Goal: Task Accomplishment & Management: Complete application form

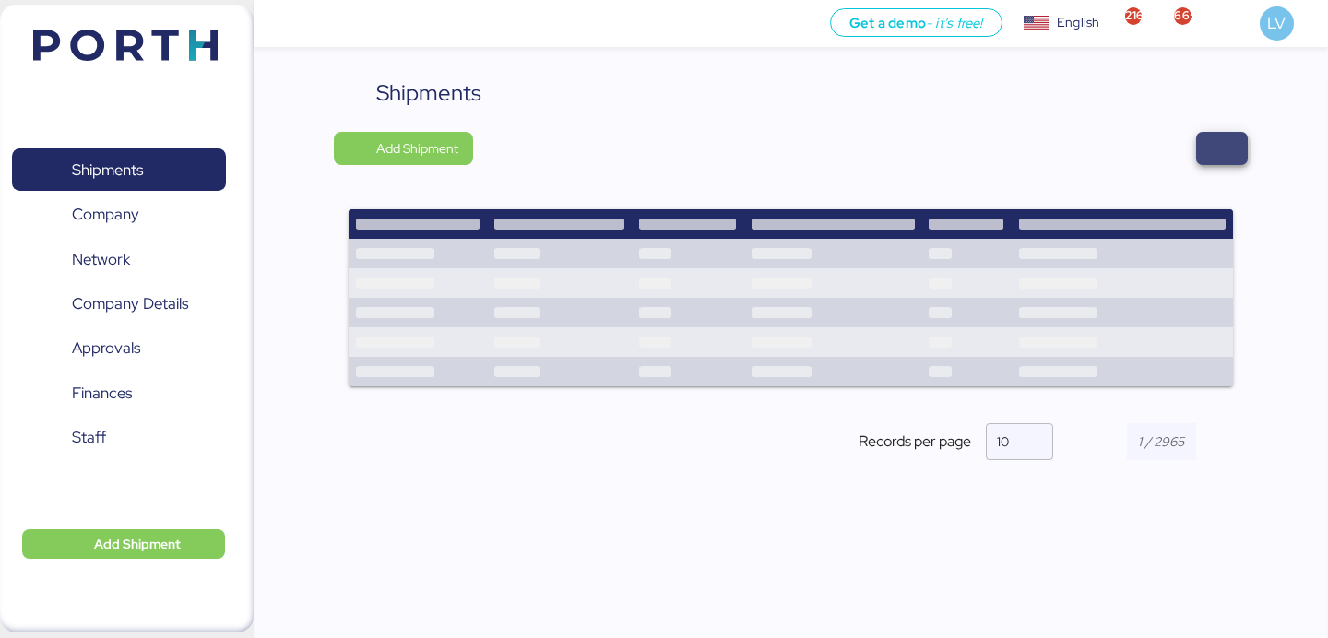
click at [1221, 150] on span "button" at bounding box center [1222, 149] width 22 height 26
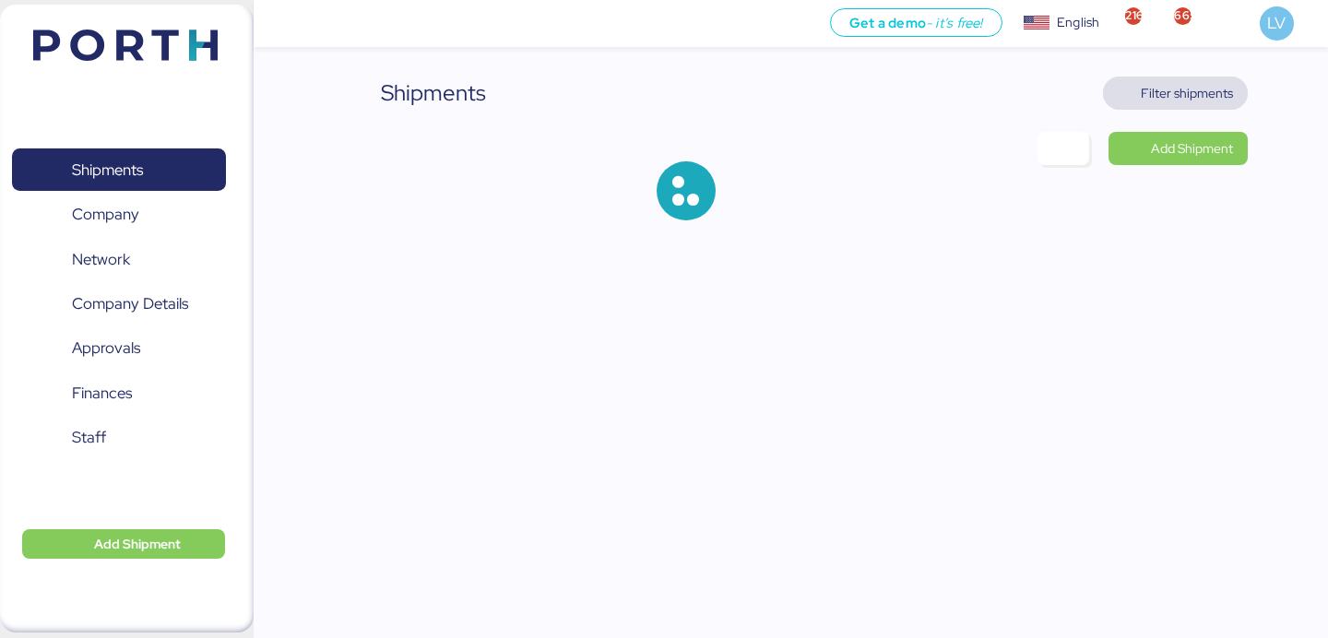
click at [1198, 77] on span "Filter shipments" at bounding box center [1175, 93] width 145 height 33
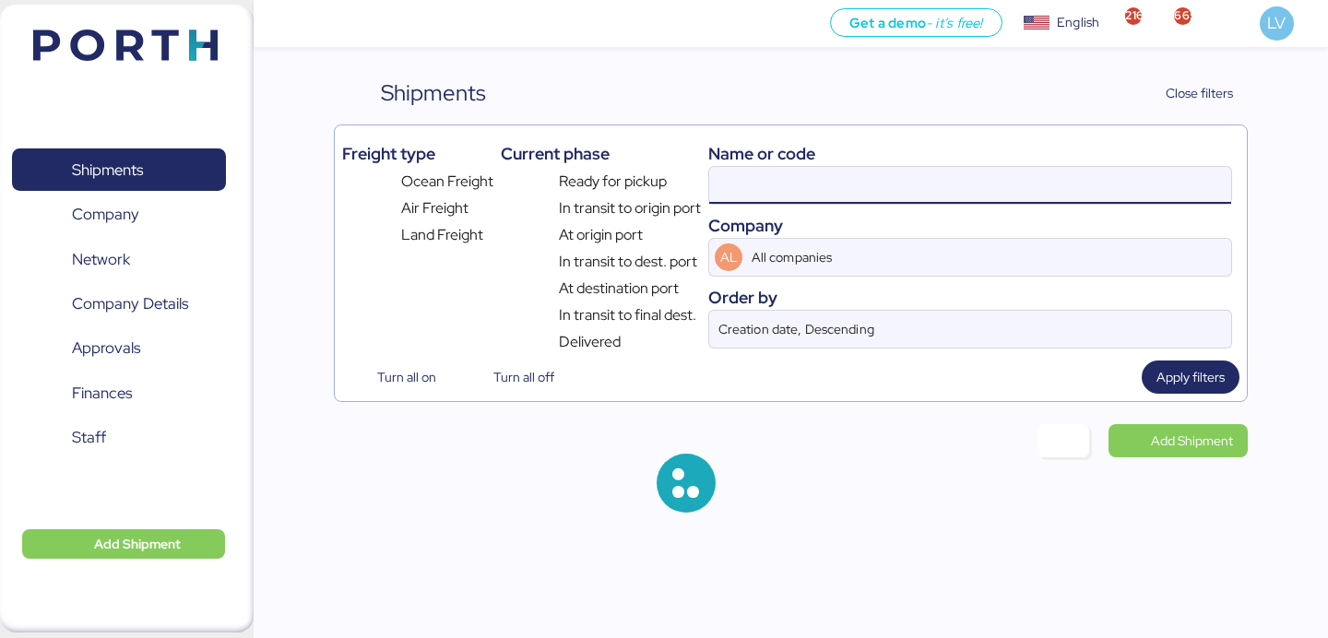
click at [1090, 171] on input at bounding box center [970, 185] width 522 height 37
paste input "O0052104/172088"
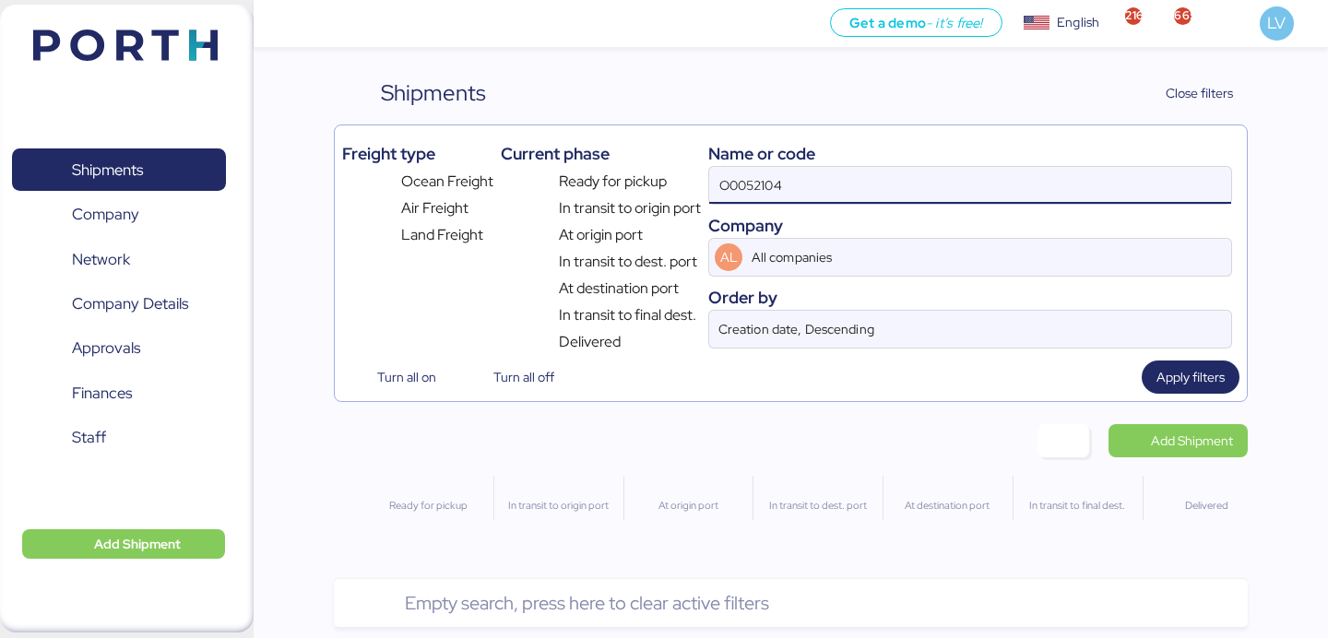
drag, startPoint x: 724, startPoint y: 194, endPoint x: 690, endPoint y: 194, distance: 34.1
click at [691, 194] on div "Freight type Ocean Freight Air Freight Land Freight Current phase Ready for pic…" at bounding box center [790, 243] width 896 height 220
type input "O0052104"
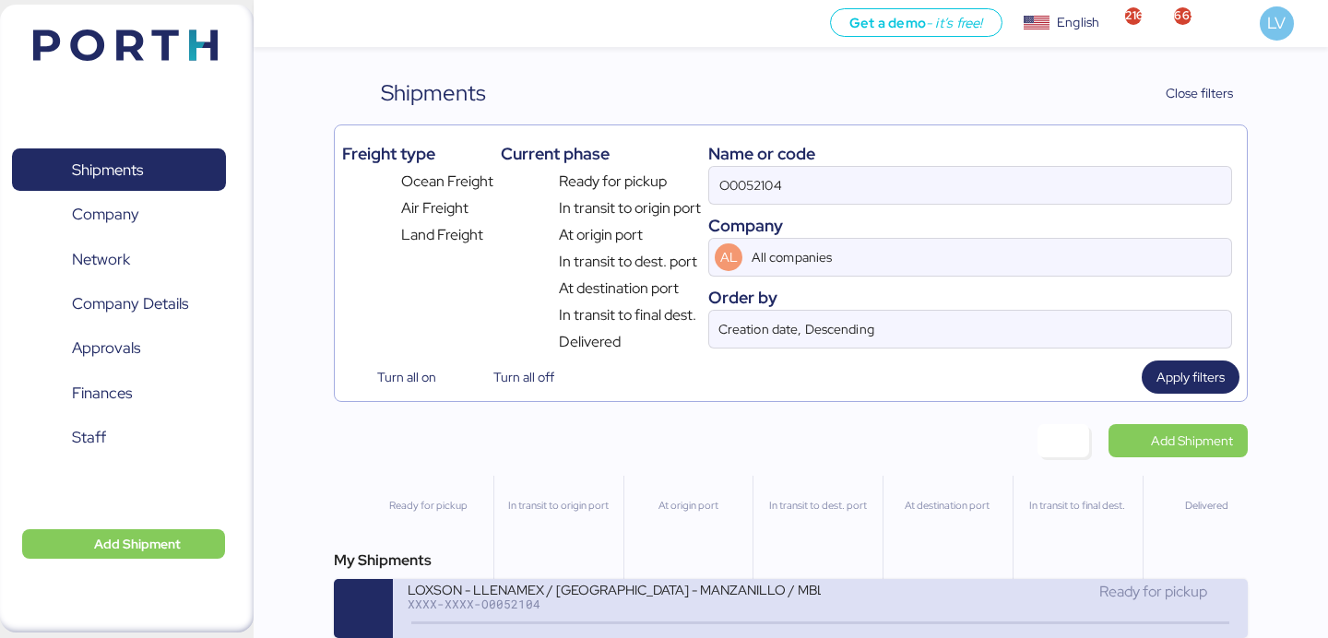
click at [646, 610] on div "XXXX-XXXX-O0052104" at bounding box center [614, 603] width 412 height 13
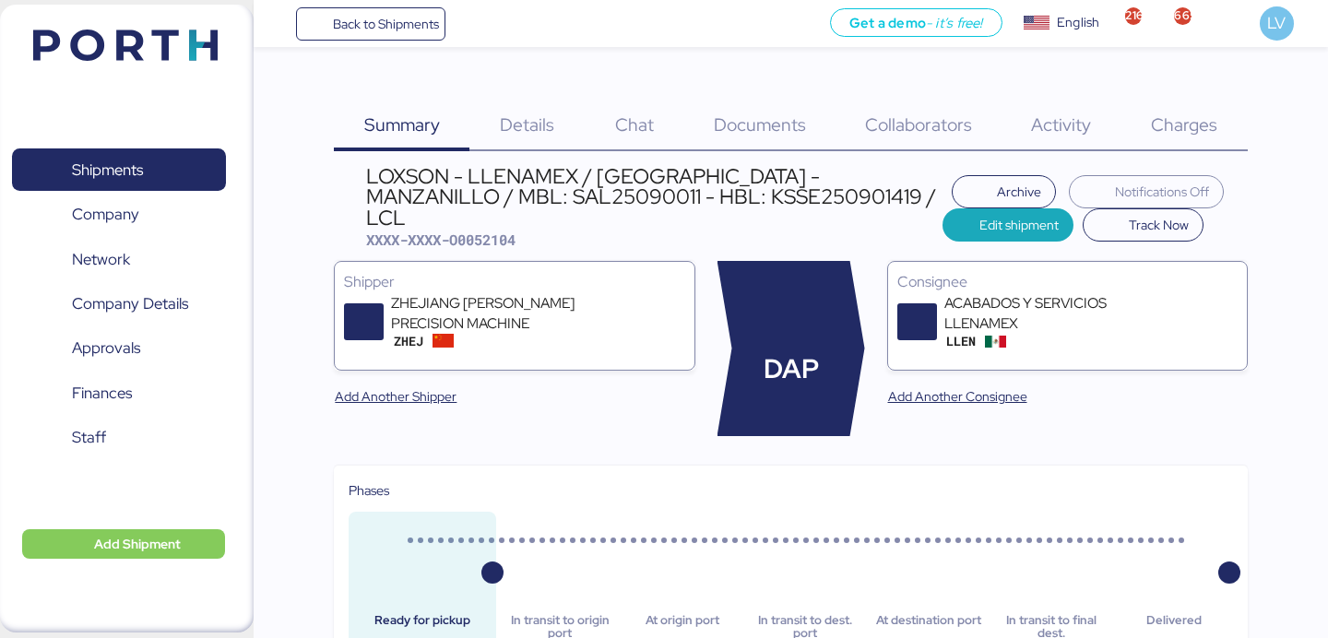
click at [1211, 119] on span "Charges" at bounding box center [1184, 124] width 66 height 24
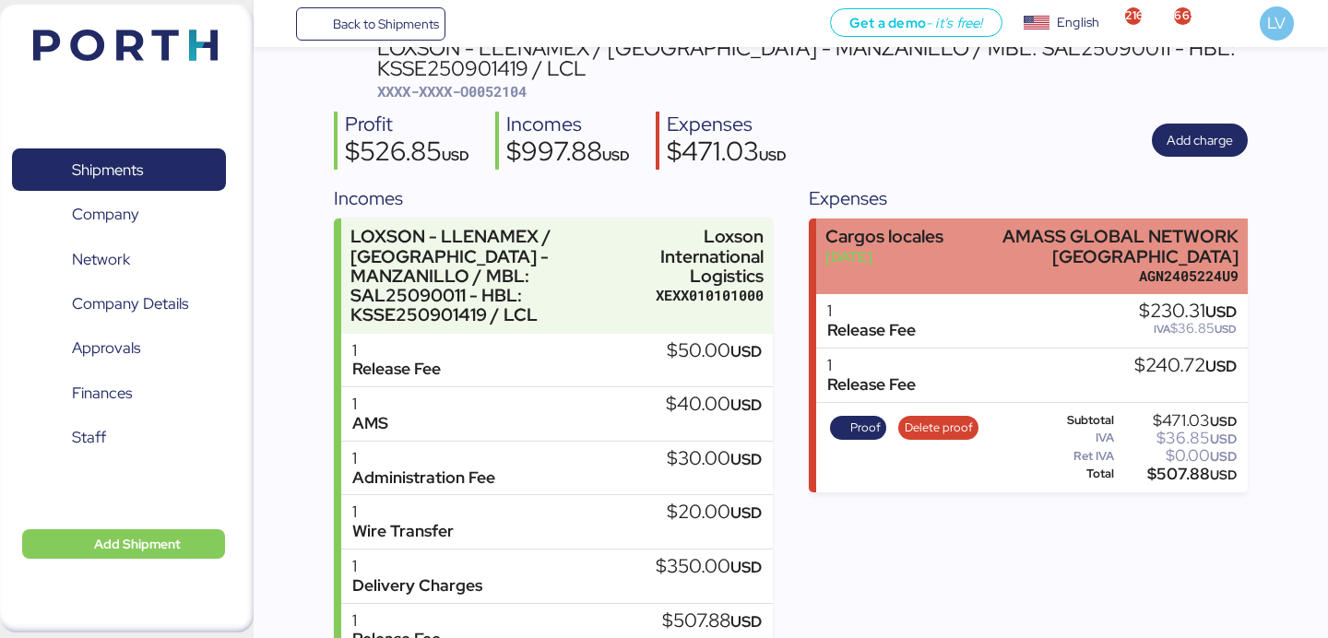
scroll to position [171, 0]
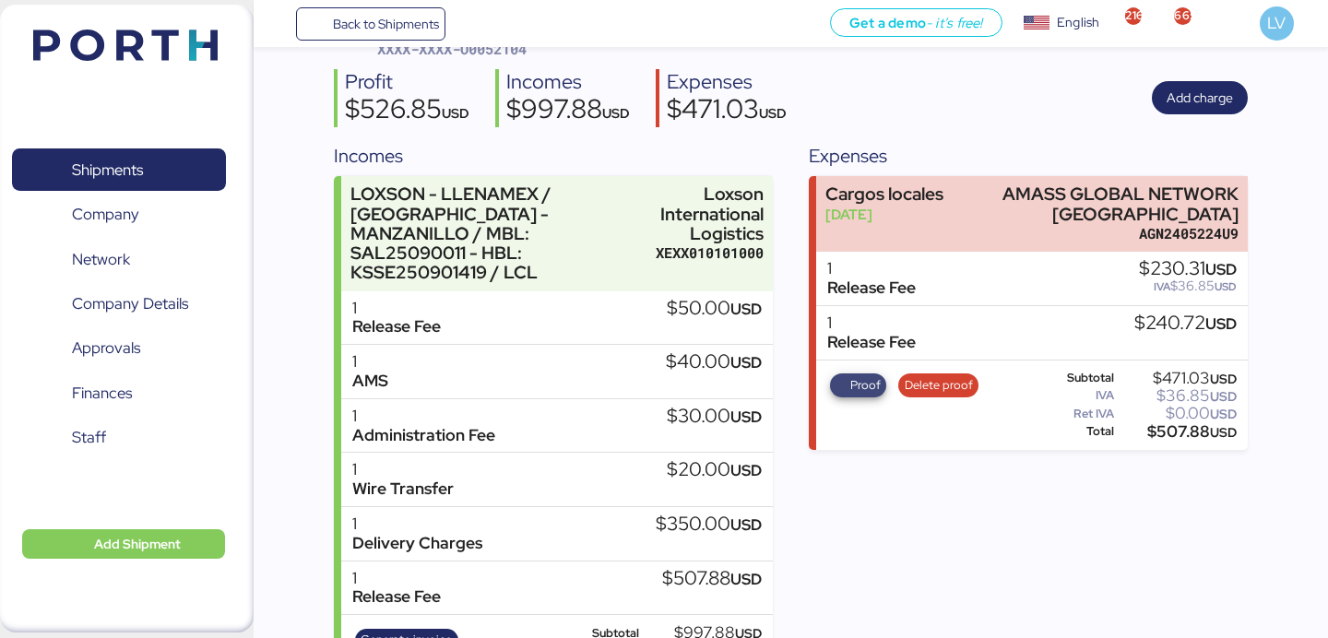
click at [866, 384] on span "Proof" at bounding box center [865, 385] width 30 height 20
click at [406, 31] on span "Back to Shipments" at bounding box center [386, 24] width 106 height 22
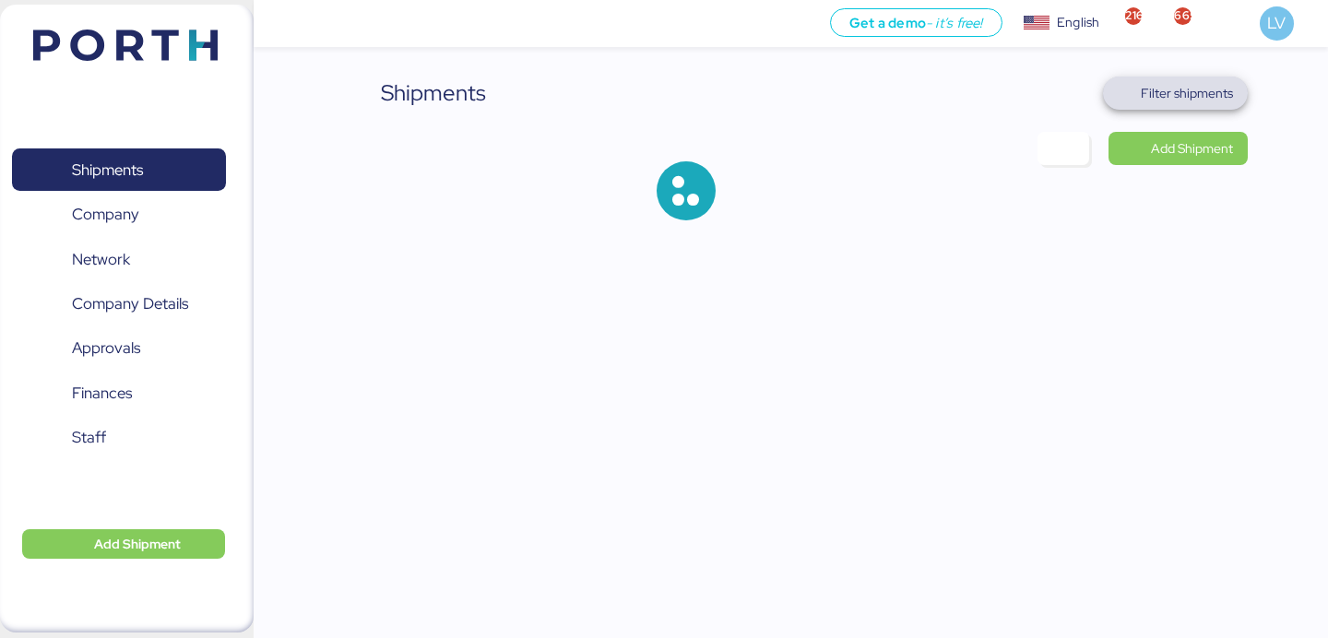
click at [1143, 100] on span "Filter shipments" at bounding box center [1187, 93] width 92 height 22
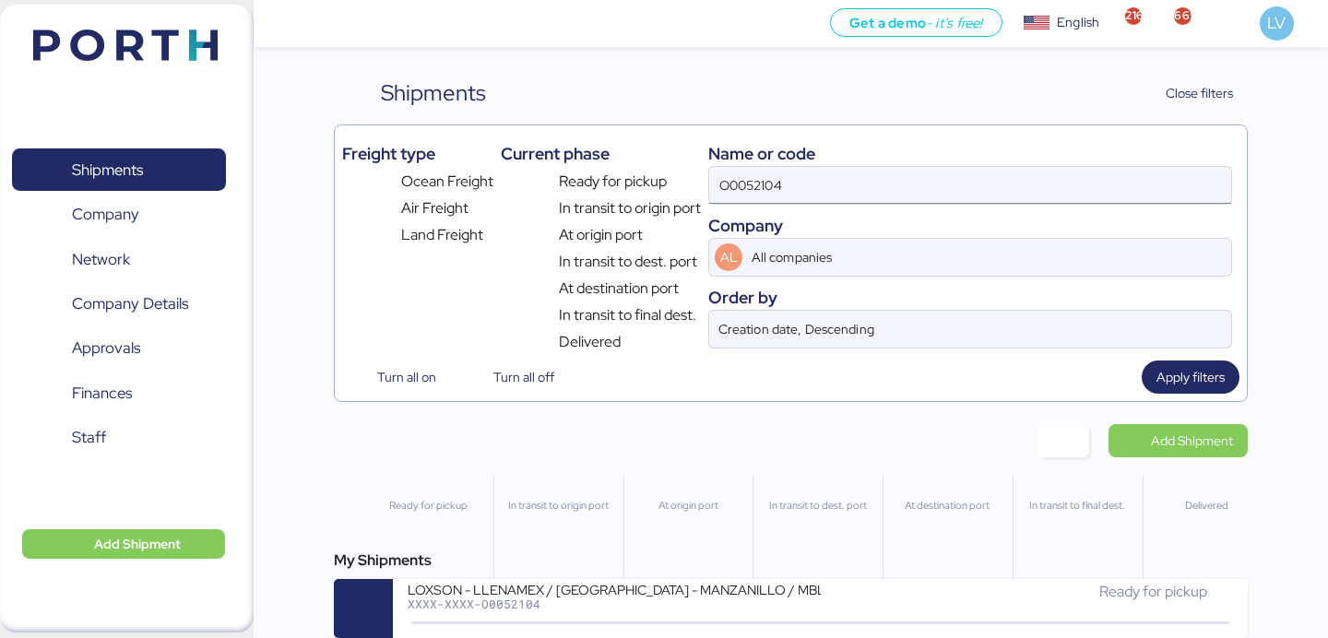
click at [1061, 177] on input "O0052104" at bounding box center [970, 185] width 522 height 37
paste input "YQSE250808098"
type input "YQSE250808098"
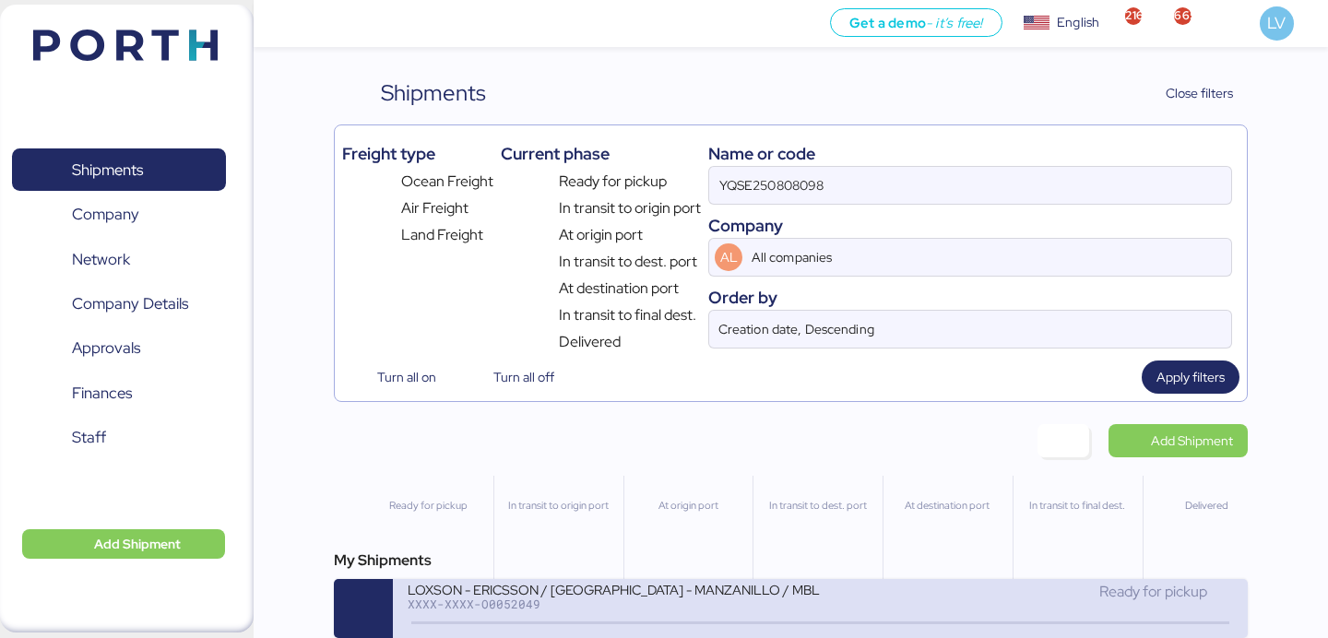
click at [774, 605] on div "XXXX-XXXX-O0052049" at bounding box center [614, 603] width 412 height 13
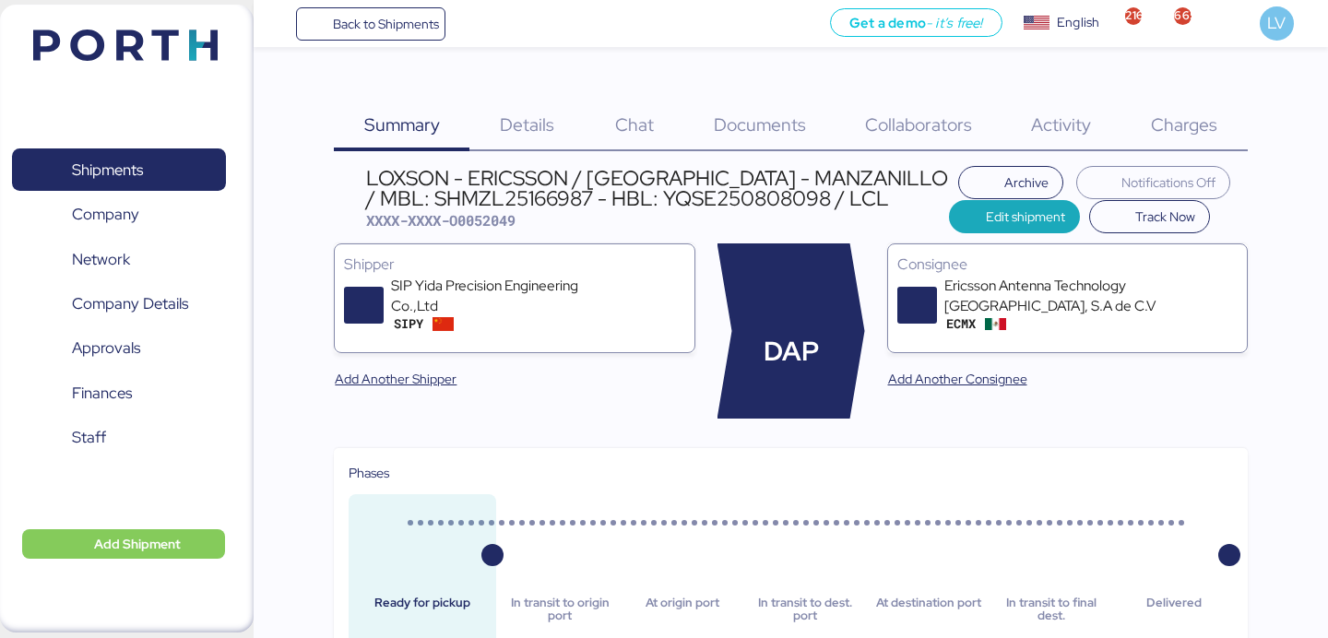
click at [458, 201] on div "LOXSON - ERICSSON / [GEOGRAPHIC_DATA] - MANZANILLO / MBL: SHMZL25166987 - HBL: …" at bounding box center [657, 188] width 583 height 41
copy div "SHMZL25166987"
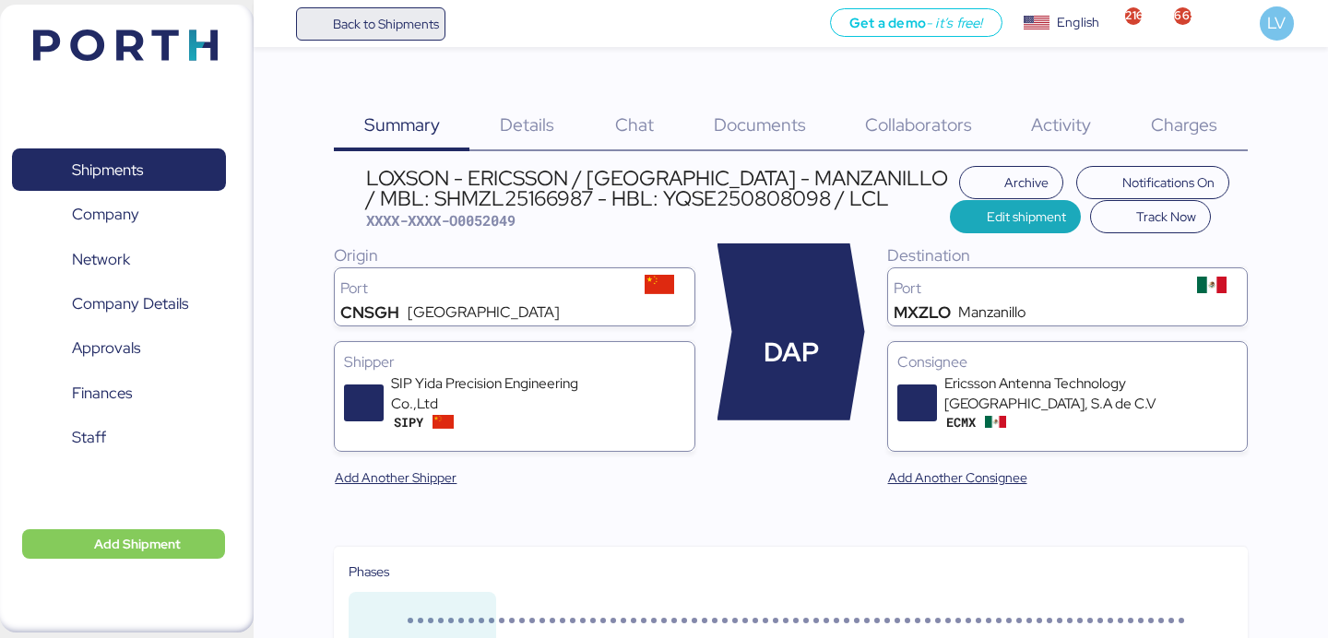
click at [408, 23] on span "Back to Shipments" at bounding box center [386, 24] width 106 height 22
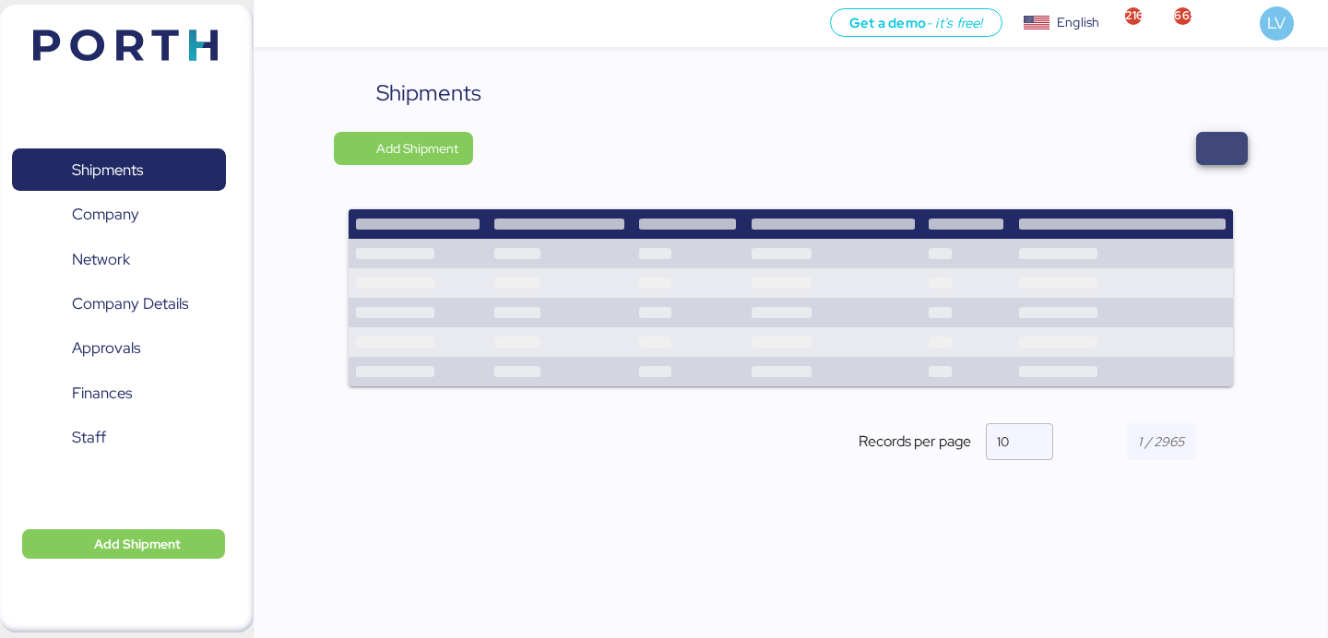
click at [1212, 147] on span "button" at bounding box center [1222, 149] width 22 height 26
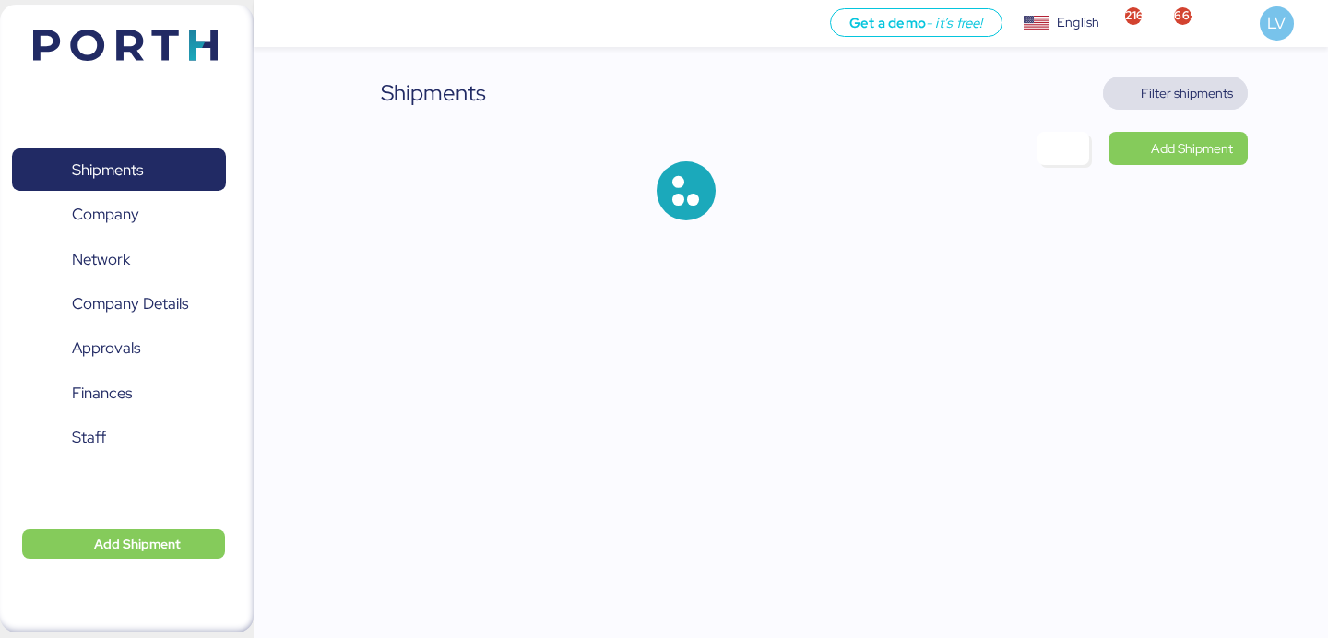
click at [1201, 108] on span "Filter shipments" at bounding box center [1175, 93] width 145 height 33
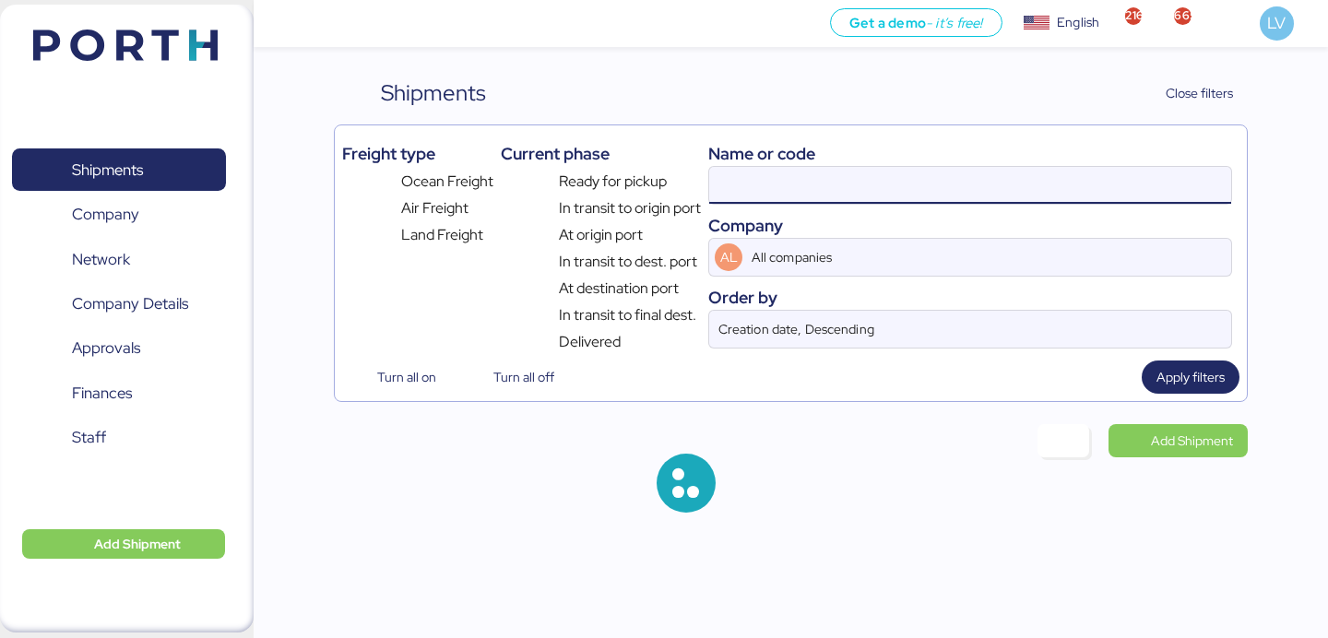
click at [1025, 174] on input at bounding box center [970, 185] width 522 height 37
paste input "KSSE250901419"
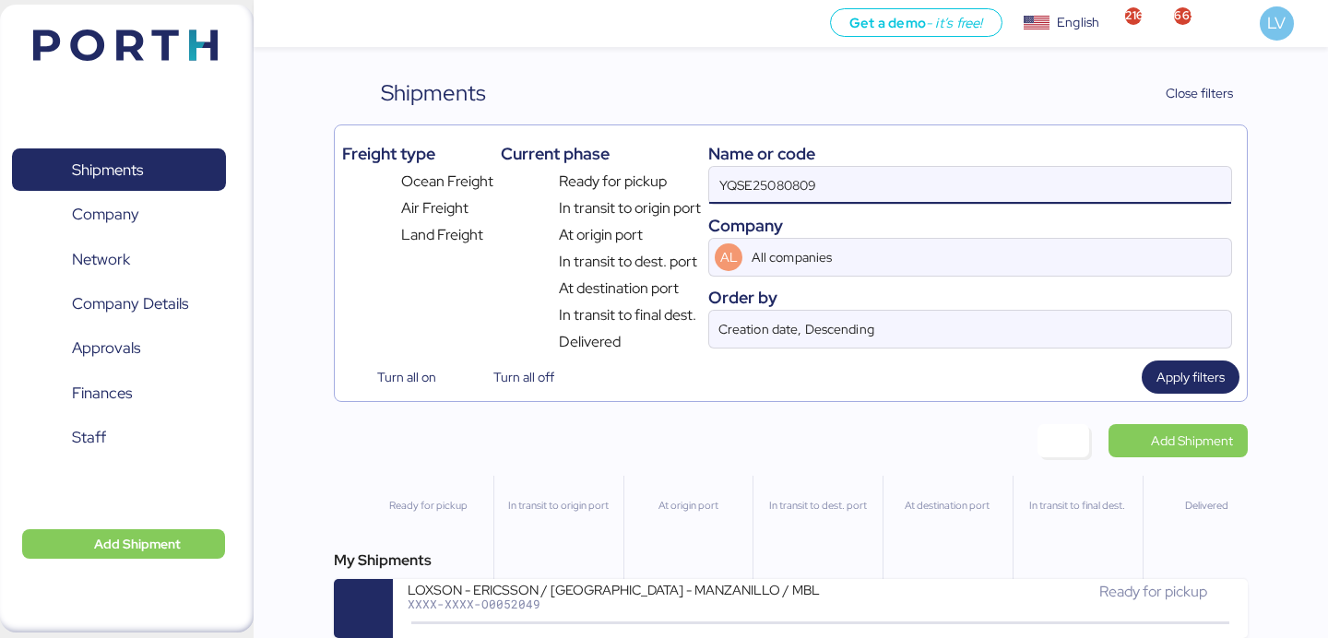
click at [1025, 174] on input "YQSE25080809" at bounding box center [970, 185] width 522 height 37
paste input "KSSE250901419"
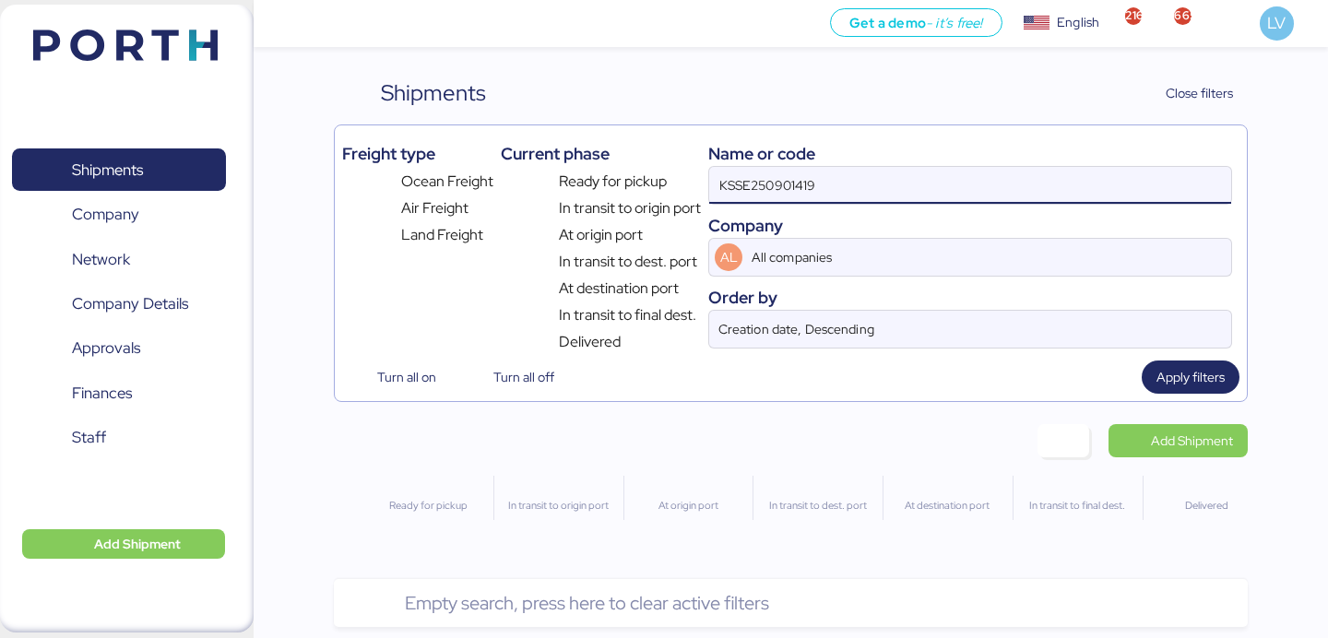
type input "KSSE250901419"
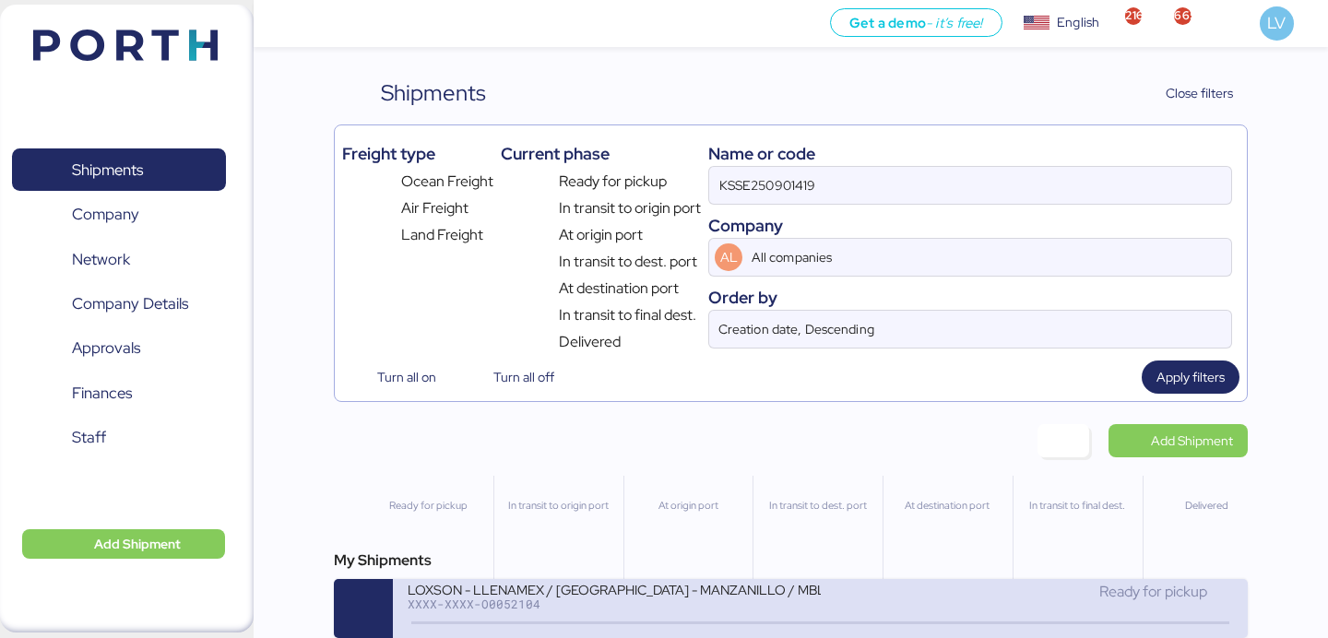
click at [652, 609] on div "XXXX-XXXX-O0052104" at bounding box center [614, 603] width 412 height 13
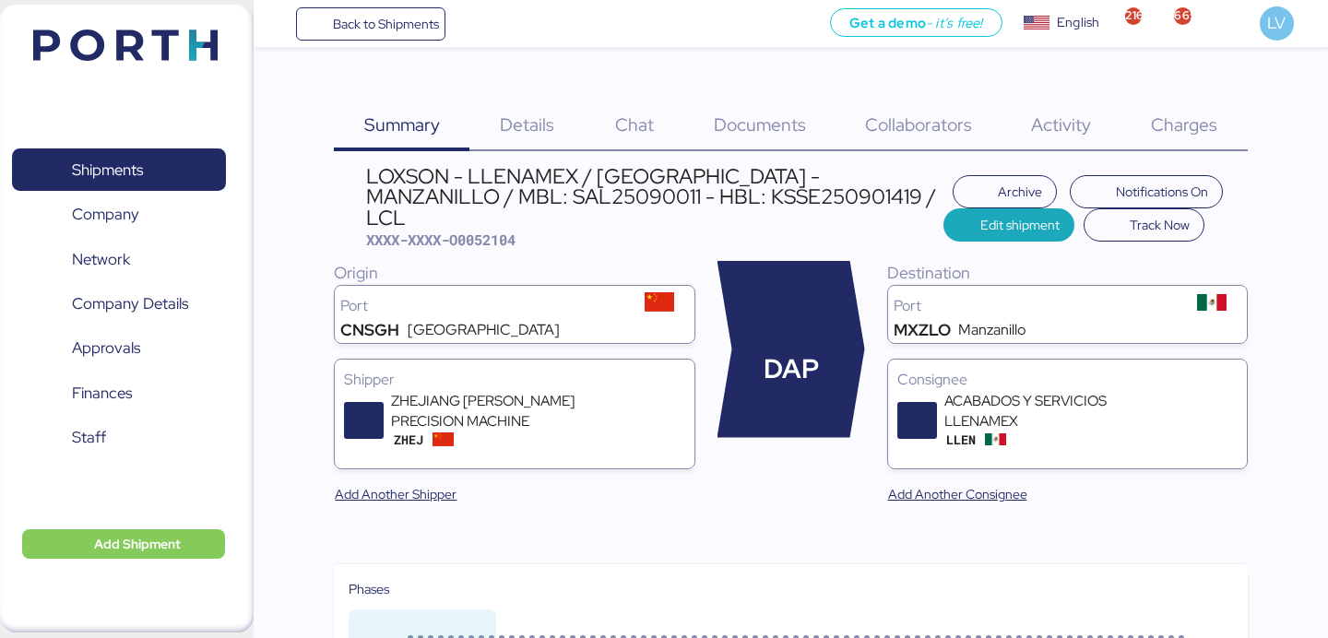
click at [1223, 129] on div "Charges 0" at bounding box center [1184, 114] width 126 height 75
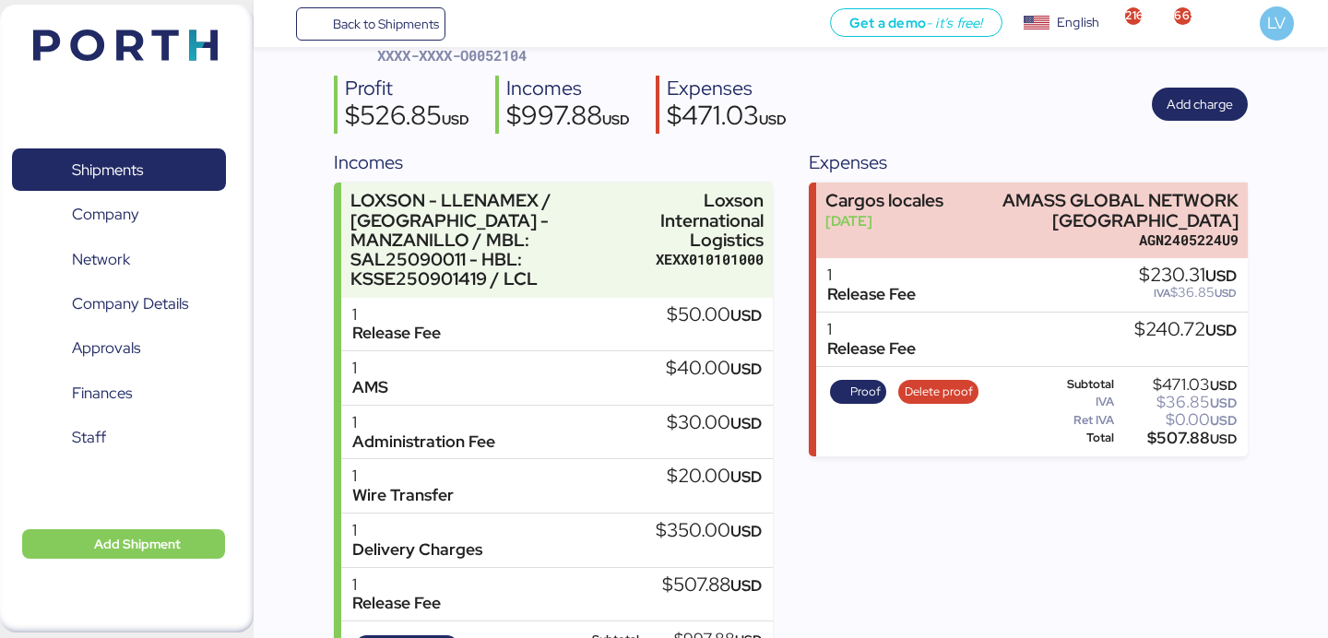
scroll to position [194, 0]
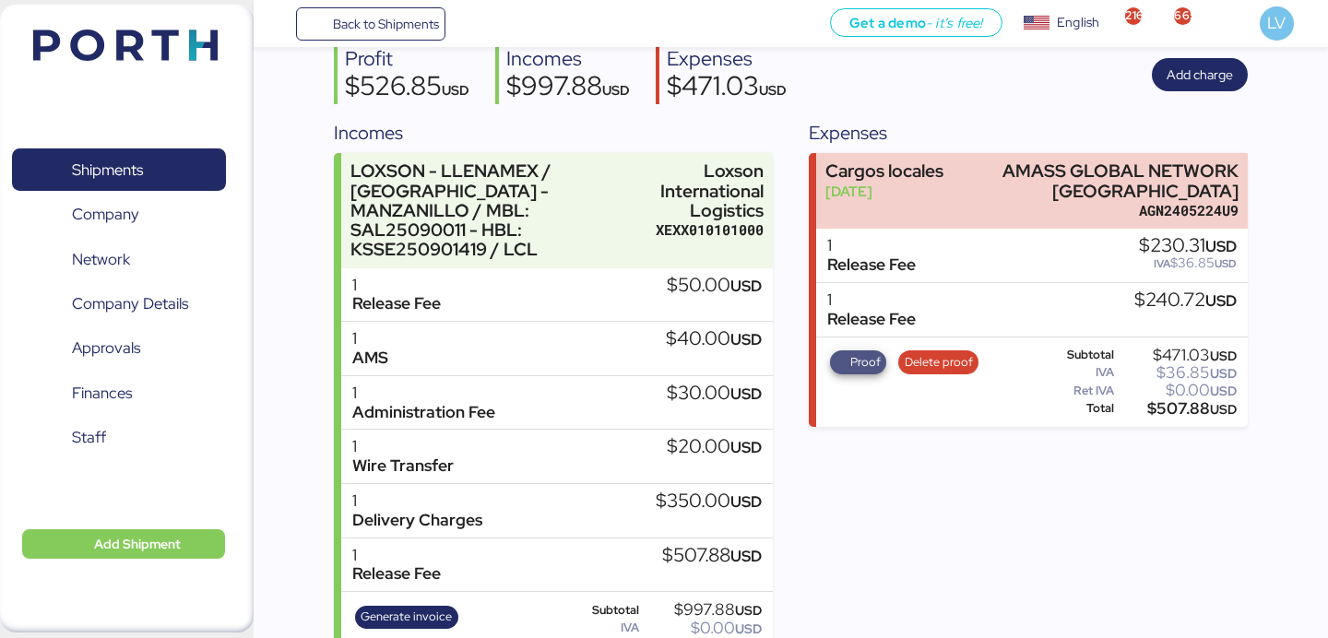
click at [853, 365] on span "Proof" at bounding box center [865, 362] width 30 height 20
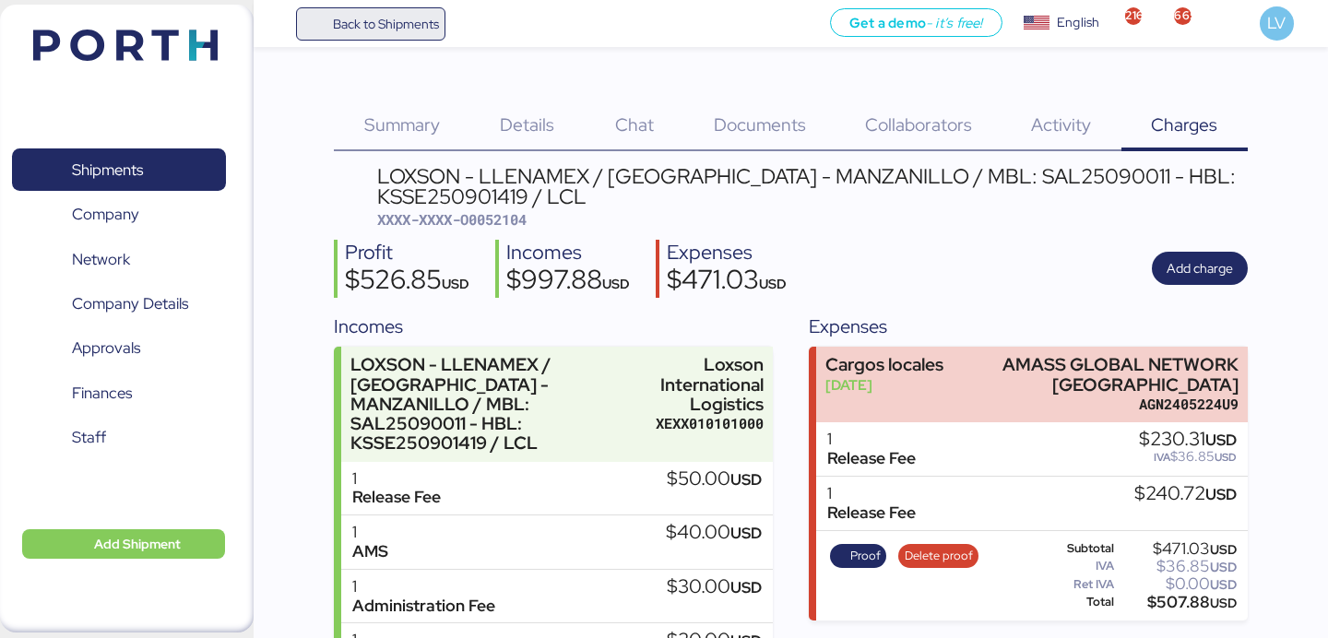
click at [338, 22] on span "Back to Shipments" at bounding box center [386, 24] width 106 height 22
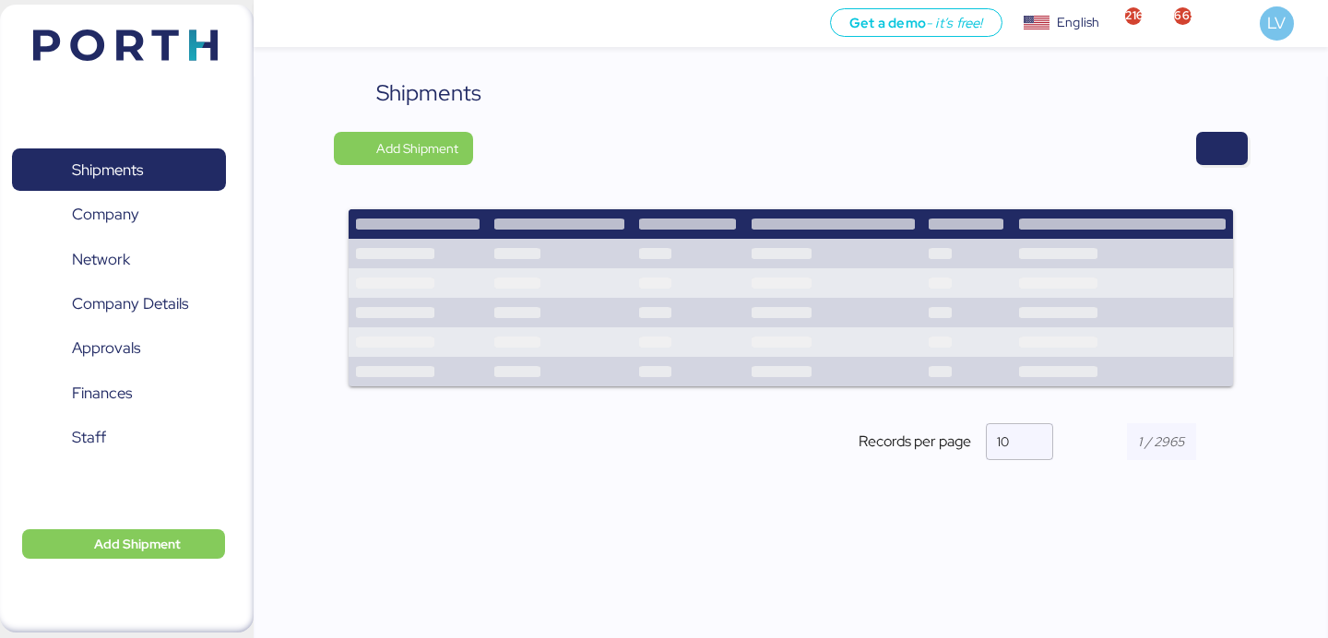
click at [1218, 129] on div "Shipments Add Shipment Records per page 10" at bounding box center [790, 284] width 913 height 415
click at [1223, 157] on span "button" at bounding box center [1222, 149] width 22 height 26
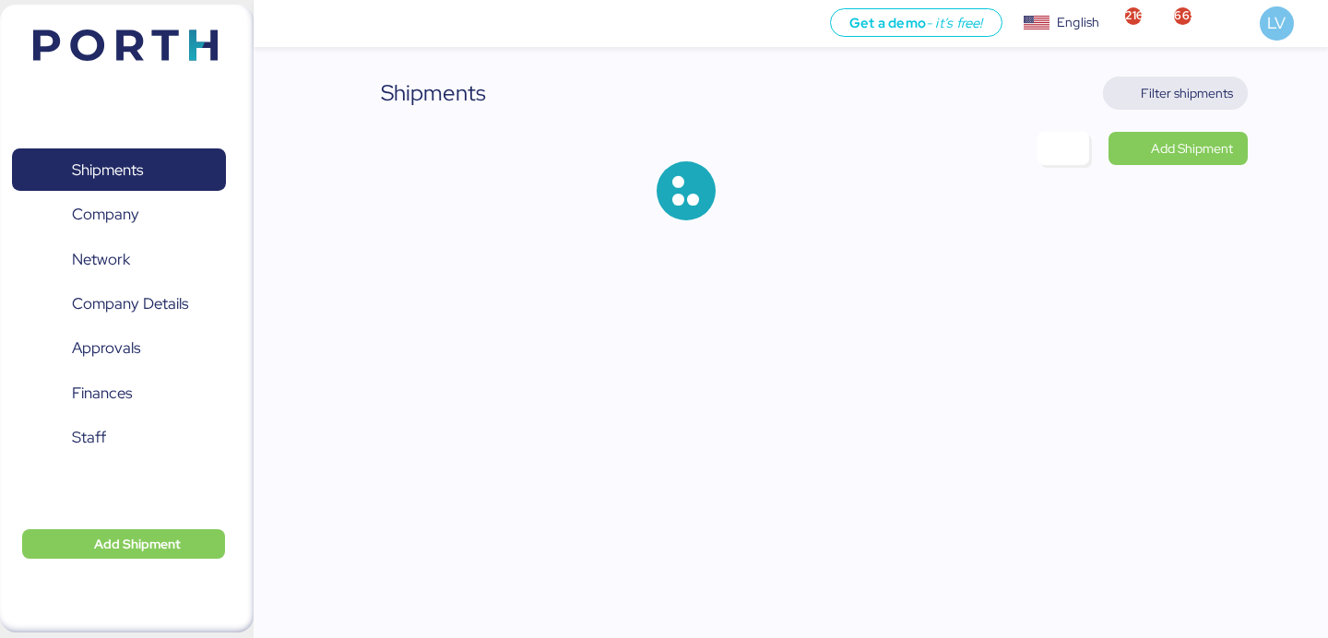
click at [1211, 85] on span "Filter shipments" at bounding box center [1187, 93] width 92 height 22
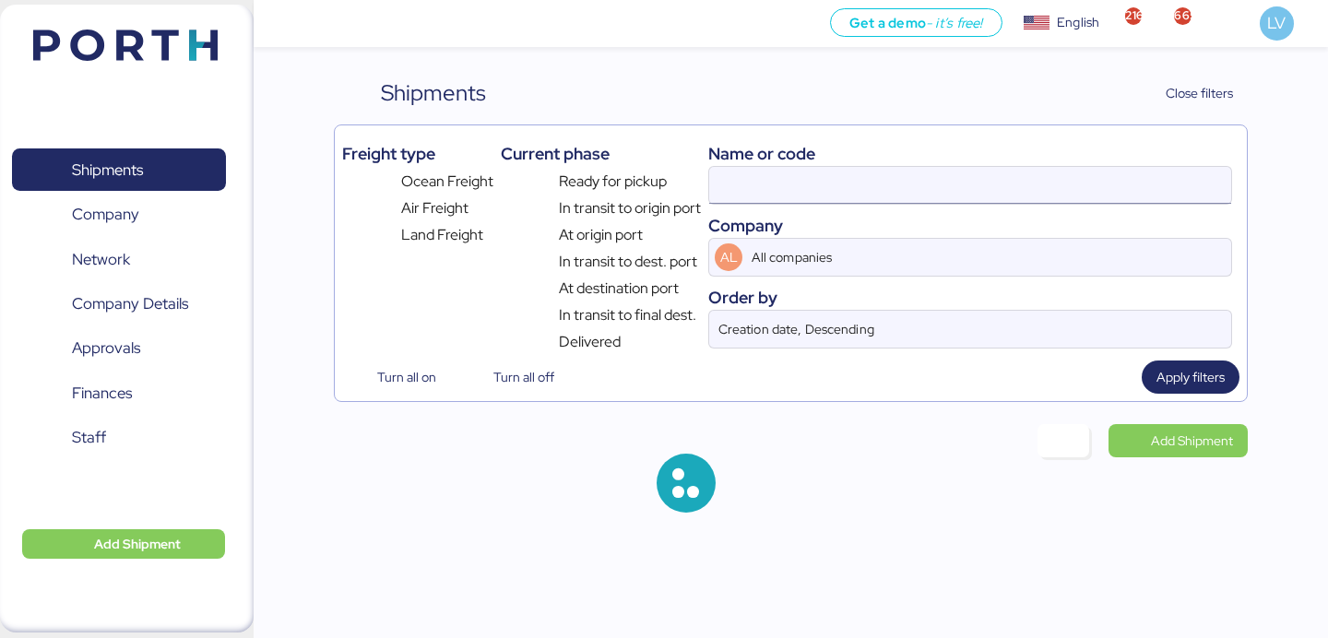
click at [977, 194] on input at bounding box center [970, 185] width 522 height 37
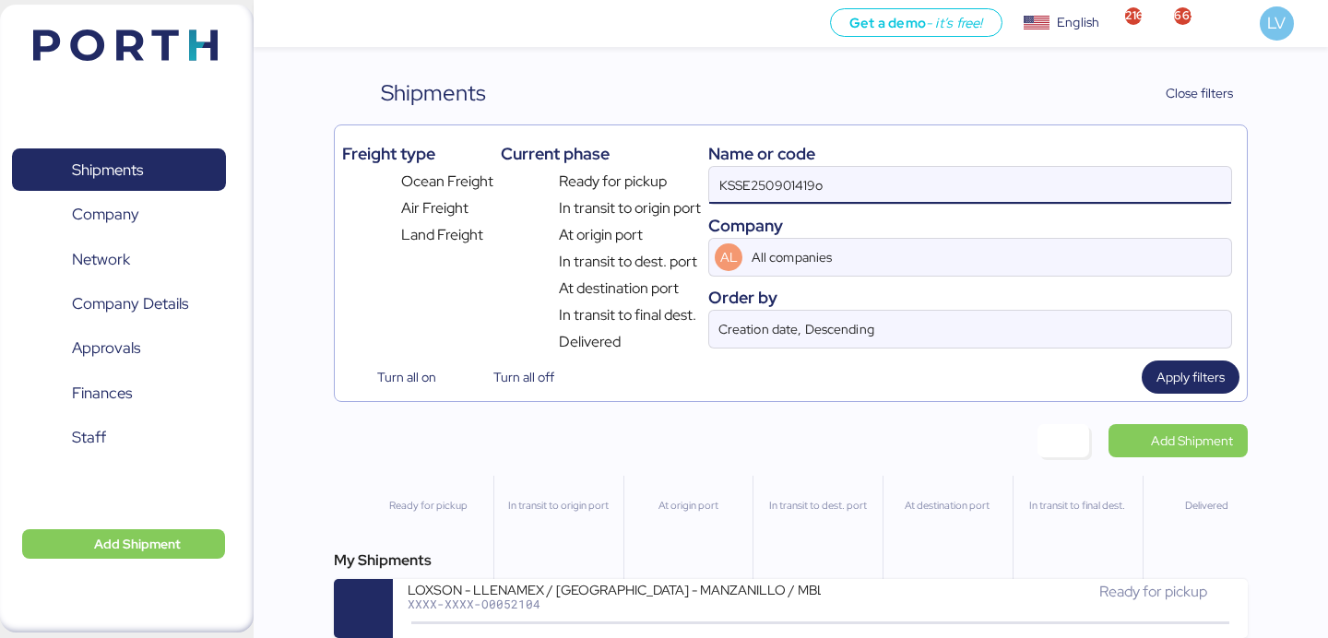
click at [977, 194] on input "KSSE250901419o" at bounding box center [970, 185] width 522 height 37
click at [728, 173] on input "borgo" at bounding box center [970, 185] width 522 height 37
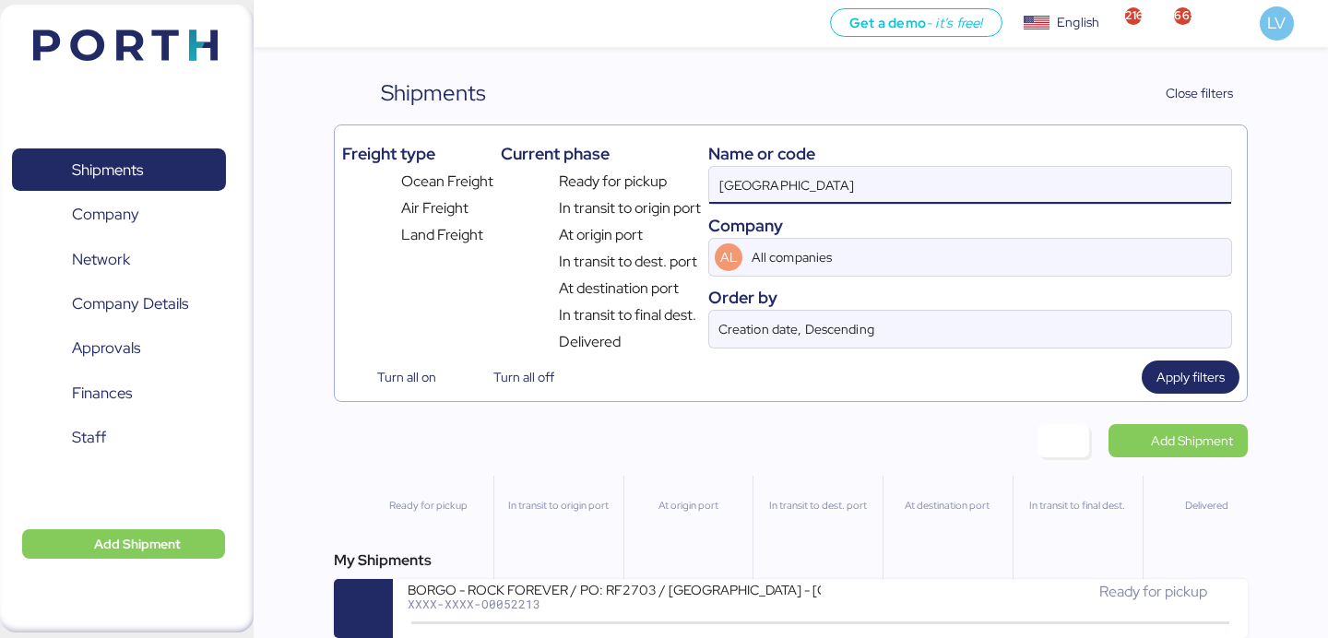
type input "[GEOGRAPHIC_DATA]"
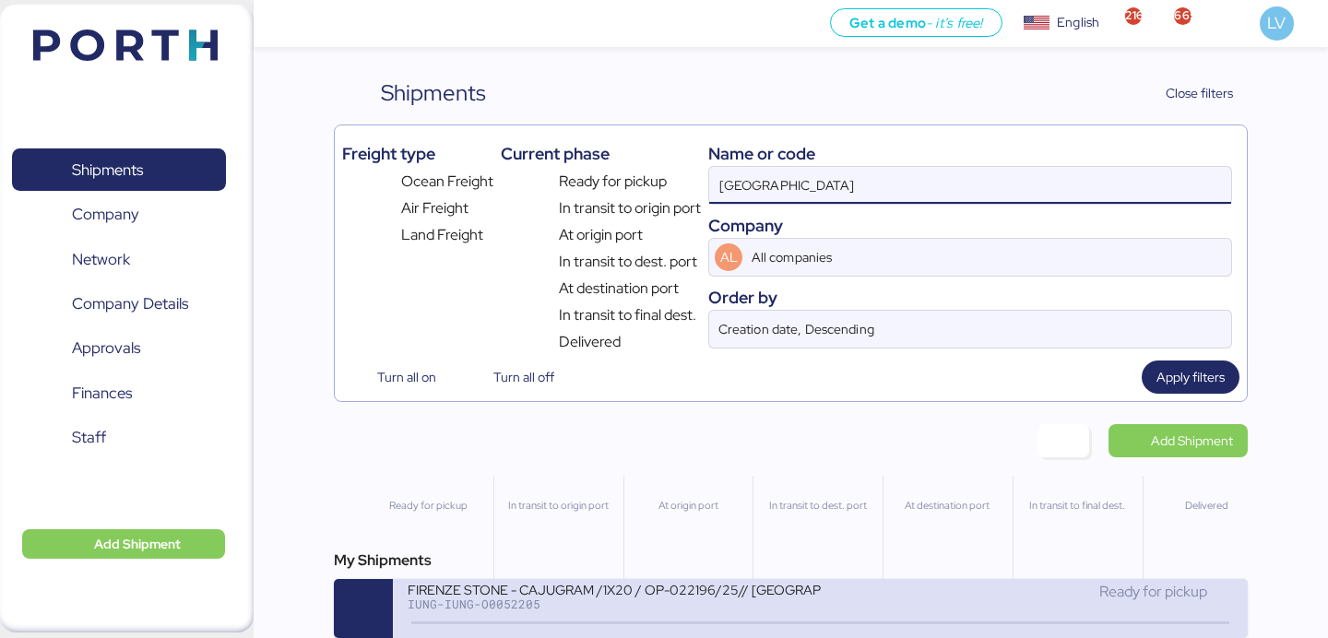
click at [532, 594] on div "FIRENZE STONE - CAJUGRAM /1X20 / OP-022196/25// [GEOGRAPHIC_DATA]- [GEOGRAPHIC_…" at bounding box center [614, 589] width 412 height 16
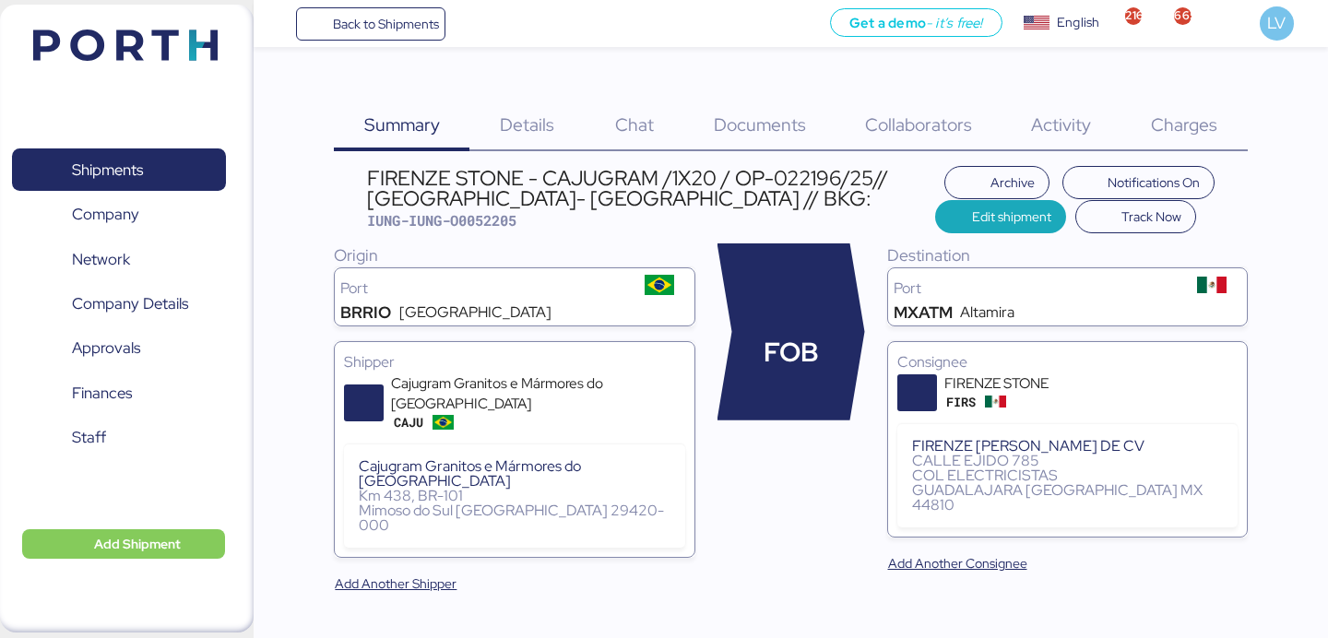
click at [620, 188] on div "FIRENZE STONE - CAJUGRAM /1X20 / OP-022196/25// [GEOGRAPHIC_DATA]- [GEOGRAPHIC_…" at bounding box center [651, 188] width 568 height 41
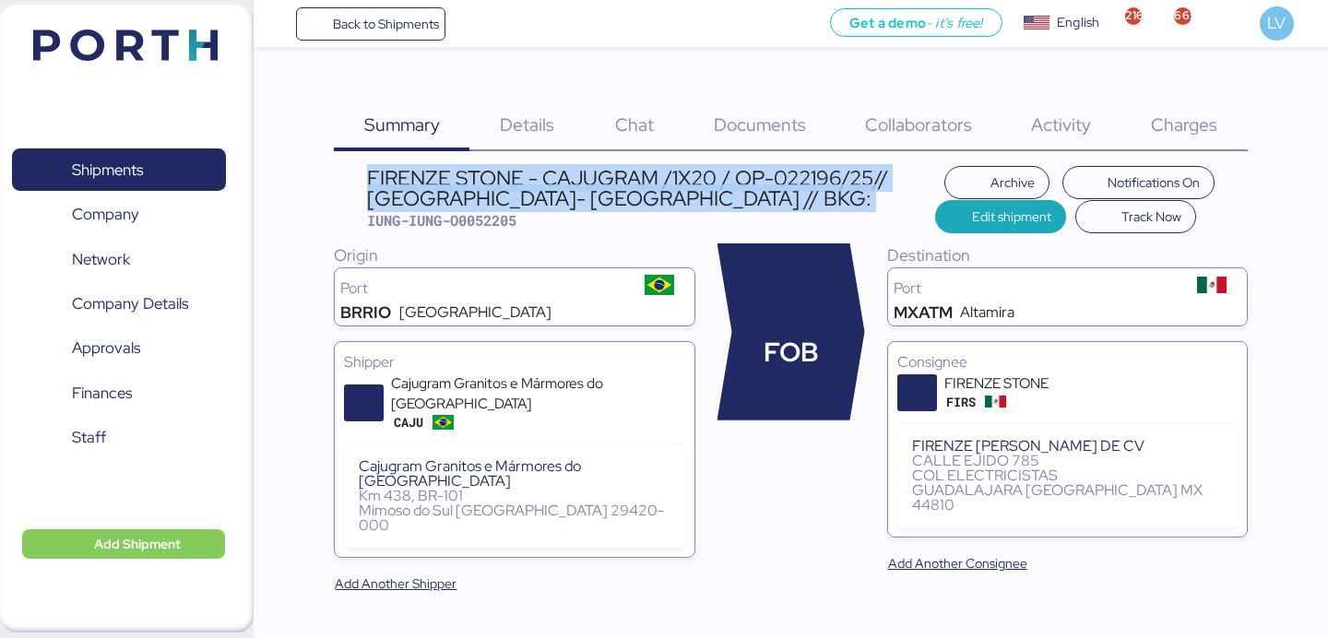
click at [620, 188] on div "FIRENZE STONE - CAJUGRAM /1X20 / OP-022196/25// [GEOGRAPHIC_DATA]- [GEOGRAPHIC_…" at bounding box center [651, 188] width 568 height 41
copy div "FIRENZE STONE - CAJUGRAM /1X20 / OP-022196/25// [GEOGRAPHIC_DATA]- [GEOGRAPHIC_…"
click at [182, 543] on span "Add Shipment" at bounding box center [123, 544] width 173 height 22
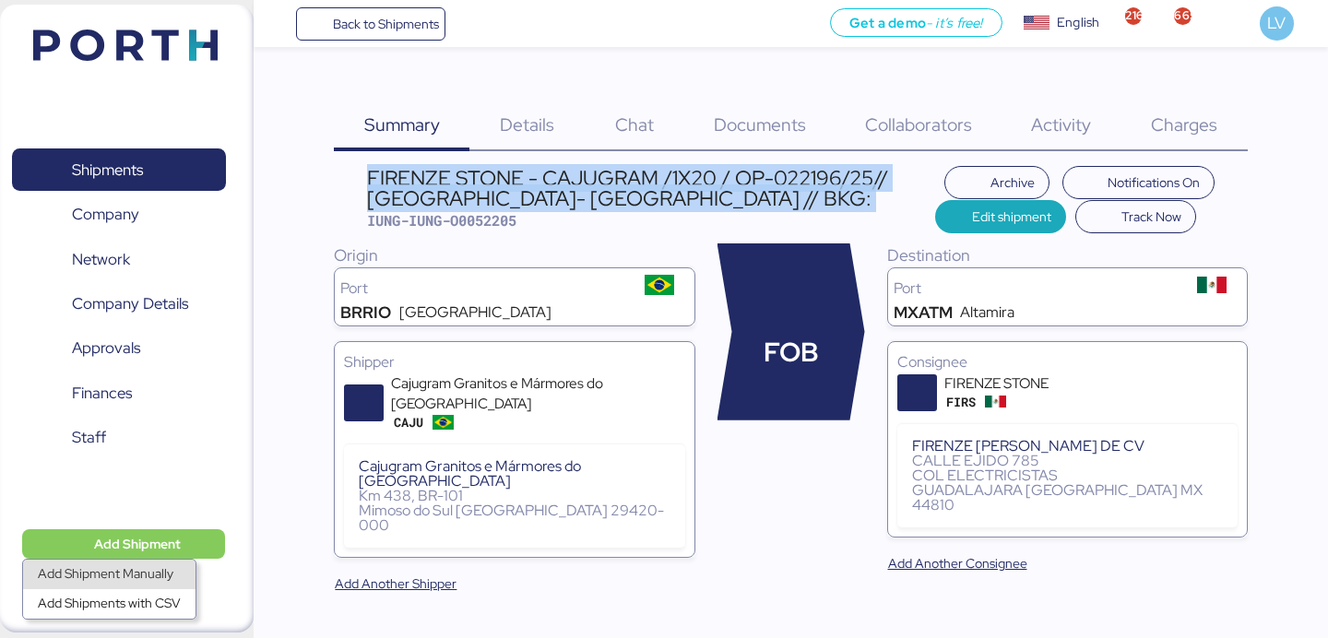
click at [146, 579] on div "Add Shipment Manually" at bounding box center [109, 574] width 143 height 26
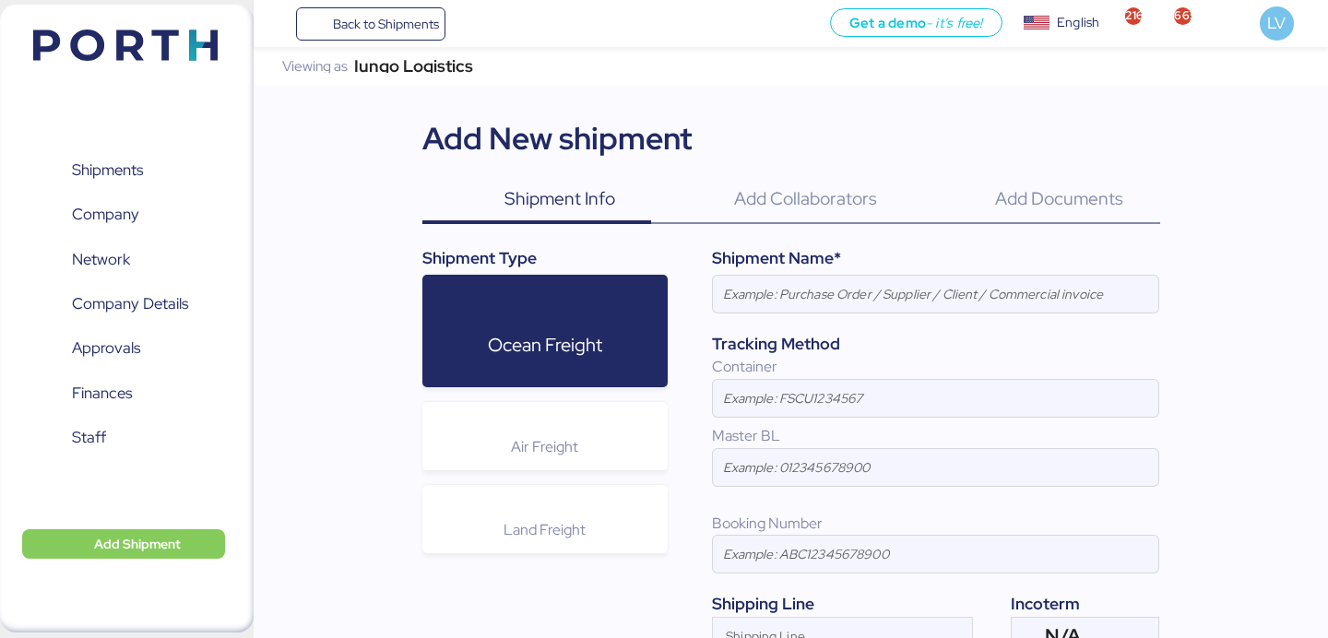
click at [847, 344] on div "Tracking Method" at bounding box center [935, 344] width 447 height 24
click at [849, 317] on div at bounding box center [935, 322] width 445 height 18
click at [849, 313] on input at bounding box center [935, 294] width 445 height 37
click at [848, 249] on div "Shipment Name*" at bounding box center [935, 258] width 447 height 24
click at [844, 284] on input at bounding box center [935, 294] width 445 height 37
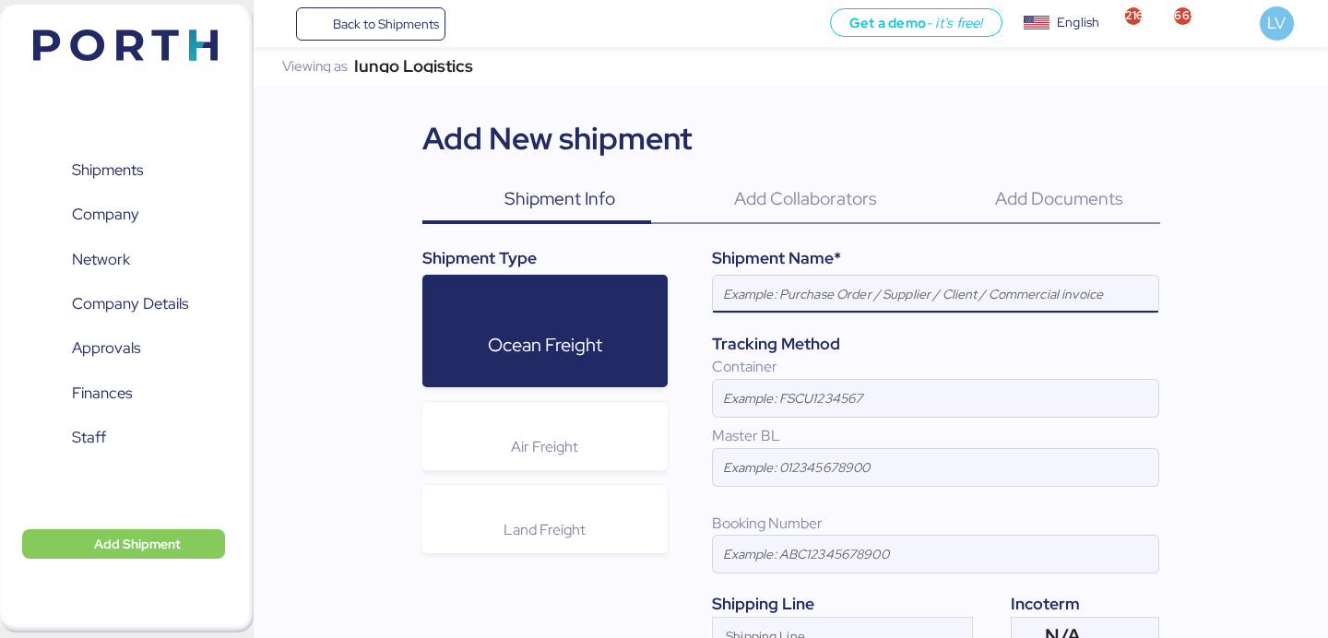
paste input "FIRENZE STONE - CAJUGRAM /1X20 / OP-022196/25// [GEOGRAPHIC_DATA]- [GEOGRAPHIC_…"
click at [861, 298] on input "FIRENZE STONE - CAJUGRAM /1X20 / OP-022196/25// [GEOGRAPHIC_DATA]- [GEOGRAPHIC_…" at bounding box center [935, 294] width 445 height 37
paste input "GEM SUMMIT STONE CO.,LTD"
click at [1092, 297] on input "FIRENZE STONE - GEM SUMMIT STONE CO.,LTD /1X20 / OP-022196/25// [GEOGRAPHIC_DAT…" at bounding box center [935, 294] width 445 height 37
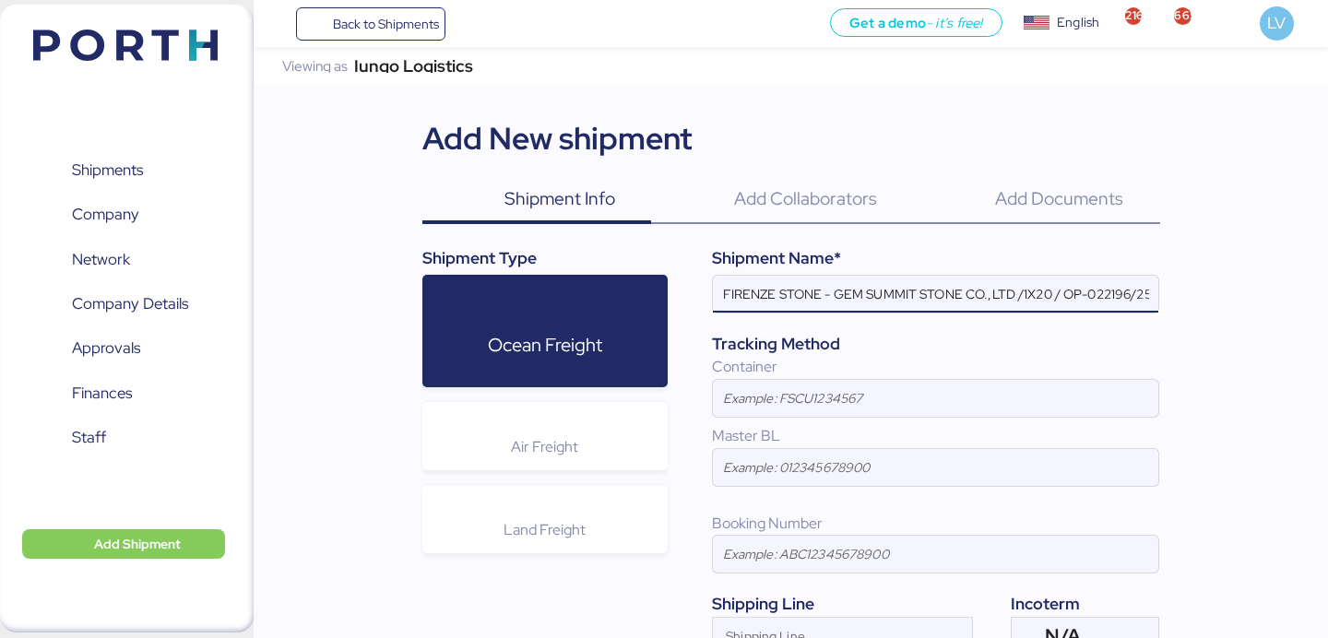
click at [1092, 297] on input "FIRENZE STONE - GEM SUMMIT STONE CO.,LTD /1X20 / OP-022196/25// [GEOGRAPHIC_DAT…" at bounding box center [935, 294] width 445 height 37
paste input "10125.08"
drag, startPoint x: 1125, startPoint y: 295, endPoint x: 1272, endPoint y: 299, distance: 147.6
click at [1272, 298] on div "Iungo Logistics Viewing as Iungo Logistics Add New shipment Shipment Info 0 Add…" at bounding box center [791, 411] width 1074 height 728
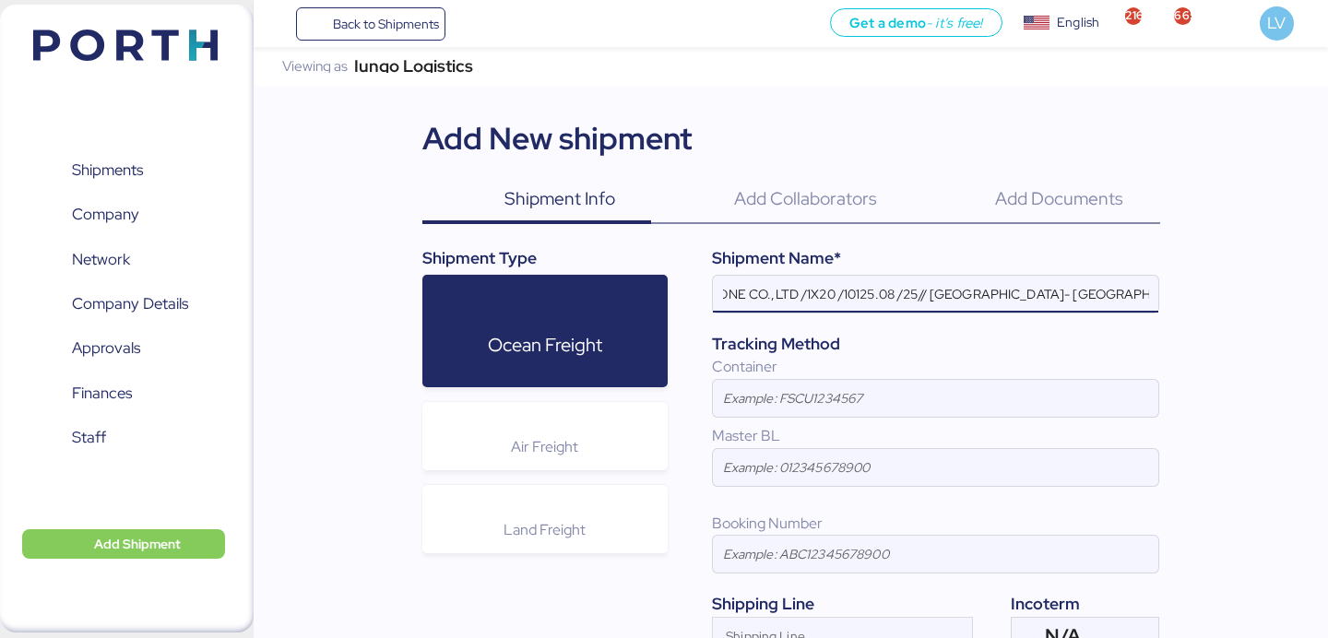
click at [952, 298] on input "FIRENZE STONE - GEM SUMMIT STONE CO.,LTD /1X20 /10125.08 /25// [GEOGRAPHIC_DATA…" at bounding box center [935, 294] width 445 height 37
drag, startPoint x: 929, startPoint y: 295, endPoint x: 1110, endPoint y: 294, distance: 180.7
click at [1110, 294] on input "FIRENZE STONE - GEM SUMMIT STONE CO.,LTD /1X20 /10125.08 /25// [GEOGRAPHIC_DATA…" at bounding box center [935, 294] width 445 height 37
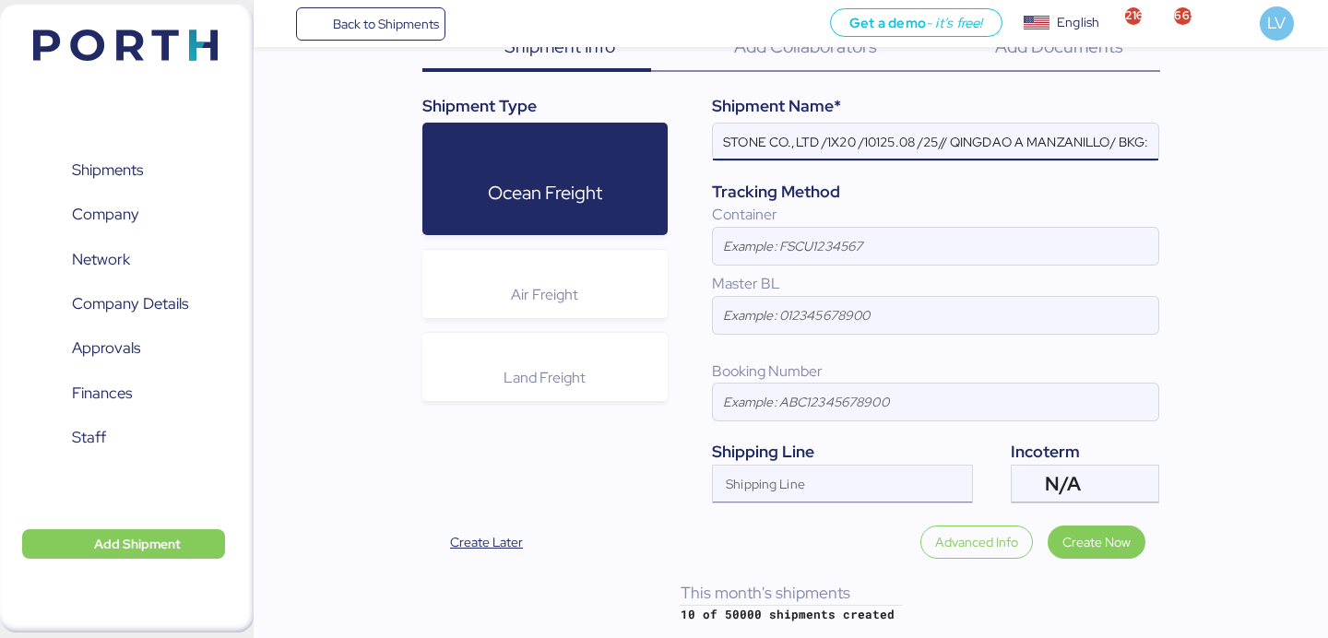
type input "FIRENZE STONE - GEM SUMMIT STONE CO.,LTD /1X20 /10125.08 /25// QINGDAO A MANZAN…"
click at [869, 483] on input "Shipping Line" at bounding box center [826, 490] width 226 height 22
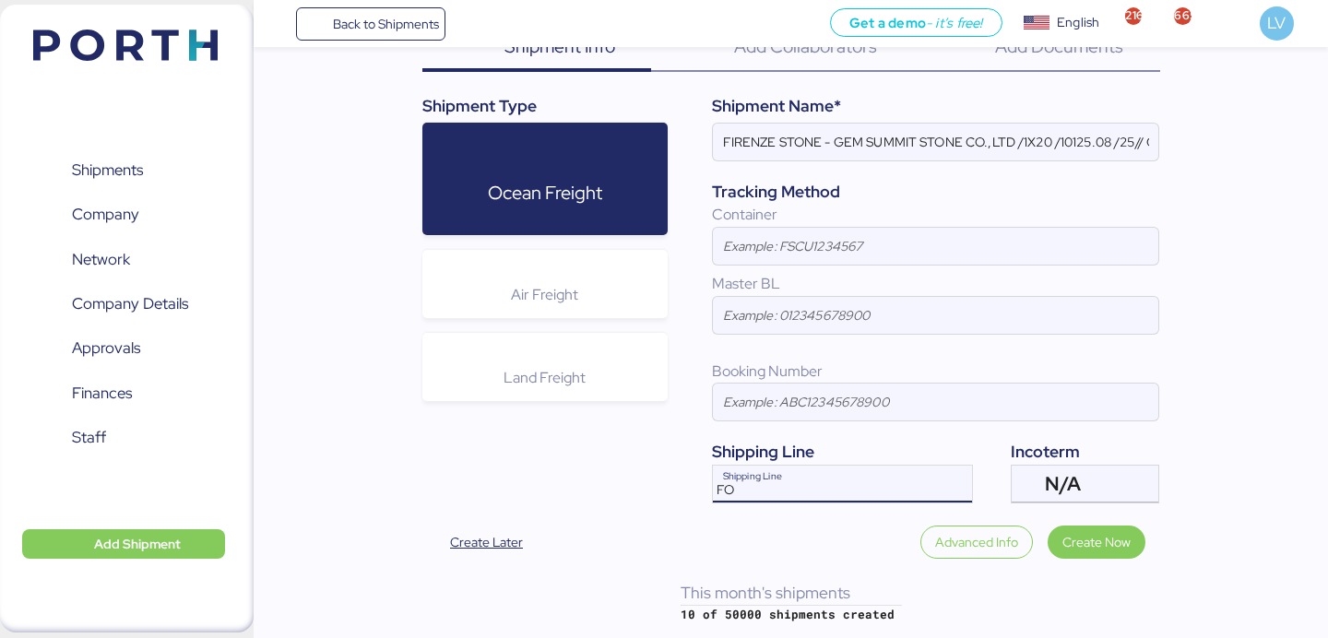
type input "F"
type input "COSC"
click at [1083, 466] on div "N/A" at bounding box center [1083, 484] width 77 height 37
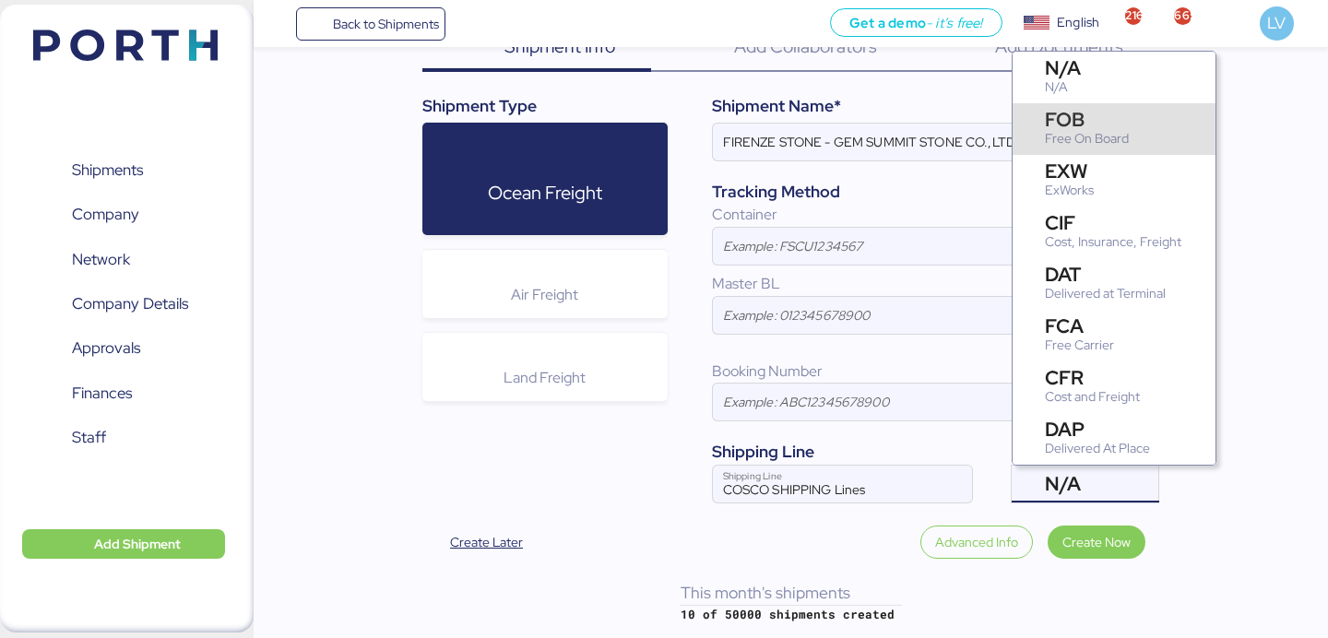
click at [1058, 129] on div "Free On Board" at bounding box center [1087, 138] width 84 height 19
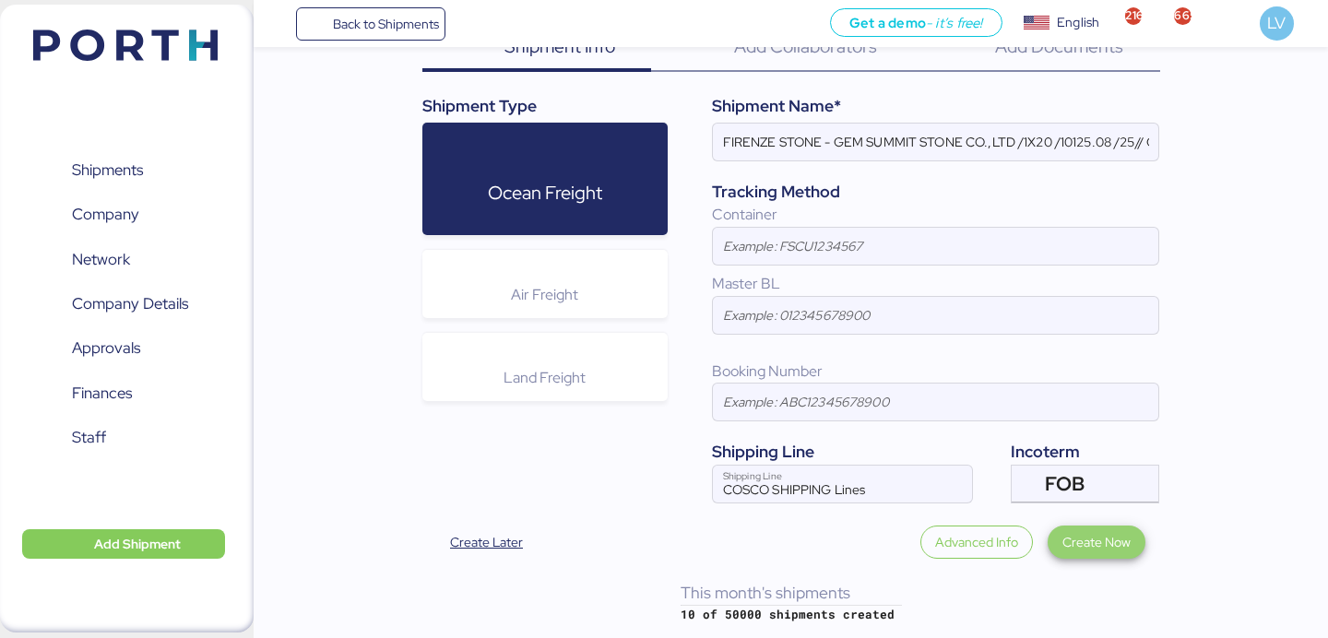
click at [1117, 544] on span "Create Now" at bounding box center [1096, 542] width 68 height 22
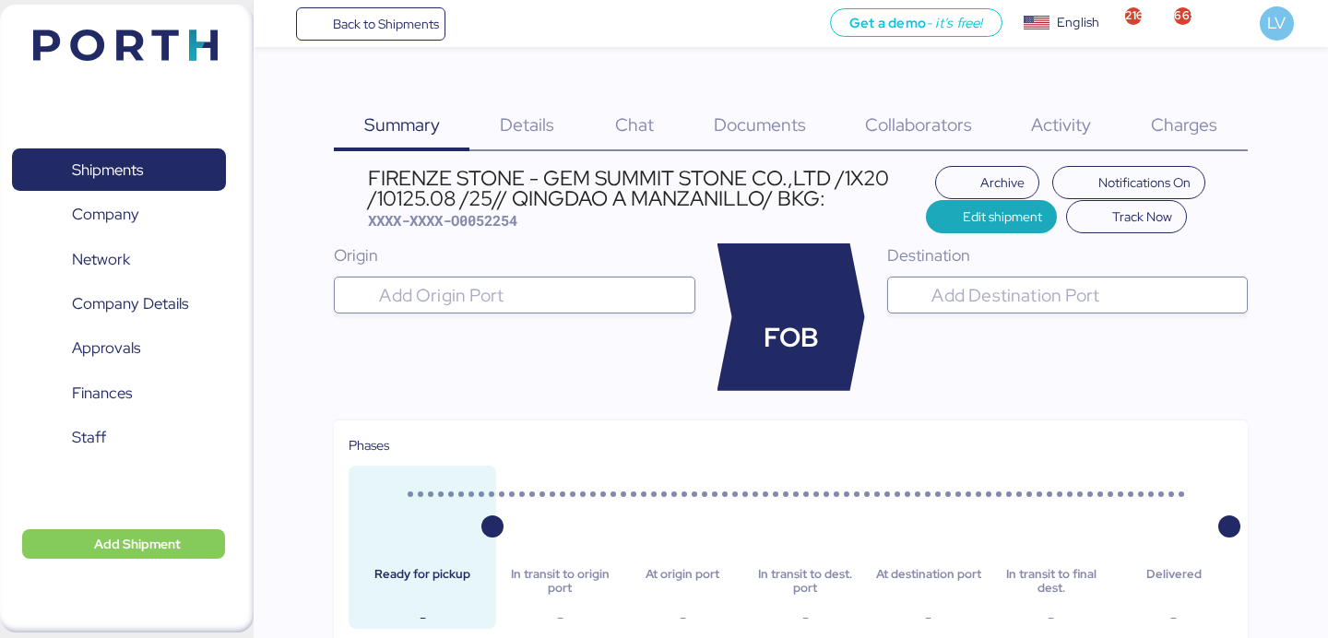
click at [762, 194] on div "FIRENZE STONE - GEM SUMMIT STONE CO.,LTD /1X20 /10125.08 /25// QINGDAO A MANZAN…" at bounding box center [647, 188] width 558 height 41
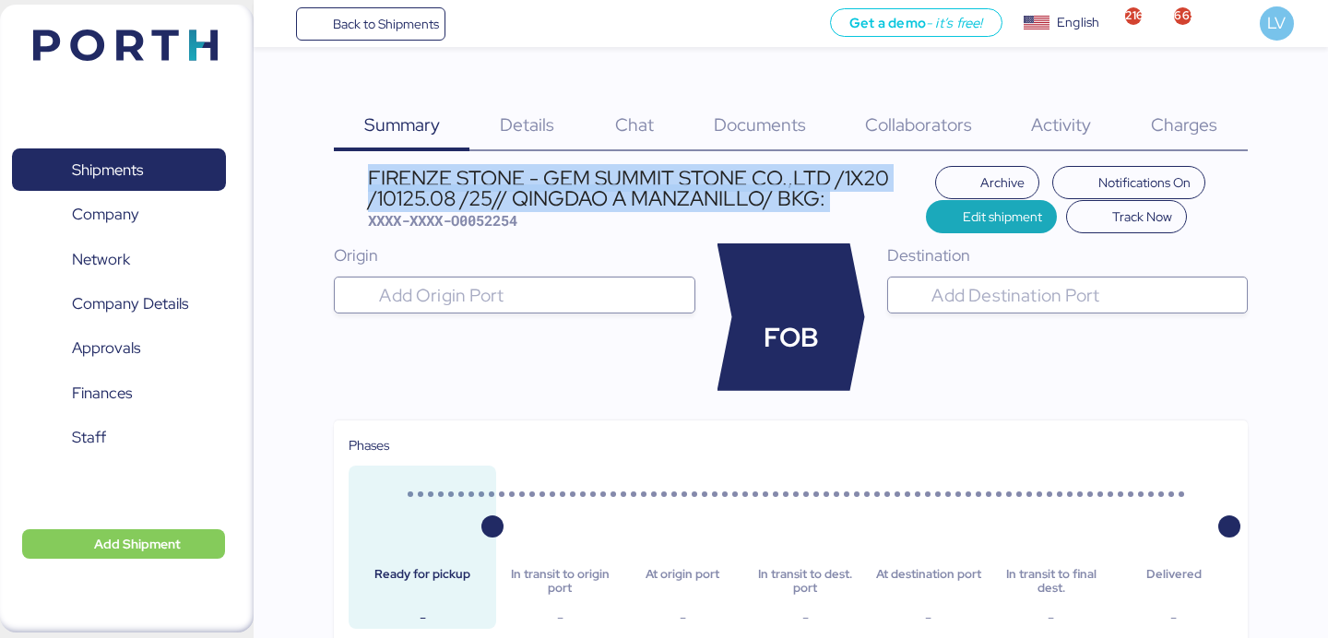
click at [762, 194] on div "FIRENZE STONE - GEM SUMMIT STONE CO.,LTD /1X20 /10125.08 /25// QINGDAO A MANZAN…" at bounding box center [647, 188] width 558 height 41
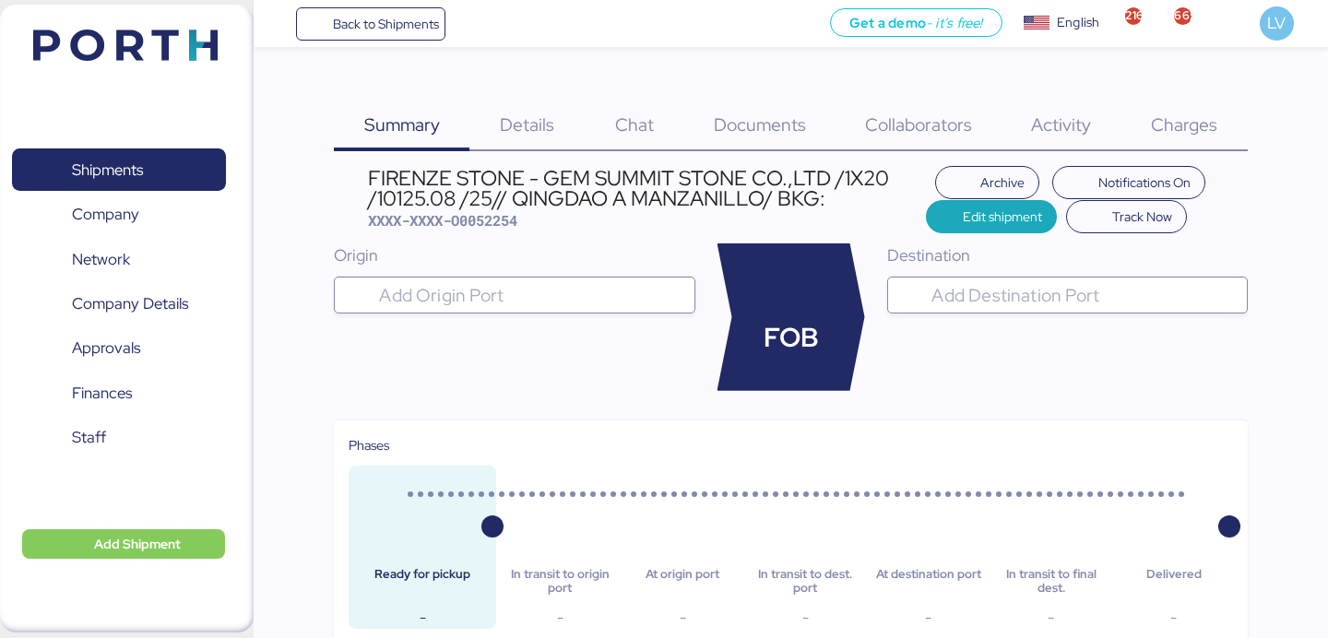
click at [590, 291] on input "search" at bounding box center [530, 295] width 311 height 22
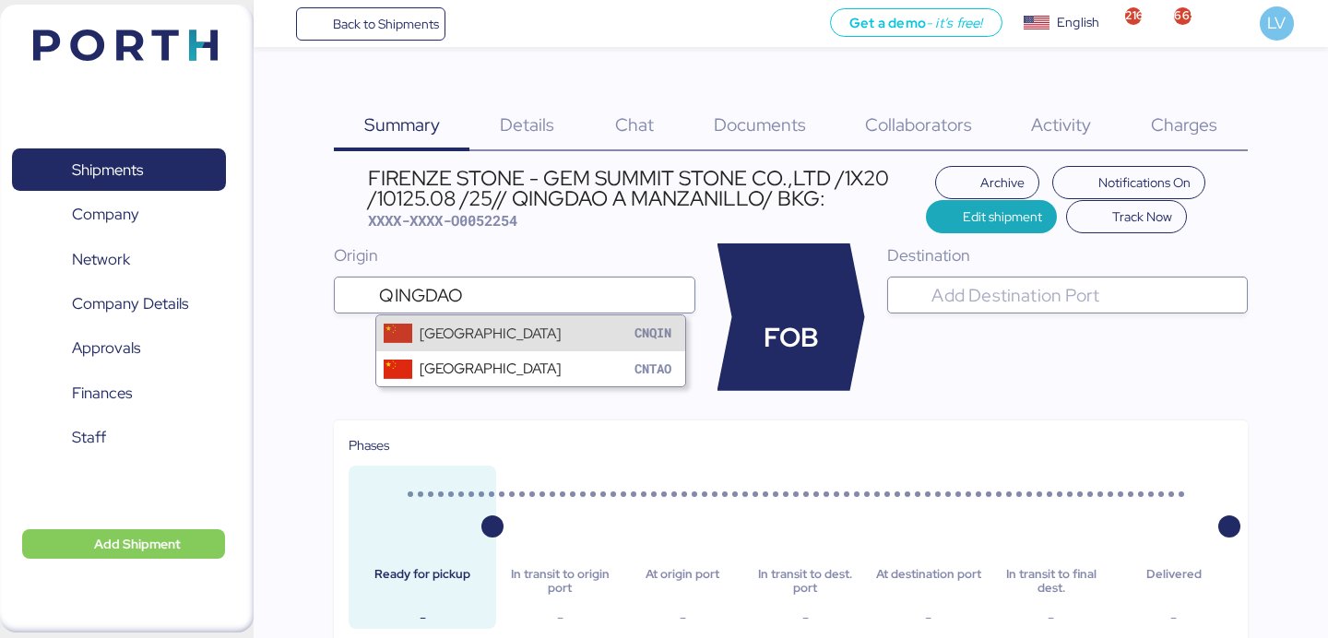
type input "QINGDAO"
click at [514, 331] on div "Qingdao CNQIN" at bounding box center [530, 332] width 309 height 35
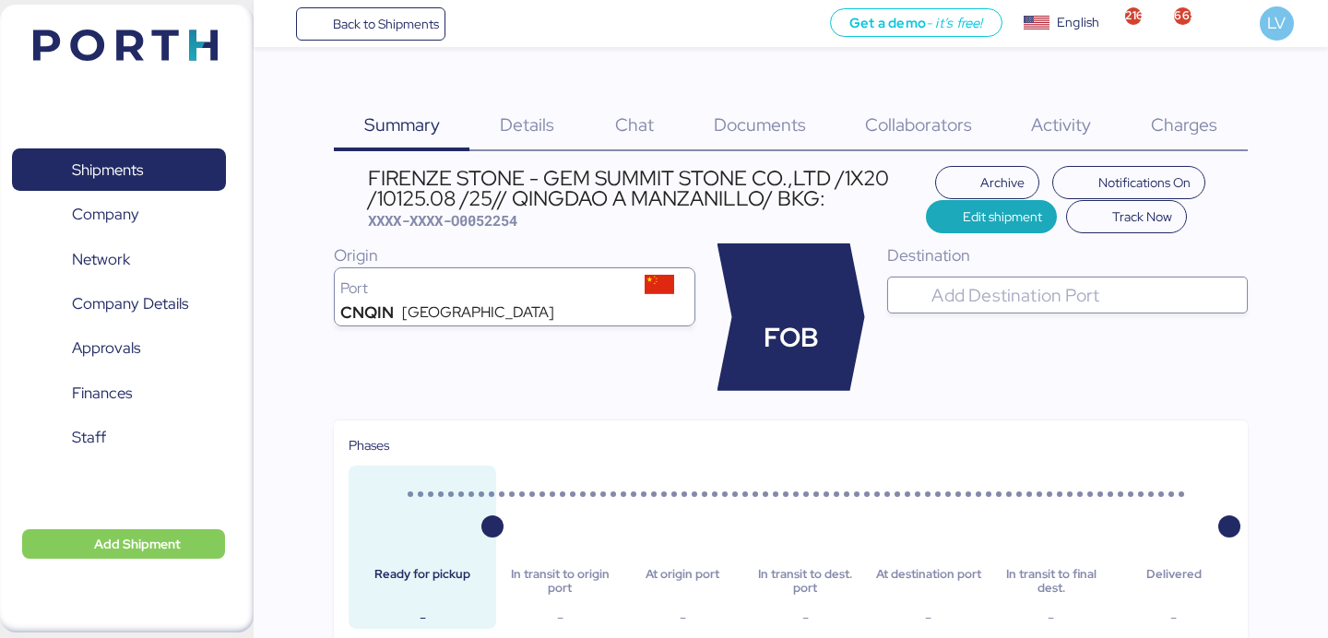
click at [1004, 289] on input "search" at bounding box center [1083, 295] width 311 height 22
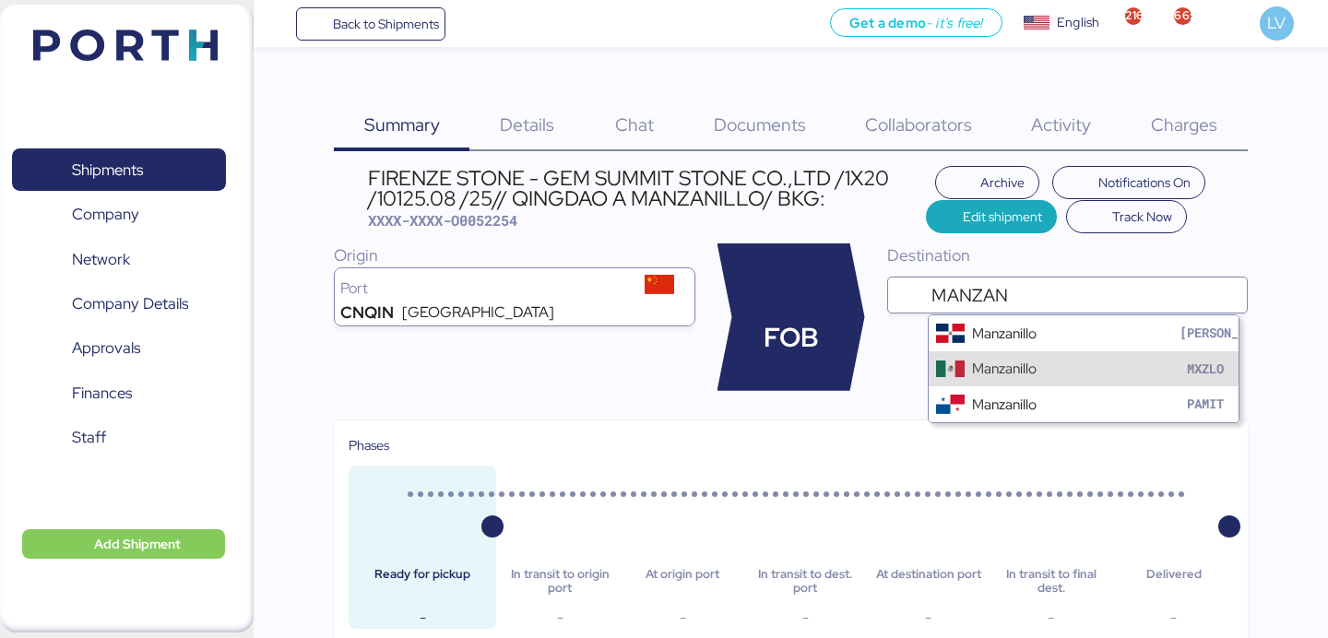
type input "MANZAN"
click at [1003, 366] on div "Manzanillo" at bounding box center [1004, 368] width 65 height 21
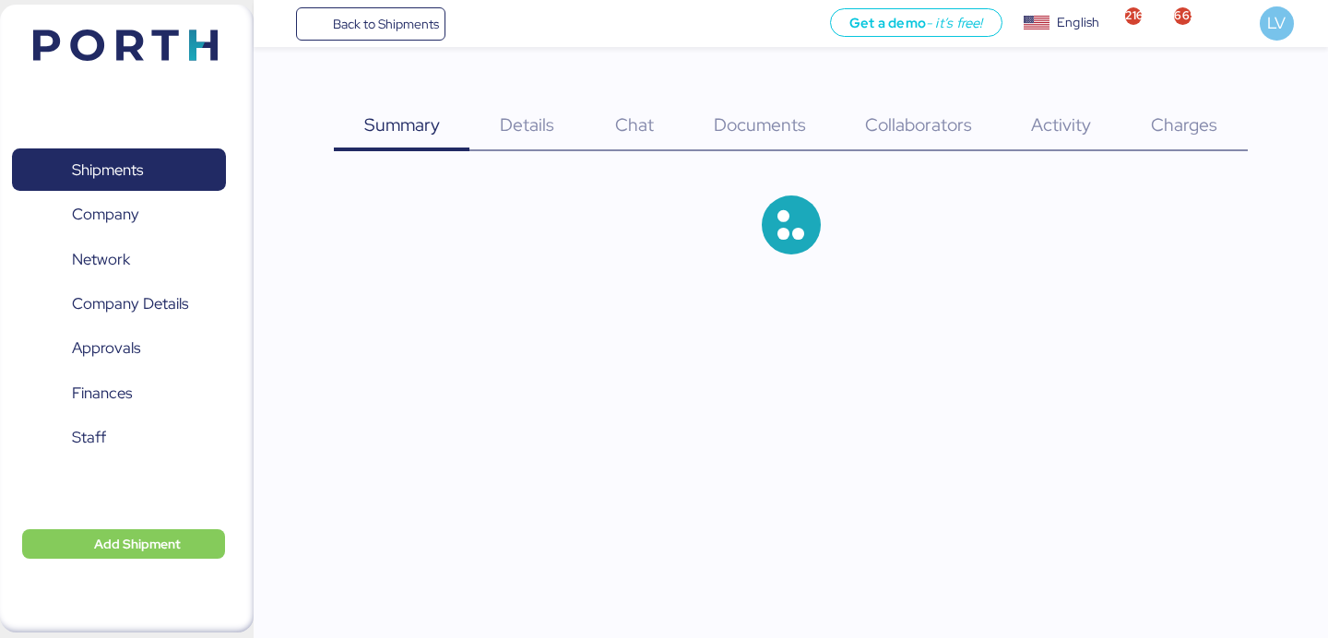
click at [774, 136] on span "Documents" at bounding box center [760, 124] width 92 height 24
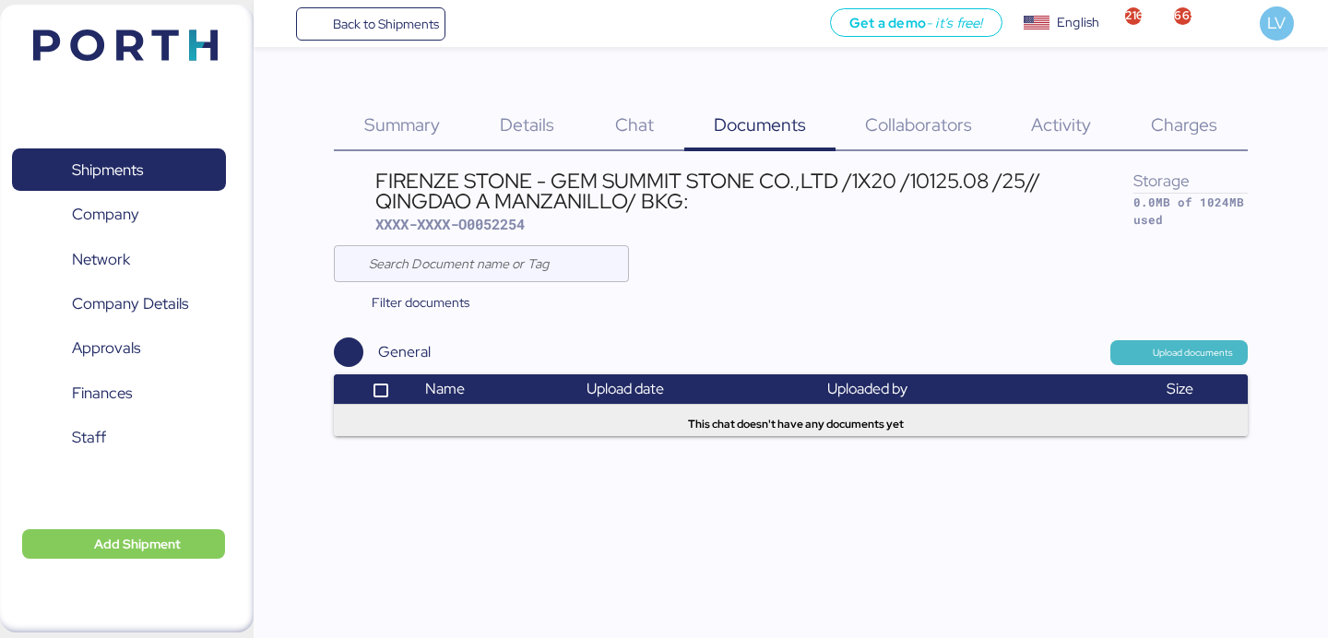
click at [1152, 349] on span "Upload documents" at bounding box center [1179, 352] width 108 height 17
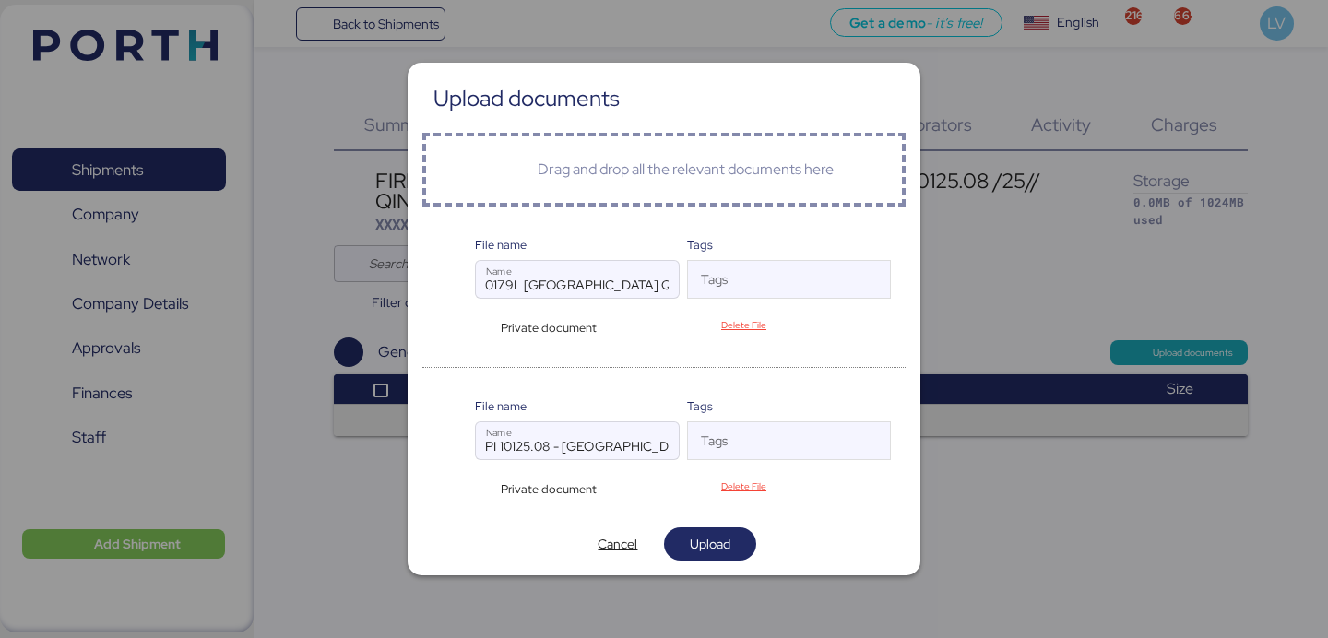
click at [548, 324] on span "Private document" at bounding box center [549, 328] width 96 height 18
click at [484, 327] on div "Private document" at bounding box center [546, 328] width 142 height 18
click at [724, 548] on span "Upload" at bounding box center [710, 544] width 41 height 22
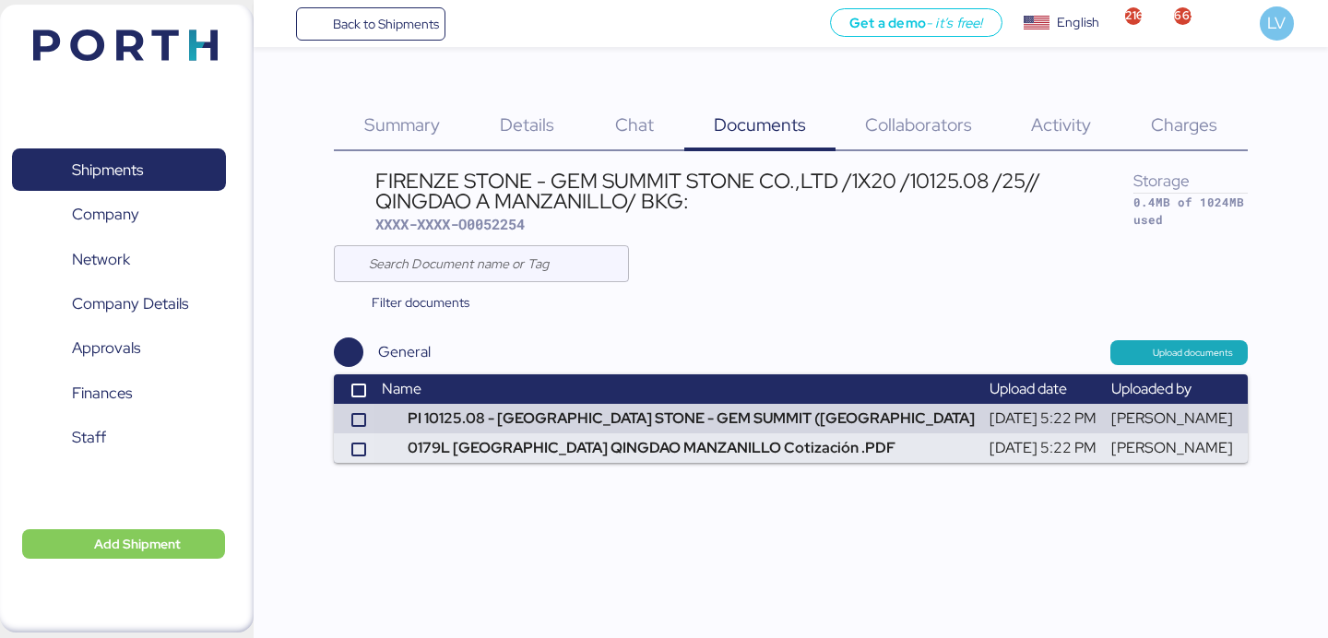
click at [507, 137] on div "Details 0" at bounding box center [526, 114] width 115 height 75
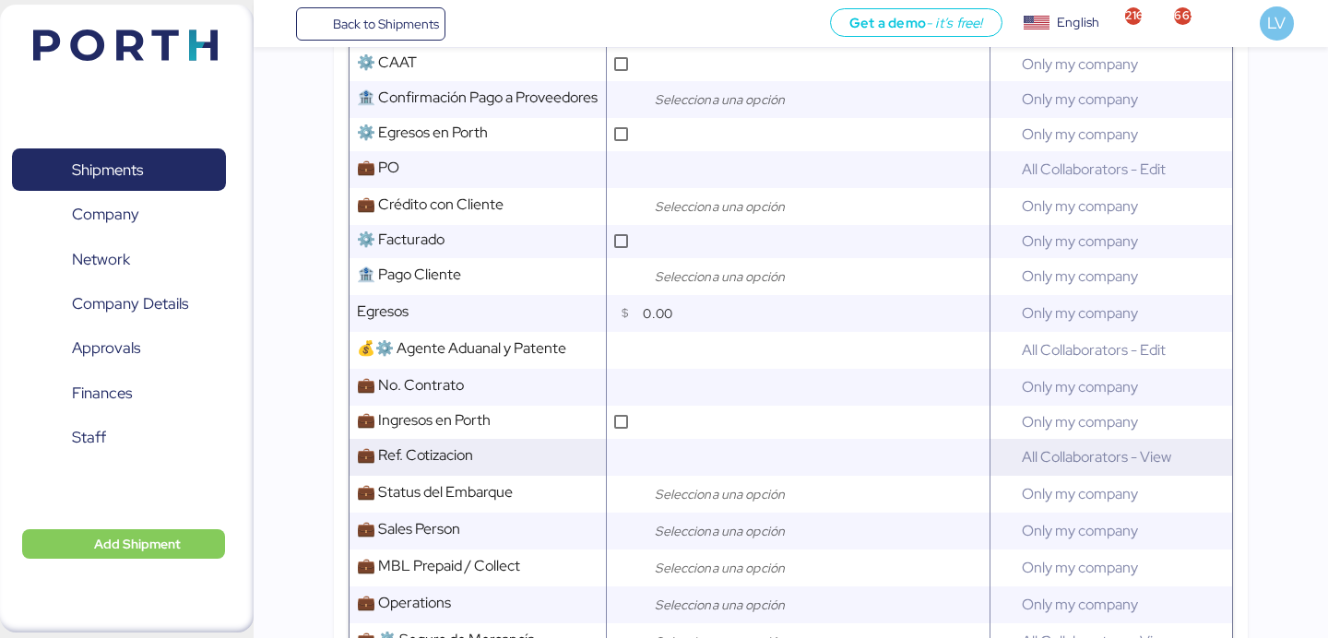
scroll to position [838, 0]
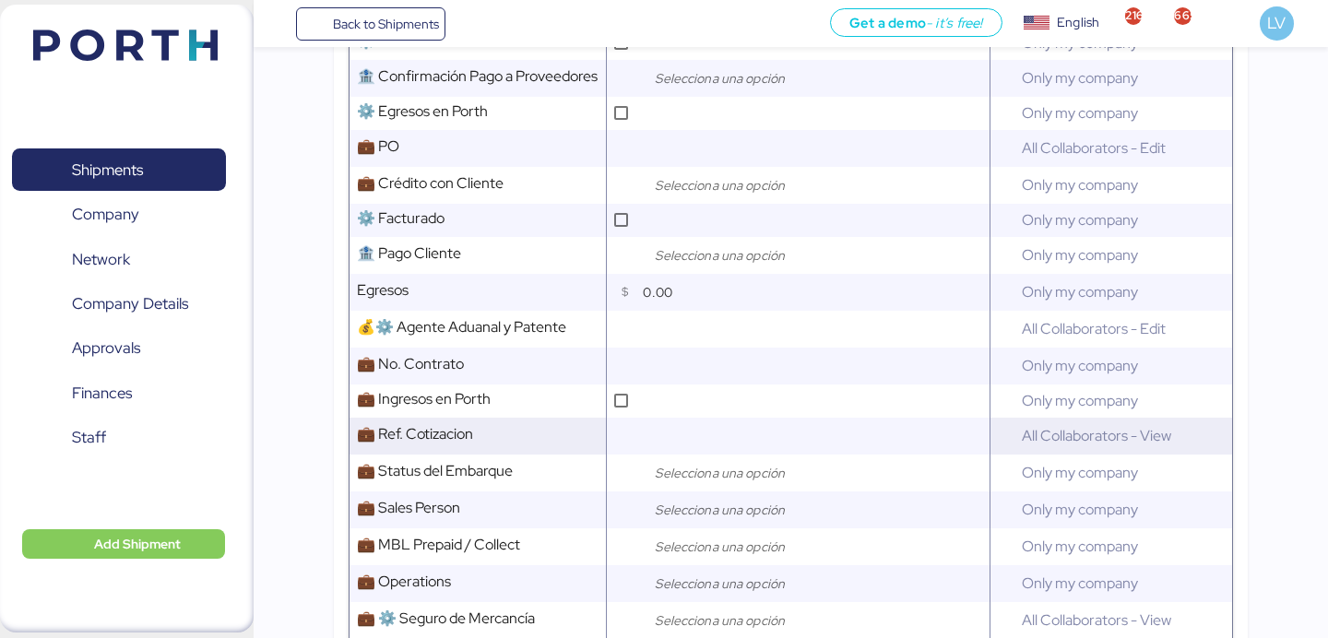
click at [674, 431] on input "text" at bounding box center [813, 436] width 350 height 37
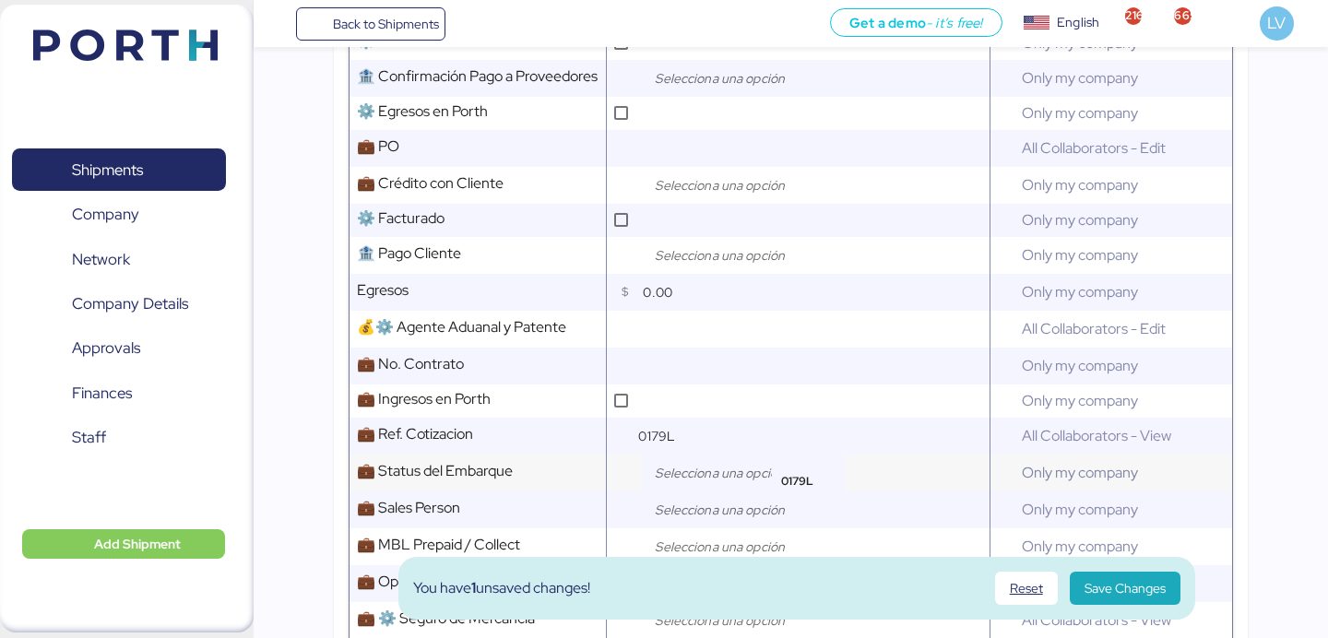
type input "0179L"
click at [734, 479] on input "search" at bounding box center [748, 473] width 194 height 22
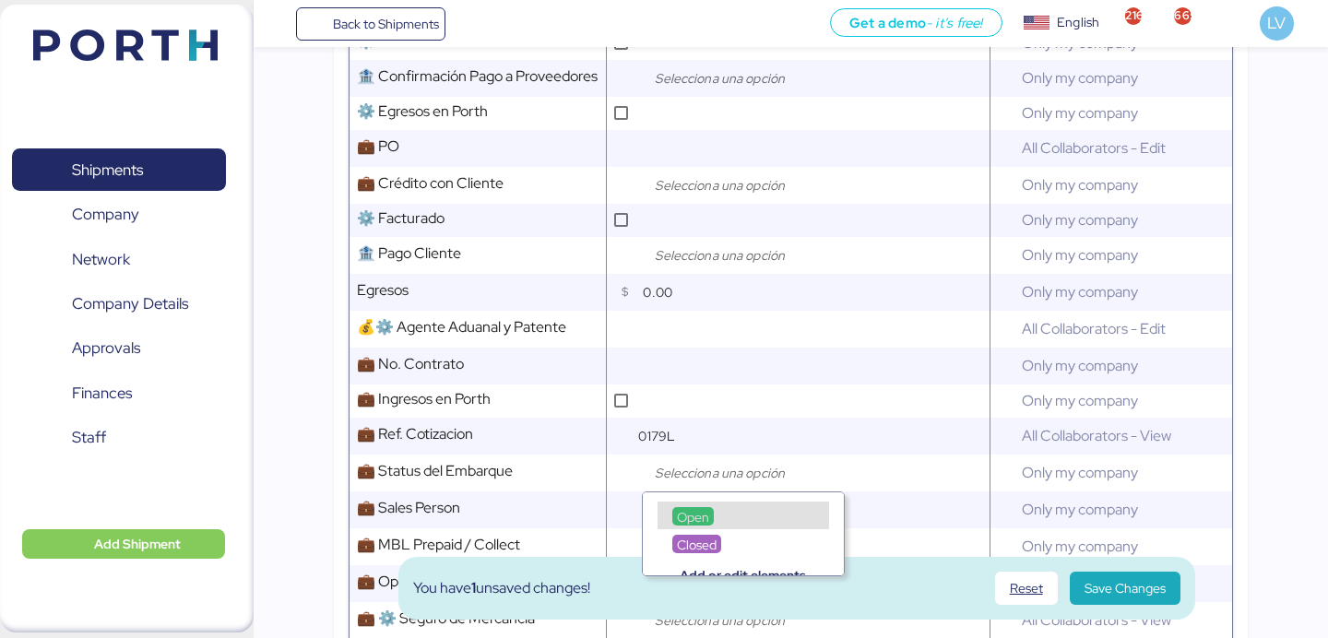
click at [704, 512] on span "Open" at bounding box center [693, 517] width 32 height 17
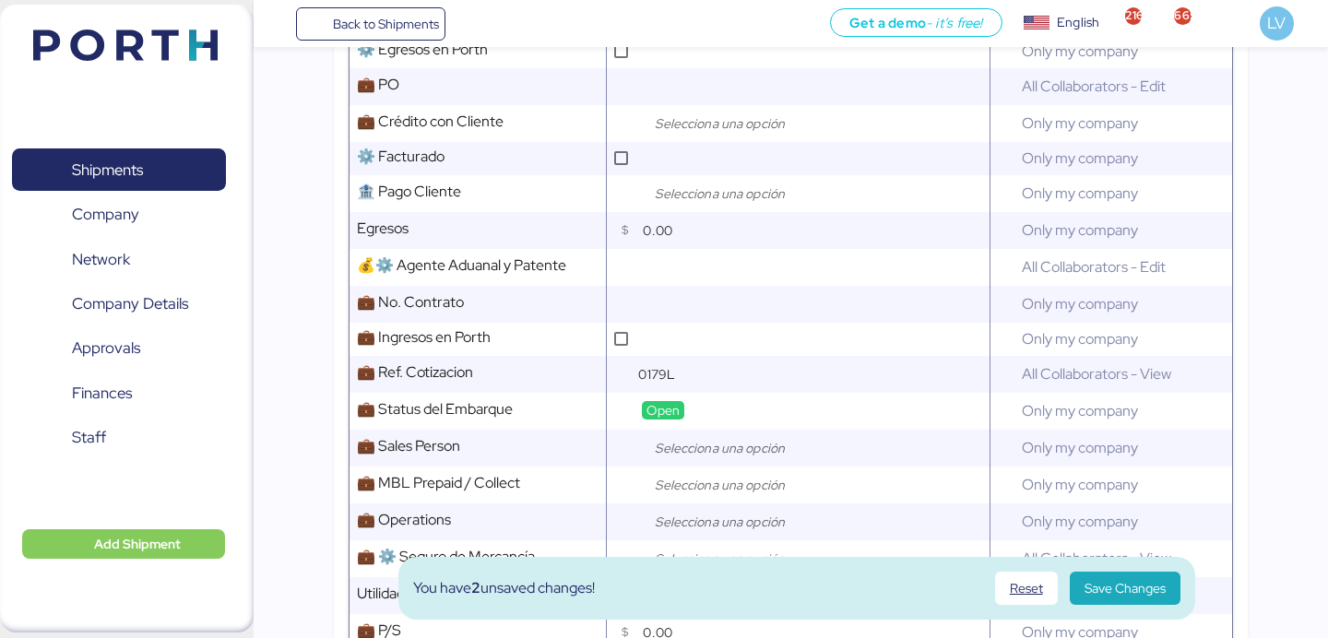
scroll to position [911, 0]
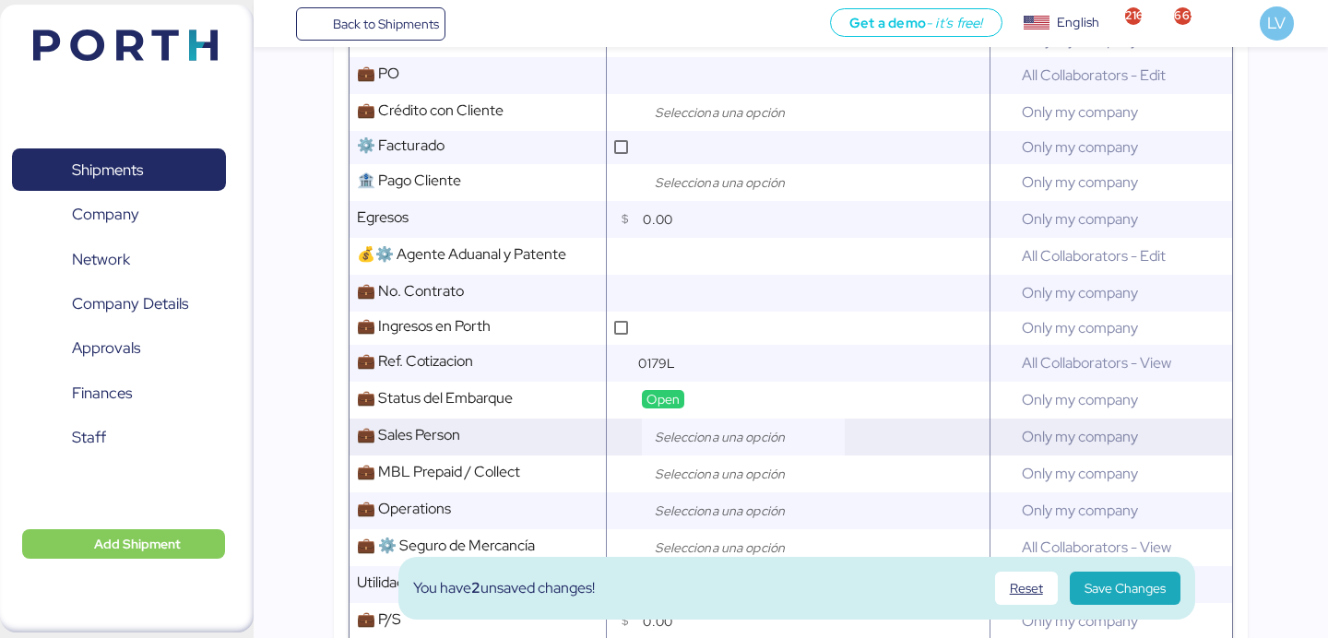
click at [698, 444] on input "search" at bounding box center [748, 437] width 194 height 22
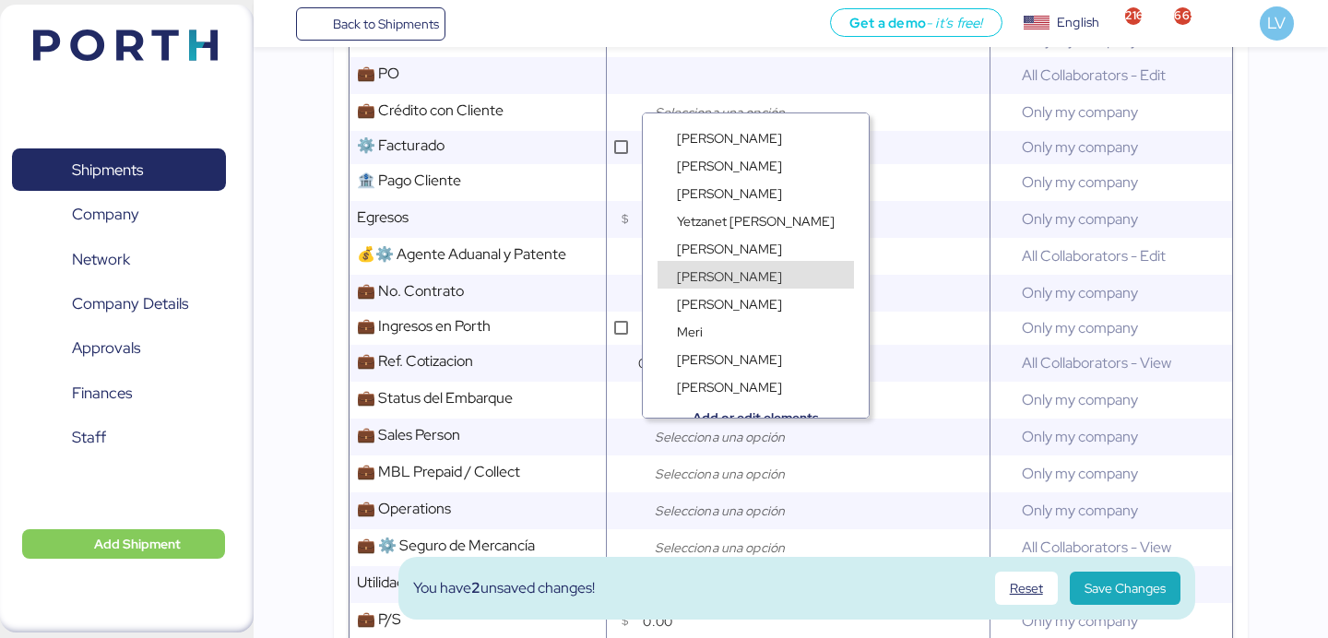
click at [740, 268] on span "[PERSON_NAME]" at bounding box center [729, 276] width 105 height 17
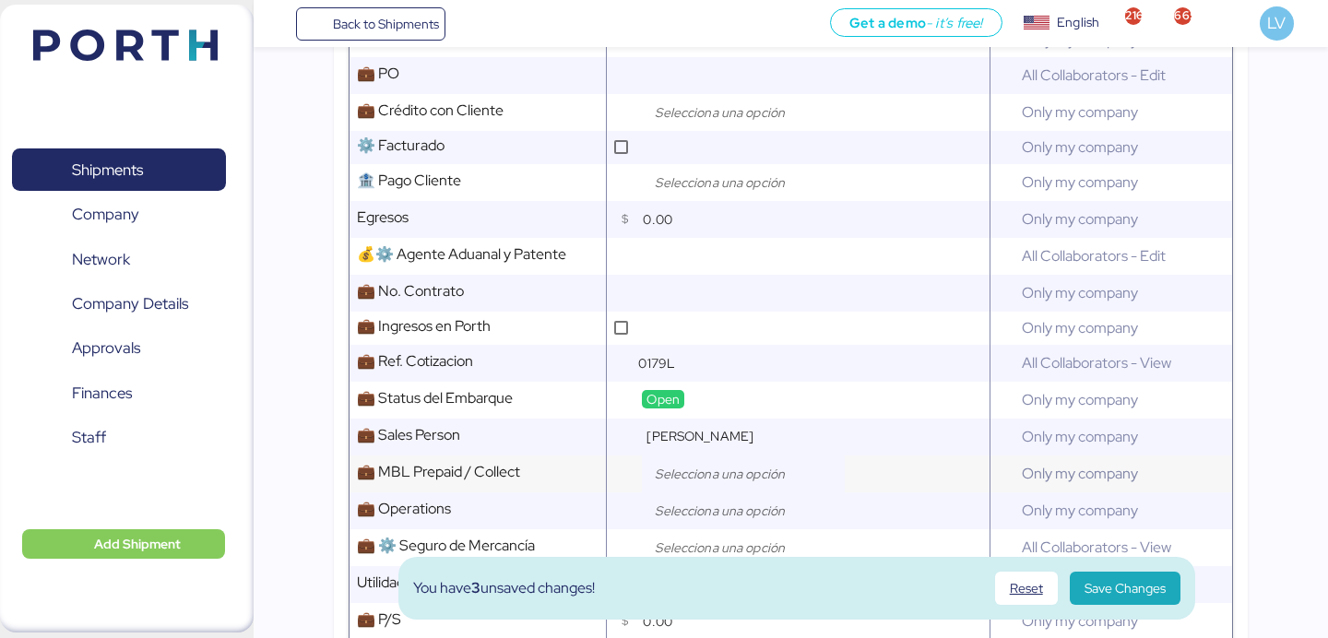
click at [703, 478] on input "search" at bounding box center [748, 474] width 194 height 22
click at [632, 475] on div at bounding box center [628, 473] width 28 height 37
click at [684, 517] on input "search" at bounding box center [748, 511] width 194 height 22
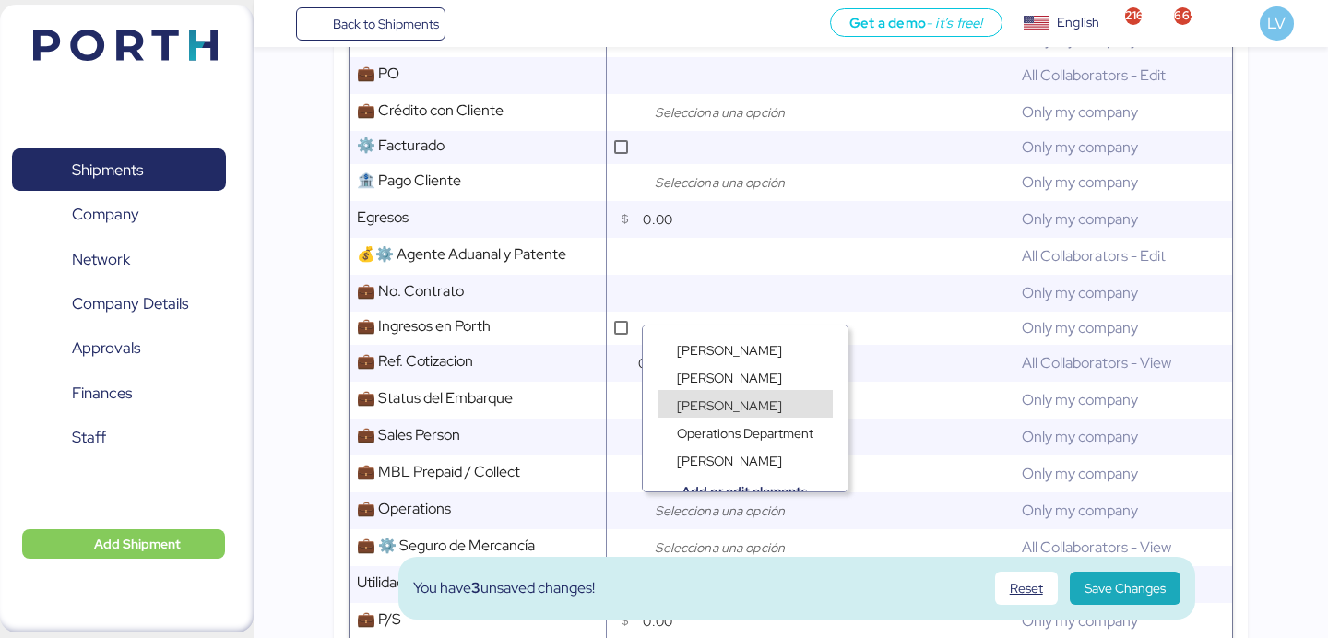
click at [725, 407] on span "[PERSON_NAME]" at bounding box center [729, 405] width 105 height 17
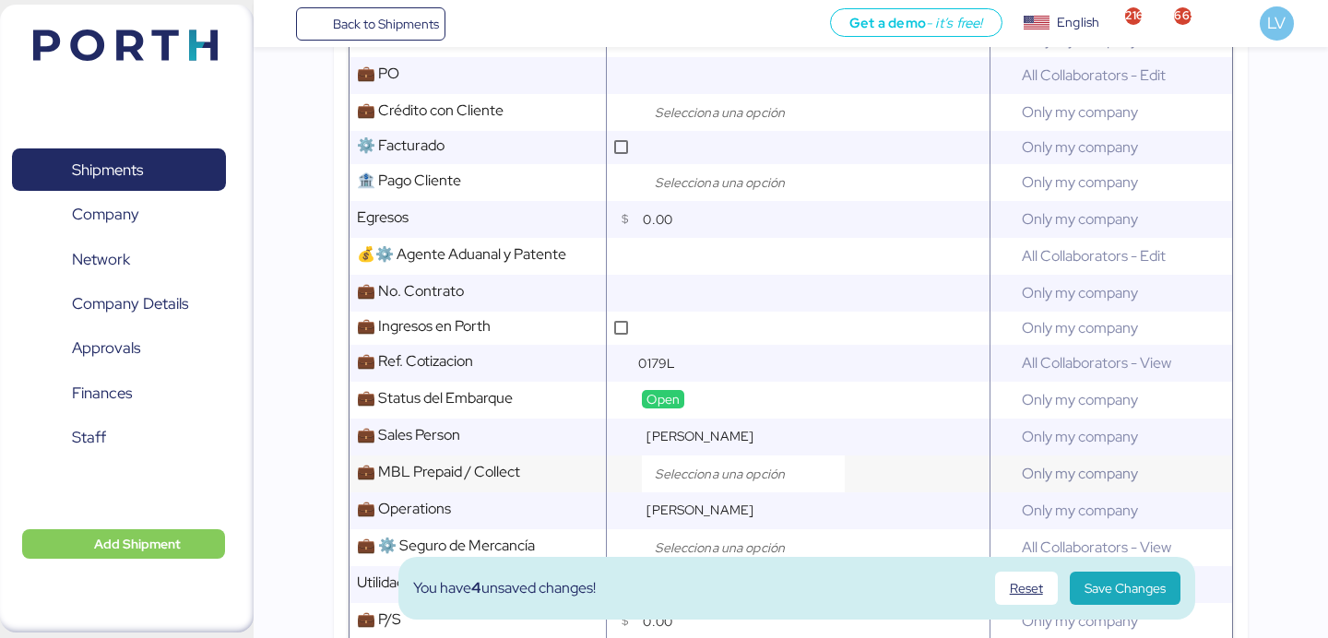
click at [855, 460] on div at bounding box center [801, 473] width 374 height 37
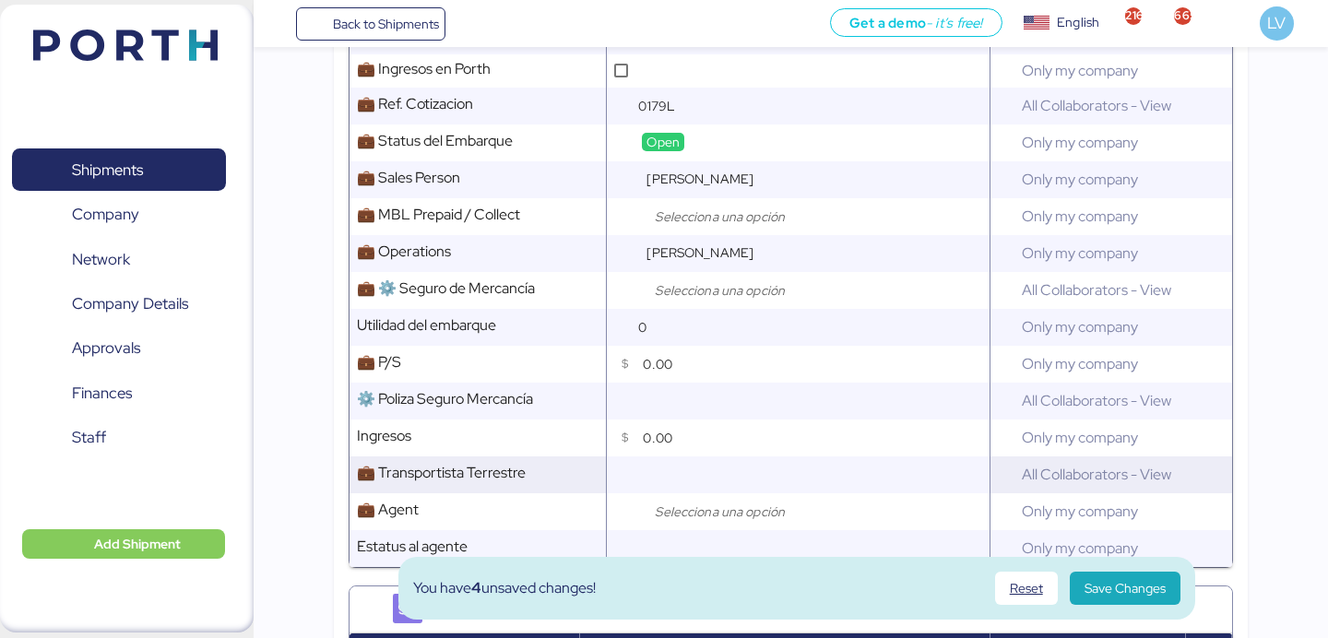
scroll to position [1176, 0]
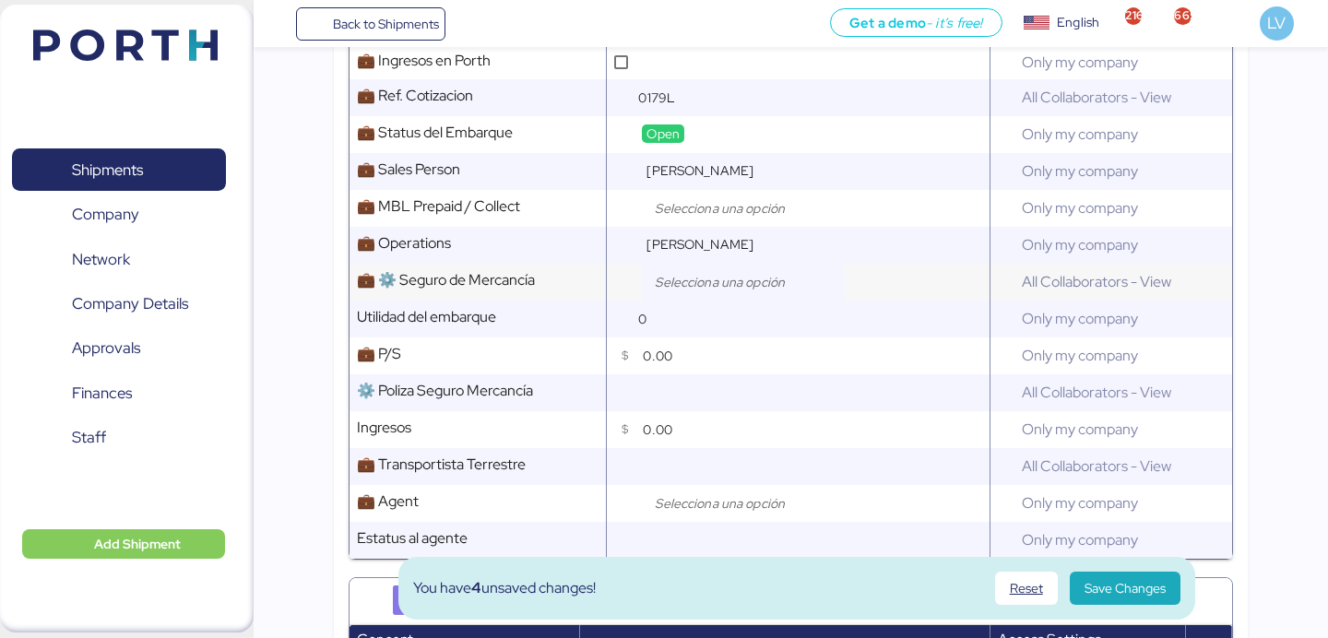
click at [761, 298] on div at bounding box center [743, 282] width 203 height 37
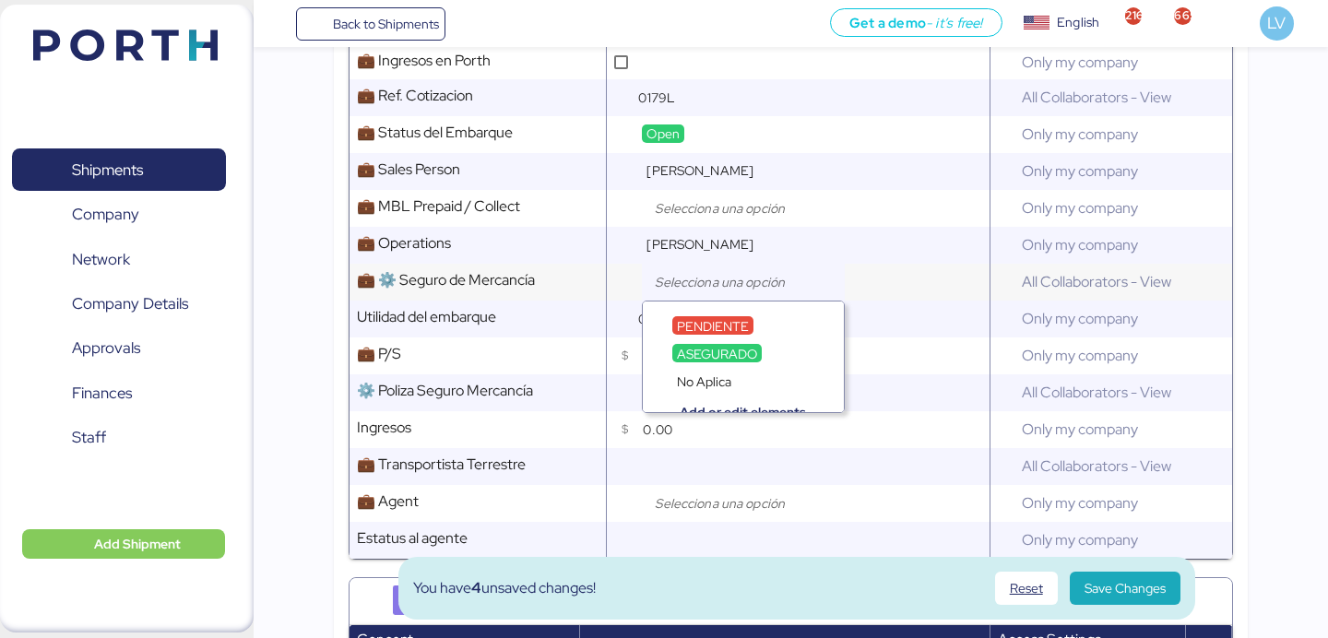
click at [761, 293] on div at bounding box center [743, 282] width 203 height 37
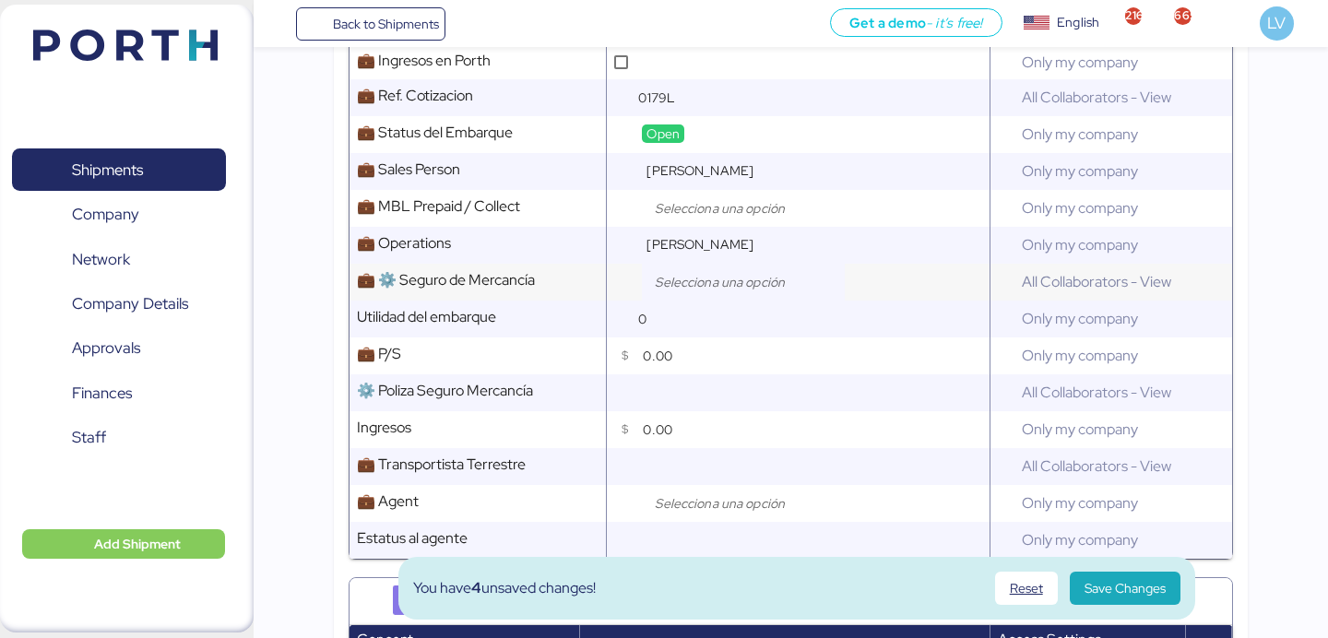
click at [743, 296] on div at bounding box center [743, 282] width 203 height 37
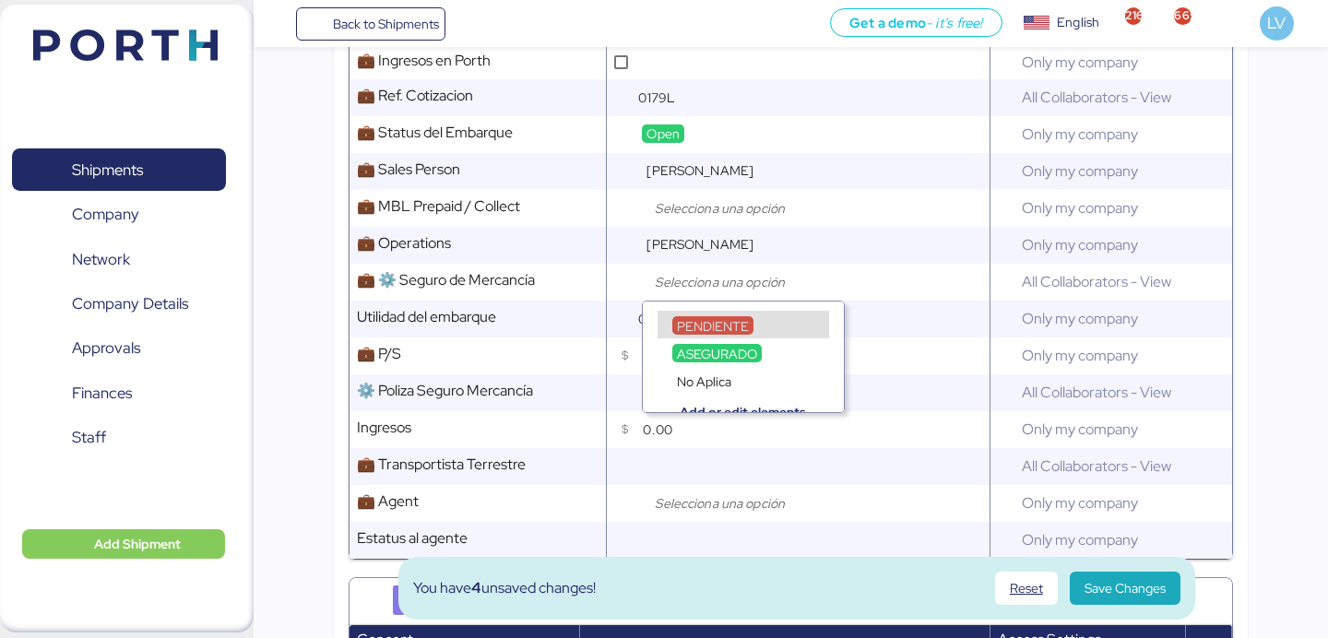
click at [732, 316] on div "PENDIENTE" at bounding box center [712, 325] width 81 height 18
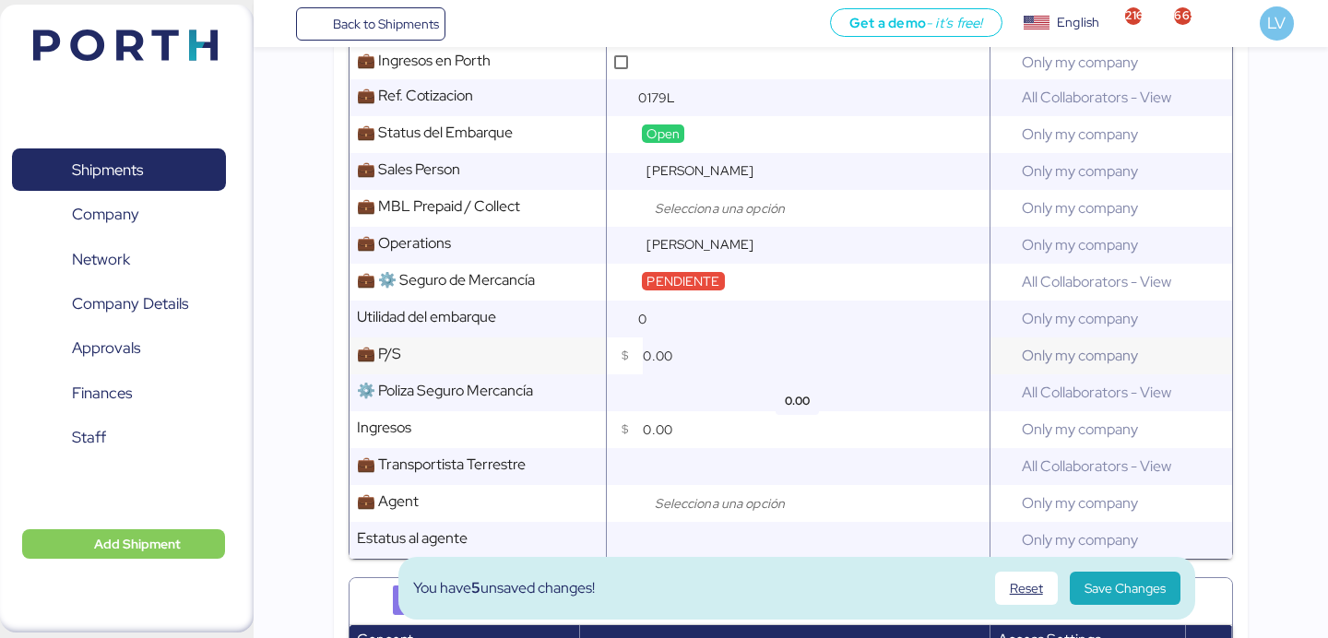
click at [703, 358] on input "0.00" at bounding box center [816, 355] width 346 height 37
click at [657, 358] on input "0.00" at bounding box center [816, 355] width 346 height 37
type input "80.00"
click at [691, 399] on input "text" at bounding box center [813, 392] width 350 height 37
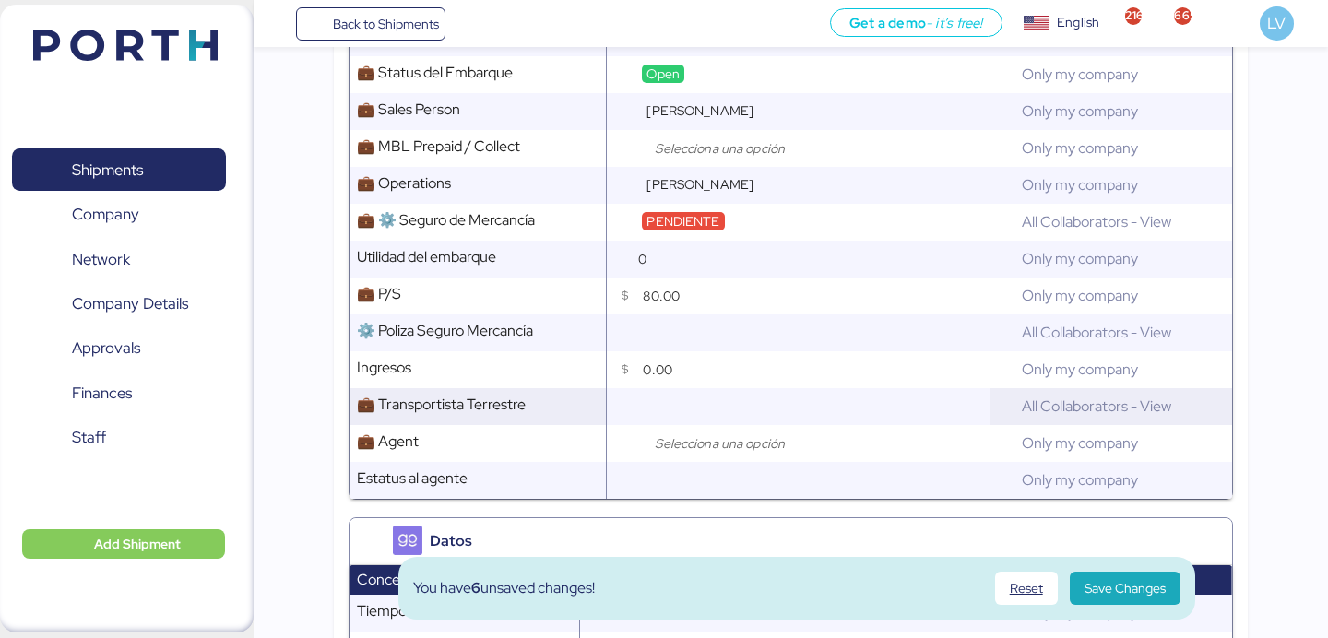
scroll to position [1254, 0]
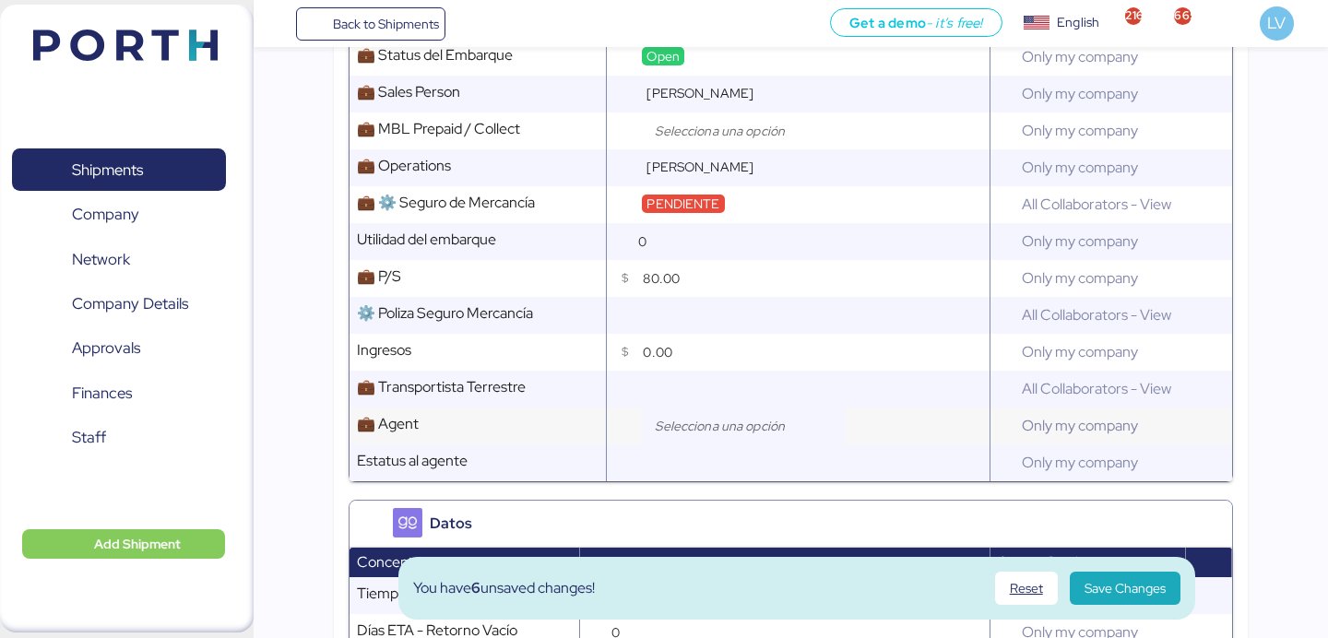
click at [706, 436] on input "search" at bounding box center [748, 426] width 194 height 22
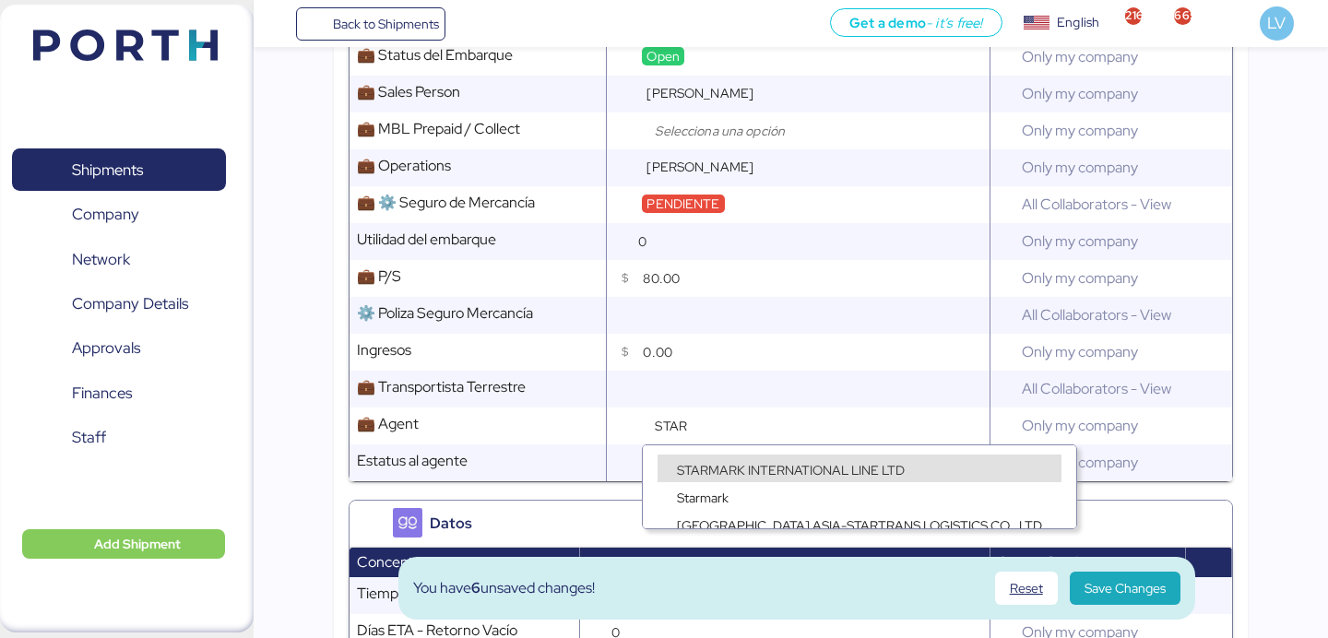
type input "STAR"
click at [749, 470] on span "STARMARK INTERNATIONAL LINE LTD" at bounding box center [791, 470] width 228 height 17
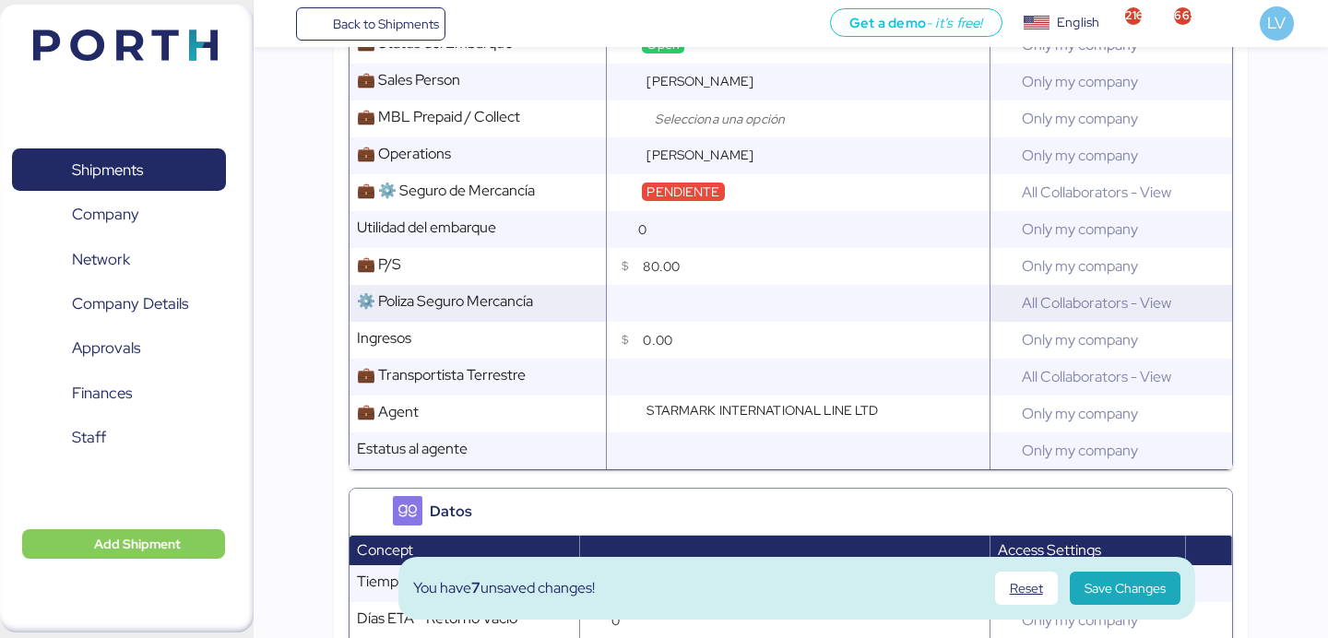
scroll to position [1295, 0]
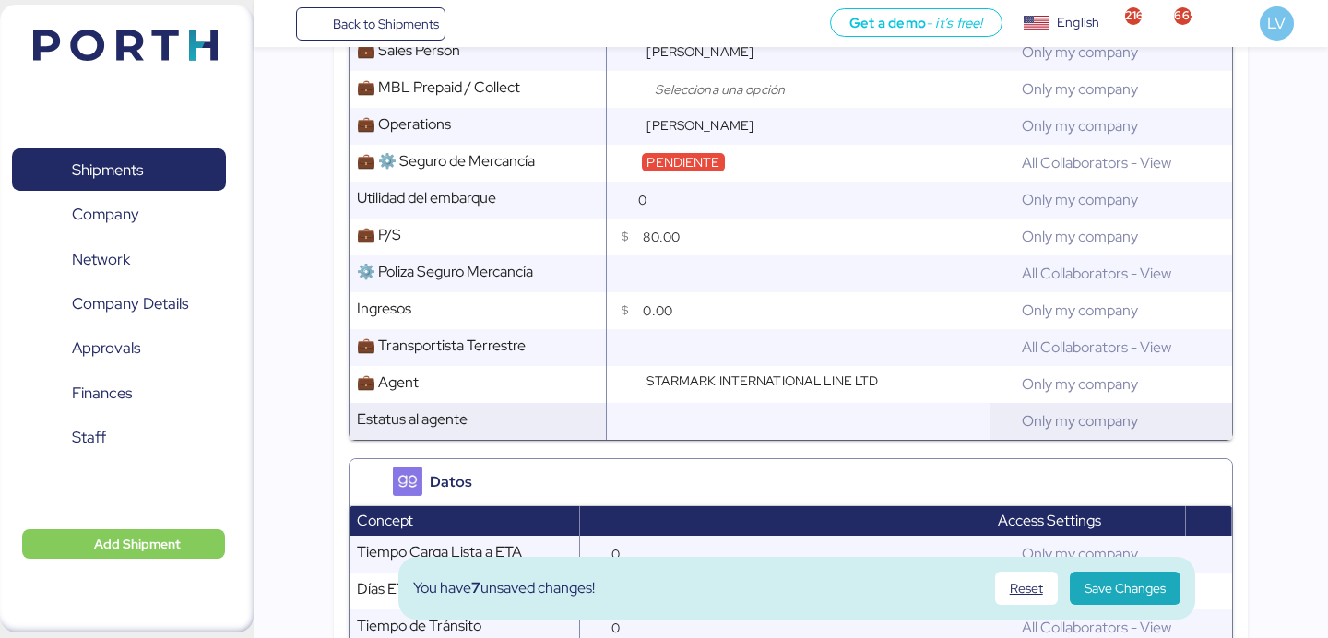
click at [663, 423] on input "text" at bounding box center [813, 421] width 350 height 37
click at [1143, 587] on span "Save Changes" at bounding box center [1124, 588] width 81 height 22
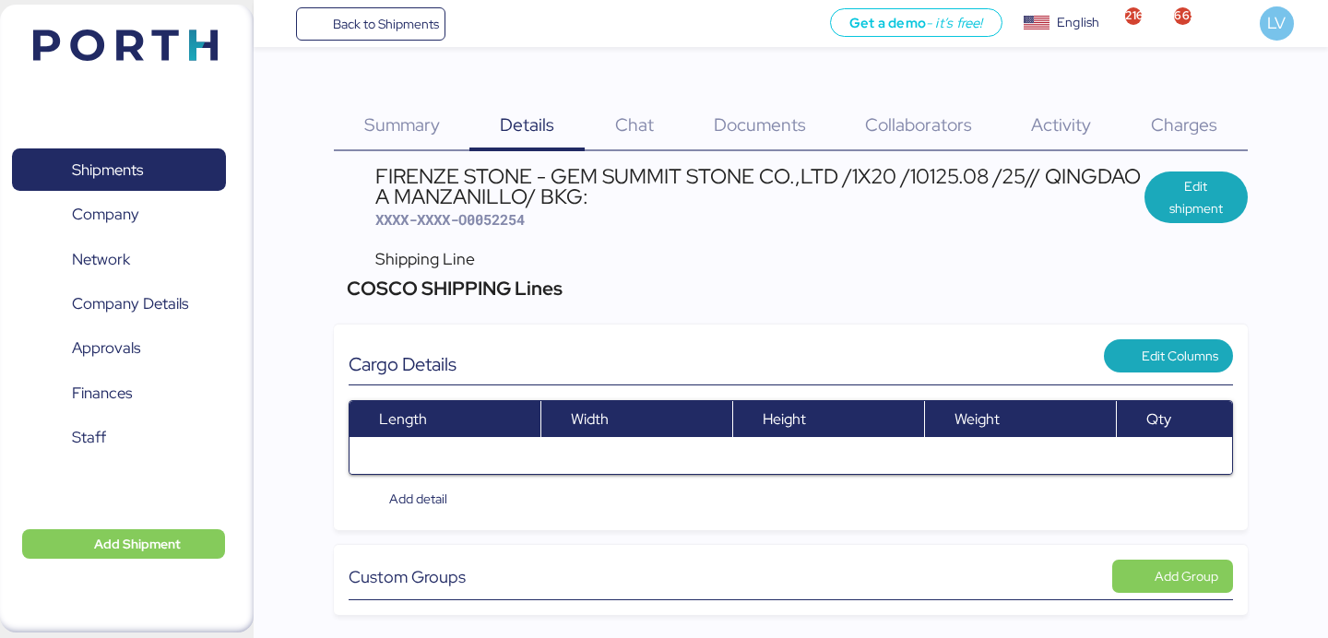
scroll to position [0, 0]
click at [669, 171] on div "FIRENZE STONE - GEM SUMMIT STONE CO.,LTD /1X20 /10125.08 /25// QINGDAO A MANZAN…" at bounding box center [759, 186] width 769 height 41
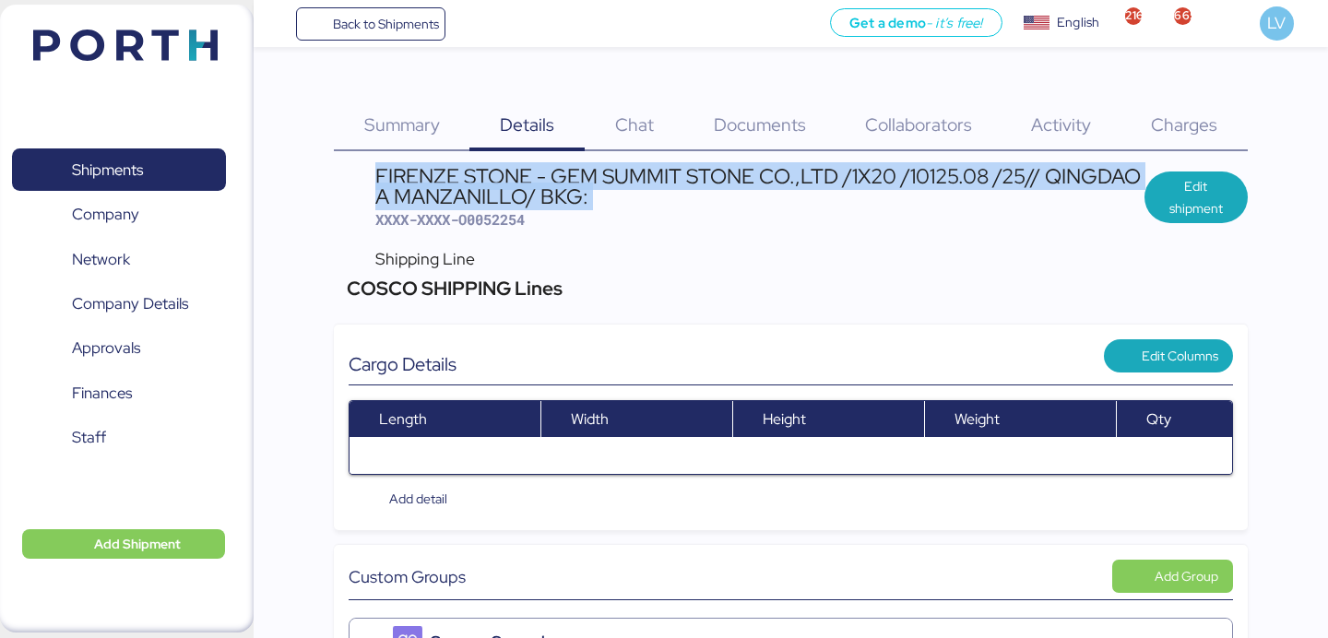
click at [669, 171] on div "FIRENZE STONE - GEM SUMMIT STONE CO.,LTD /1X20 /10125.08 /25// QINGDAO A MANZAN…" at bounding box center [759, 186] width 769 height 41
copy div "FIRENZE STONE - GEM SUMMIT STONE CO.,LTD /1X20 /10125.08 /25// QINGDAO A MANZAN…"
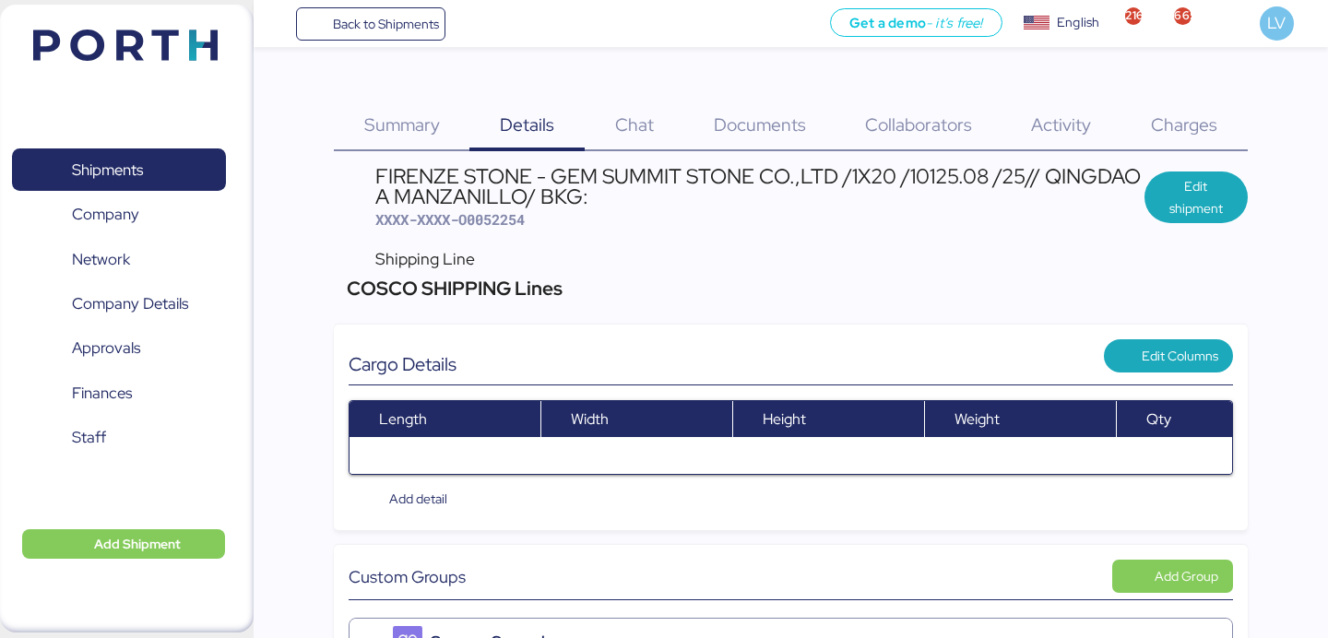
click at [477, 229] on div "FIRENZE STONE - GEM SUMMIT STONE CO.,LTD /1X20 /10125.08 /25// QINGDAO A MANZAN…" at bounding box center [759, 198] width 769 height 64
copy span "O0052254"
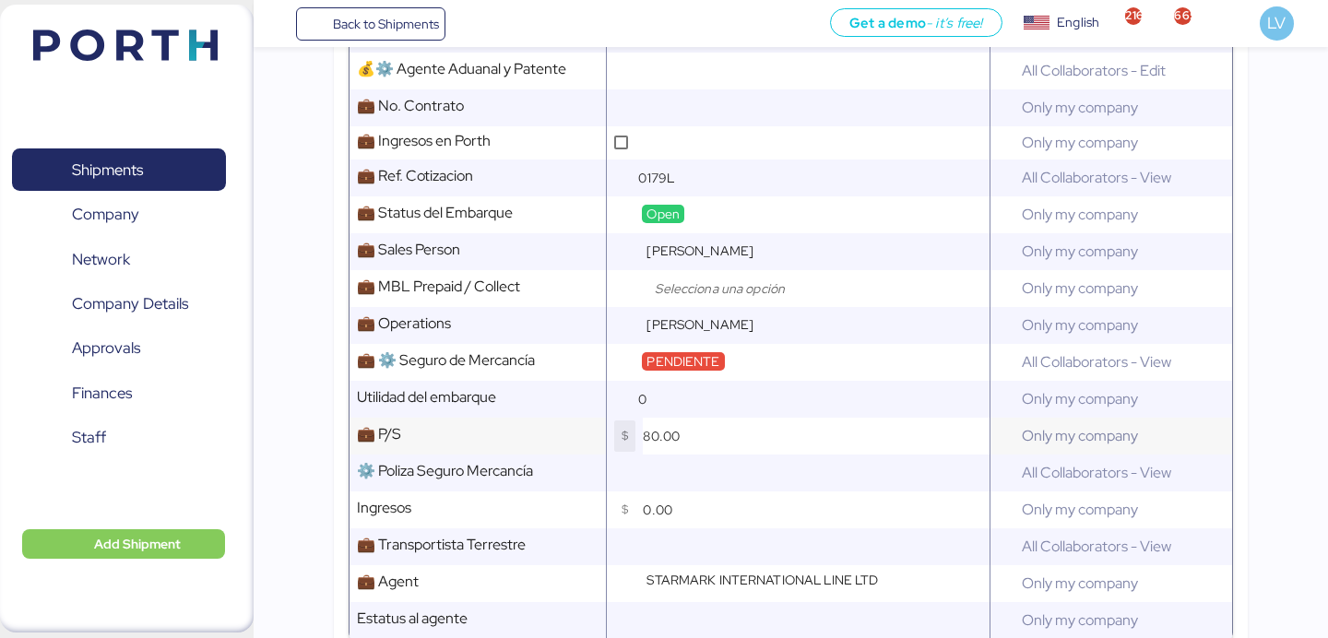
scroll to position [1110, 0]
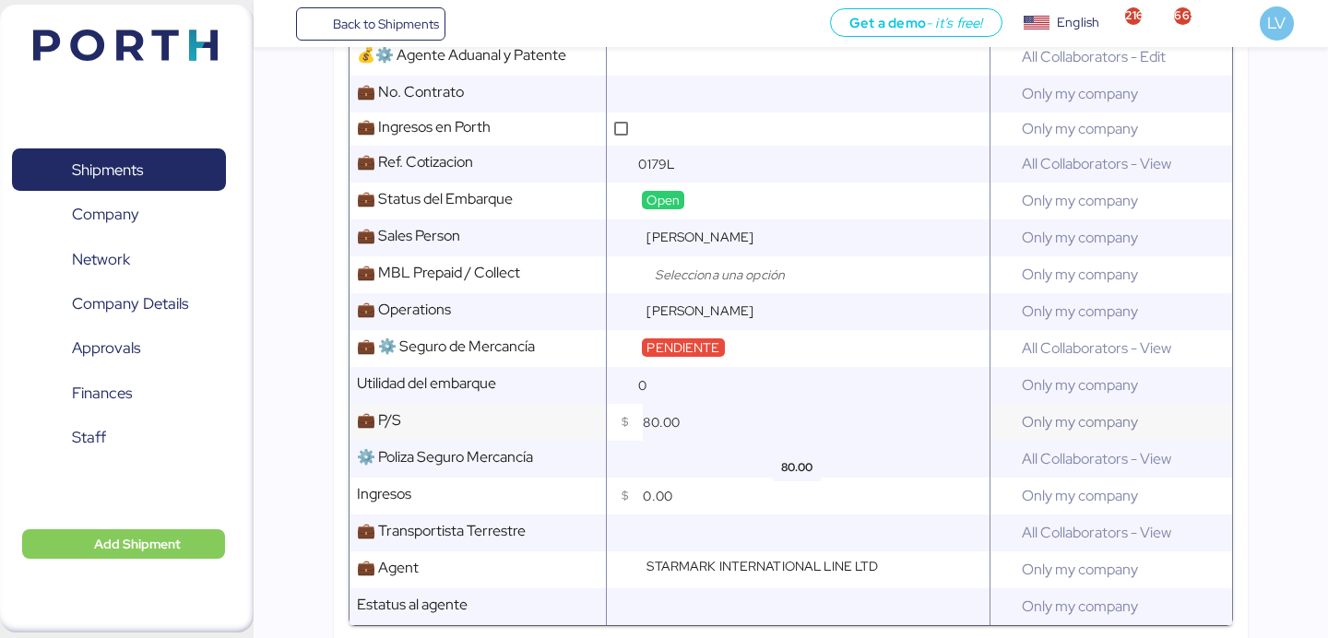
click at [645, 424] on input "80.00" at bounding box center [816, 422] width 346 height 37
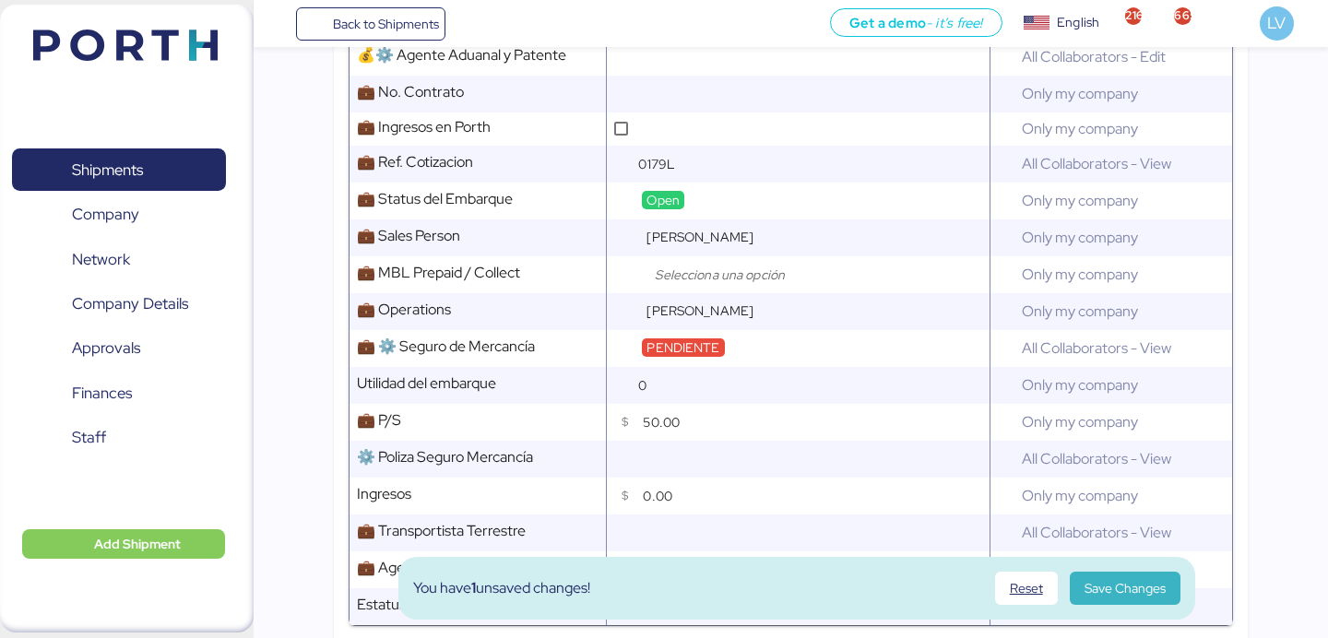
type input "50.00"
click at [1148, 584] on span "Save Changes" at bounding box center [1124, 588] width 81 height 22
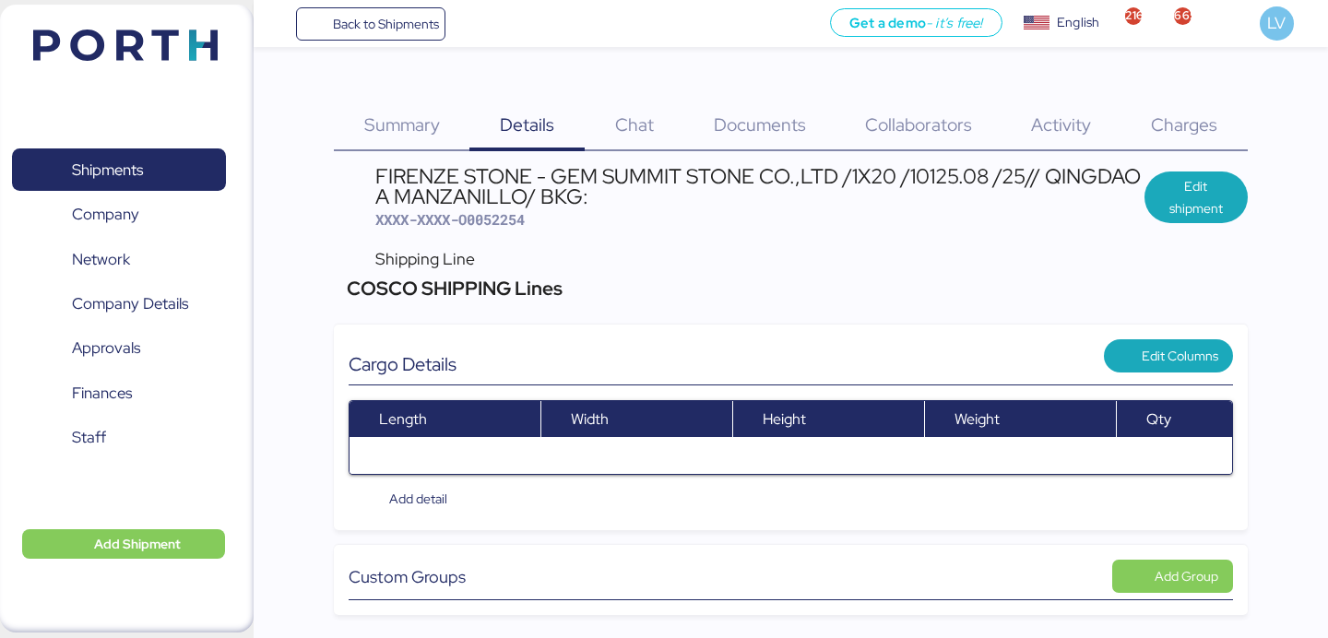
scroll to position [0, 0]
click at [479, 222] on span "XXXX-XXXX-O0052254" at bounding box center [449, 219] width 149 height 18
copy span "O0052254"
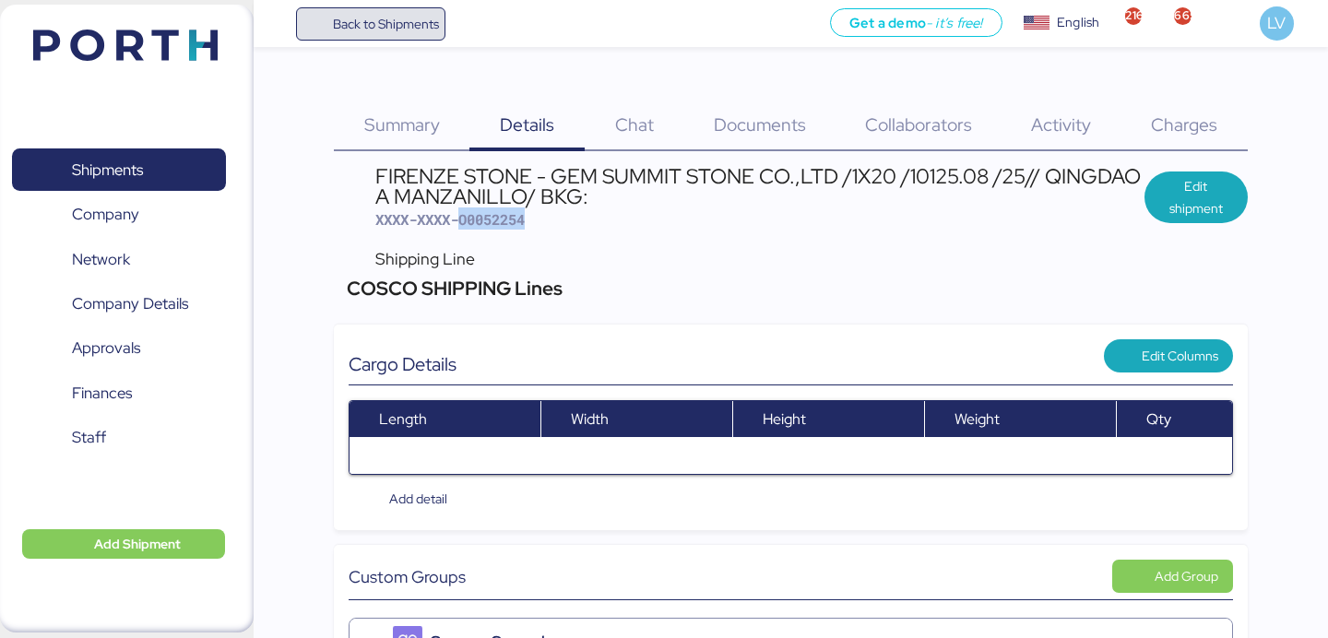
click at [398, 39] on span "Back to Shipments" at bounding box center [370, 23] width 137 height 33
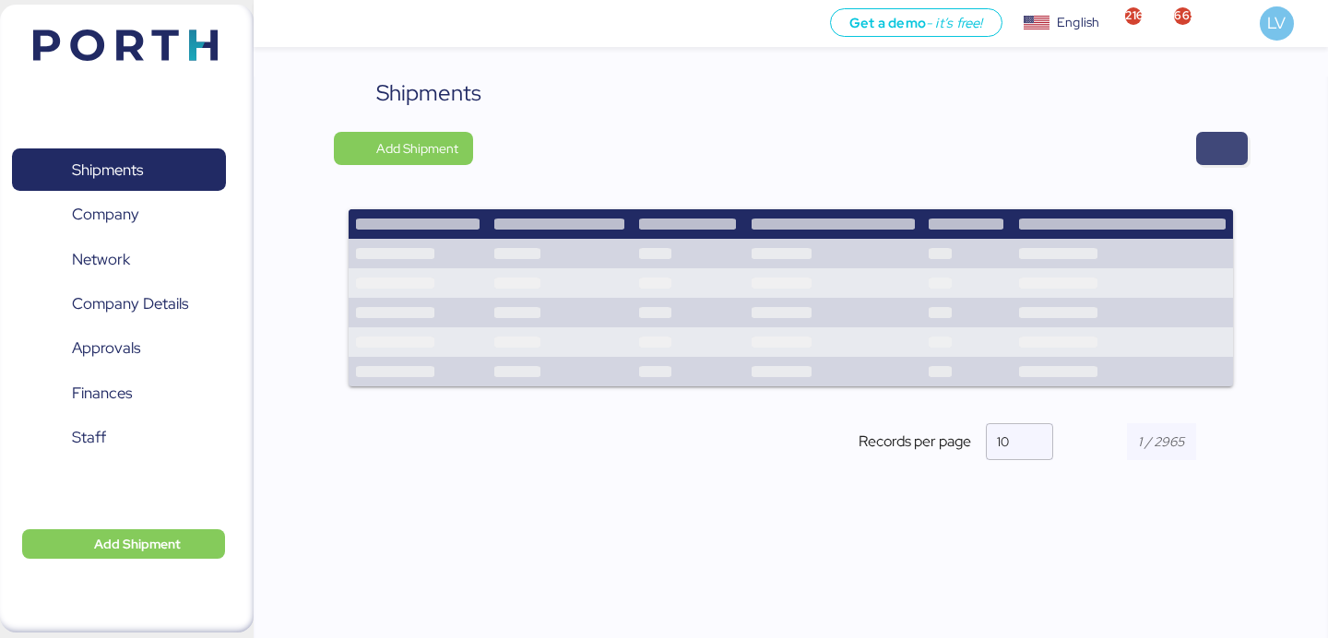
click at [1231, 154] on span "button" at bounding box center [1222, 149] width 22 height 26
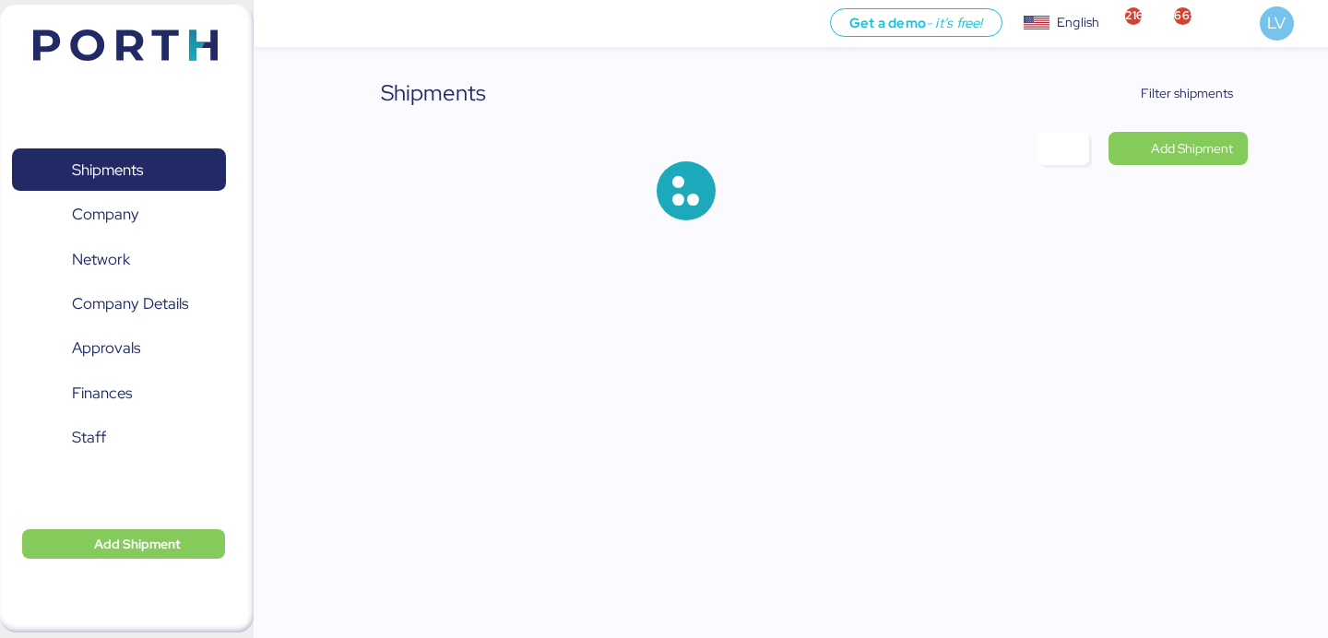
click at [1180, 111] on div "Shipments Filter shipments Add Shipment" at bounding box center [790, 163] width 913 height 173
click at [1170, 96] on span "Filter shipments" at bounding box center [1187, 93] width 92 height 22
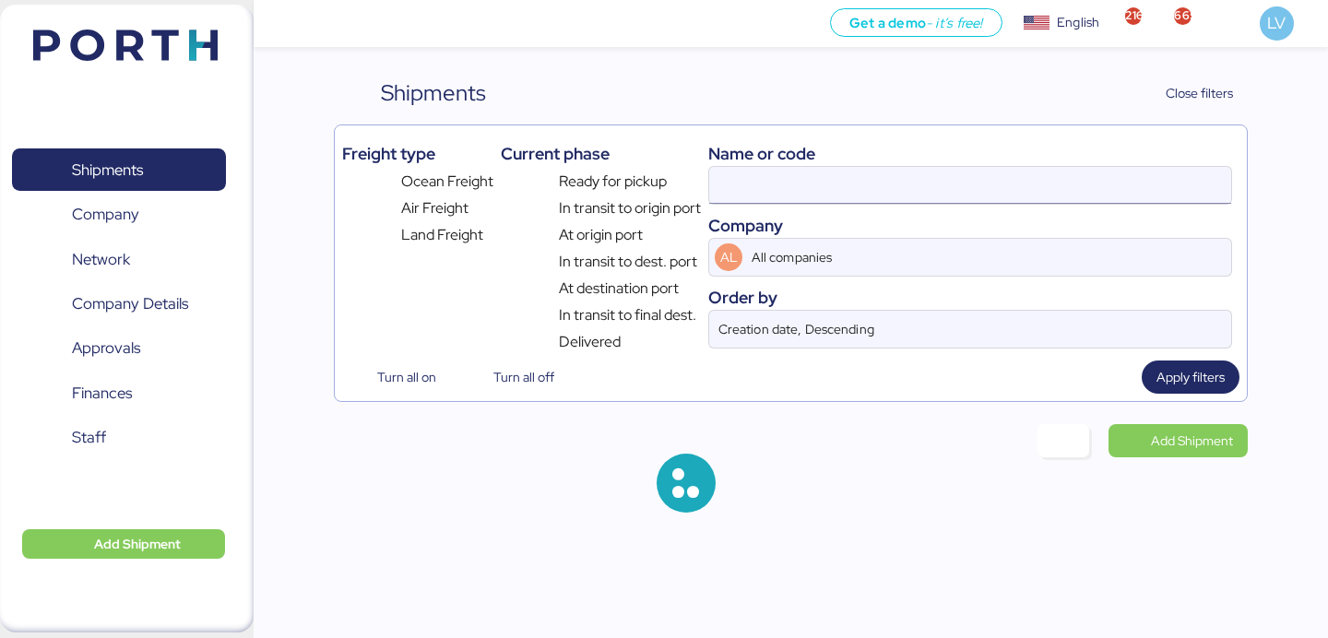
click at [1000, 190] on input at bounding box center [970, 185] width 522 height 37
paste input "O0052181"
type input "O0052181"
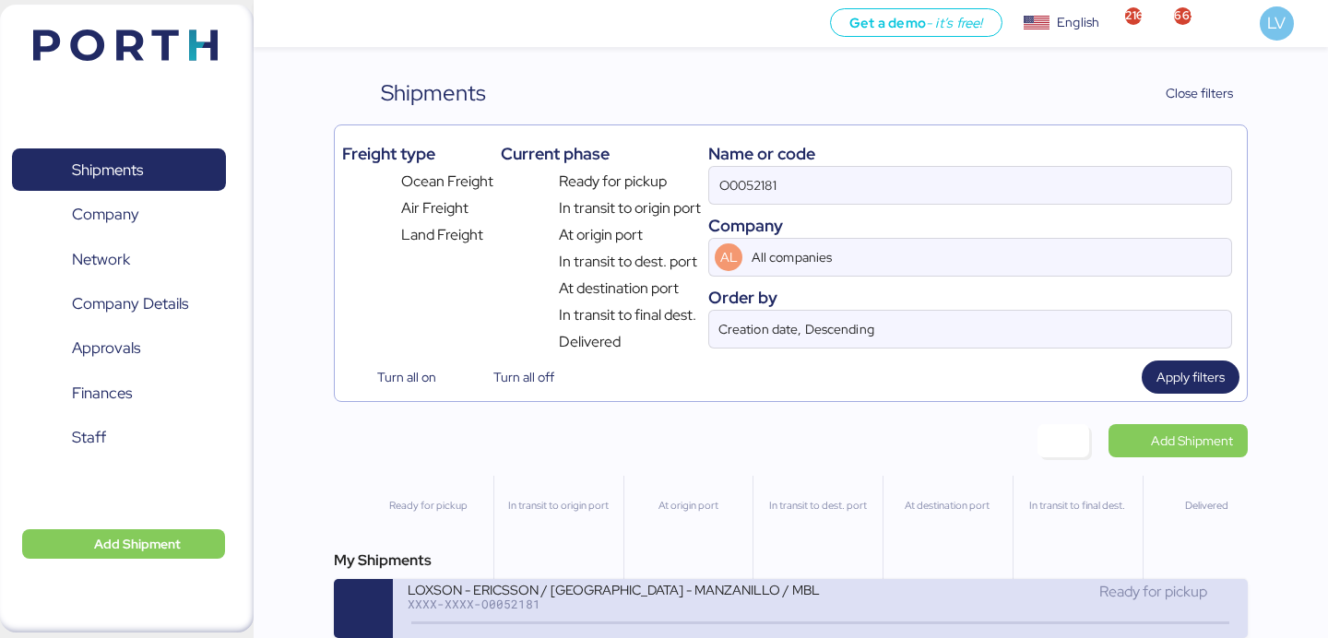
click at [658, 590] on div "LOXSON - ERICSSON / [GEOGRAPHIC_DATA] - MANZANILLO / MBL: SHMZL25190329 - HBL: …" at bounding box center [614, 589] width 412 height 16
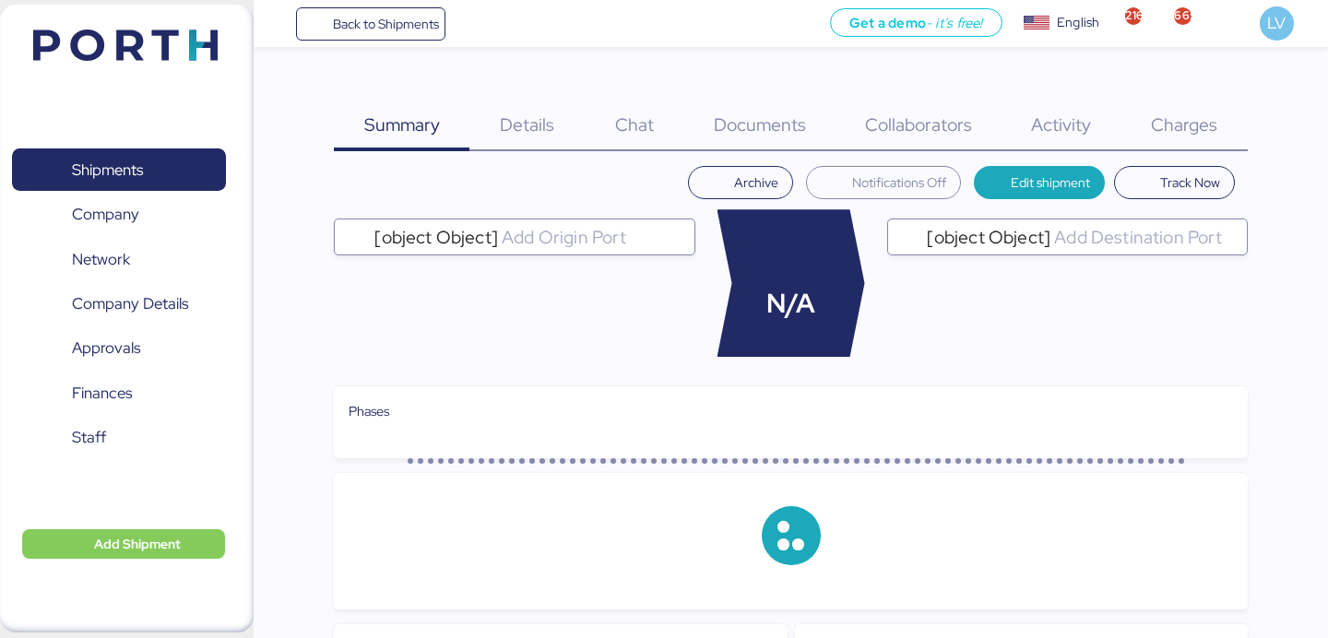
click at [782, 116] on span "Documents" at bounding box center [760, 124] width 92 height 24
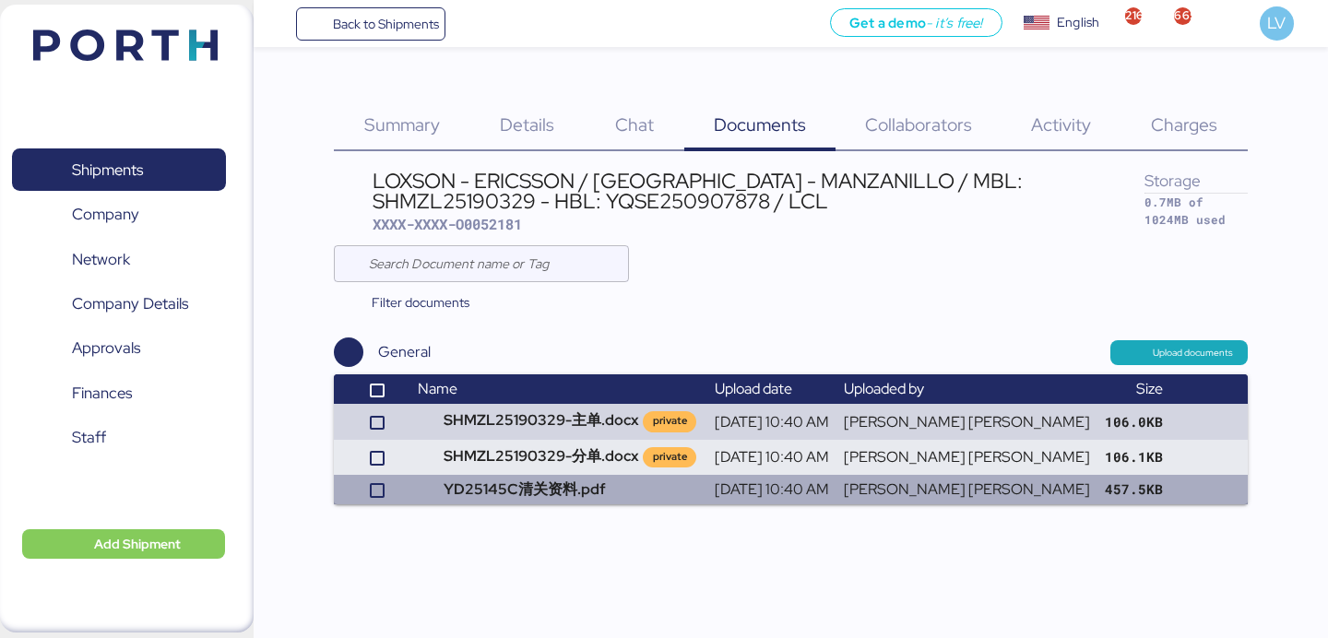
click at [669, 498] on td "YD25145C清关资料.pdf" at bounding box center [558, 490] width 296 height 30
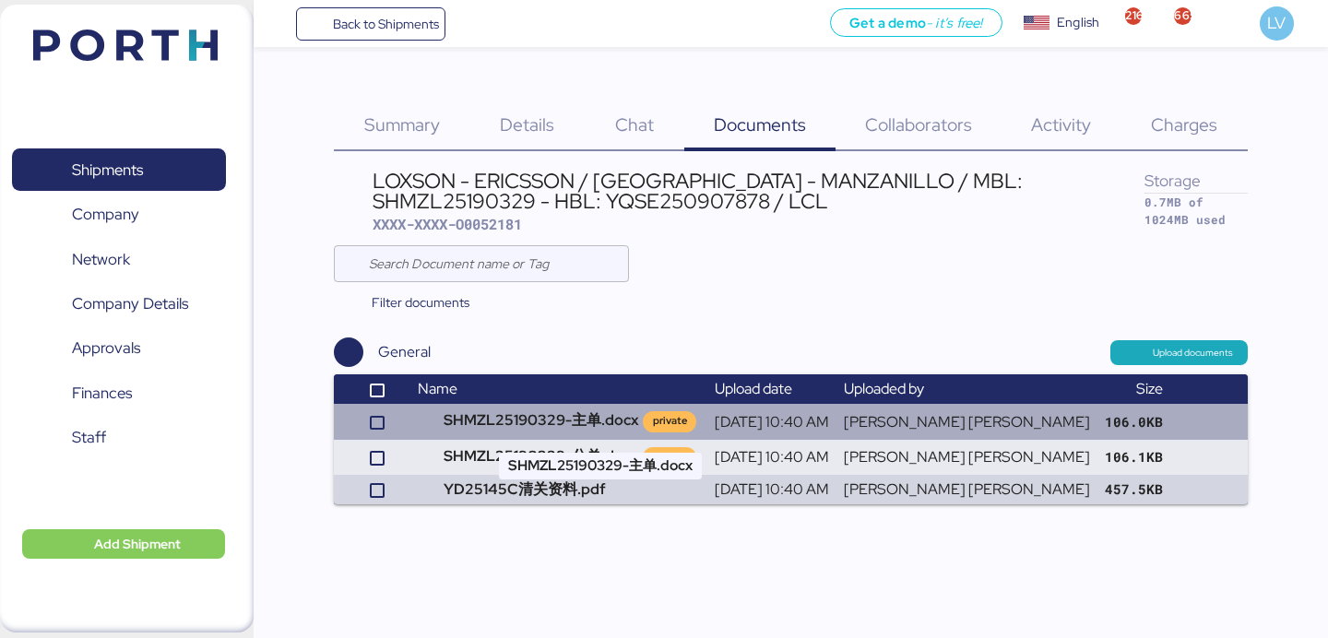
click at [599, 427] on td "SHMZL25190329-主单.docx private" at bounding box center [558, 421] width 296 height 35
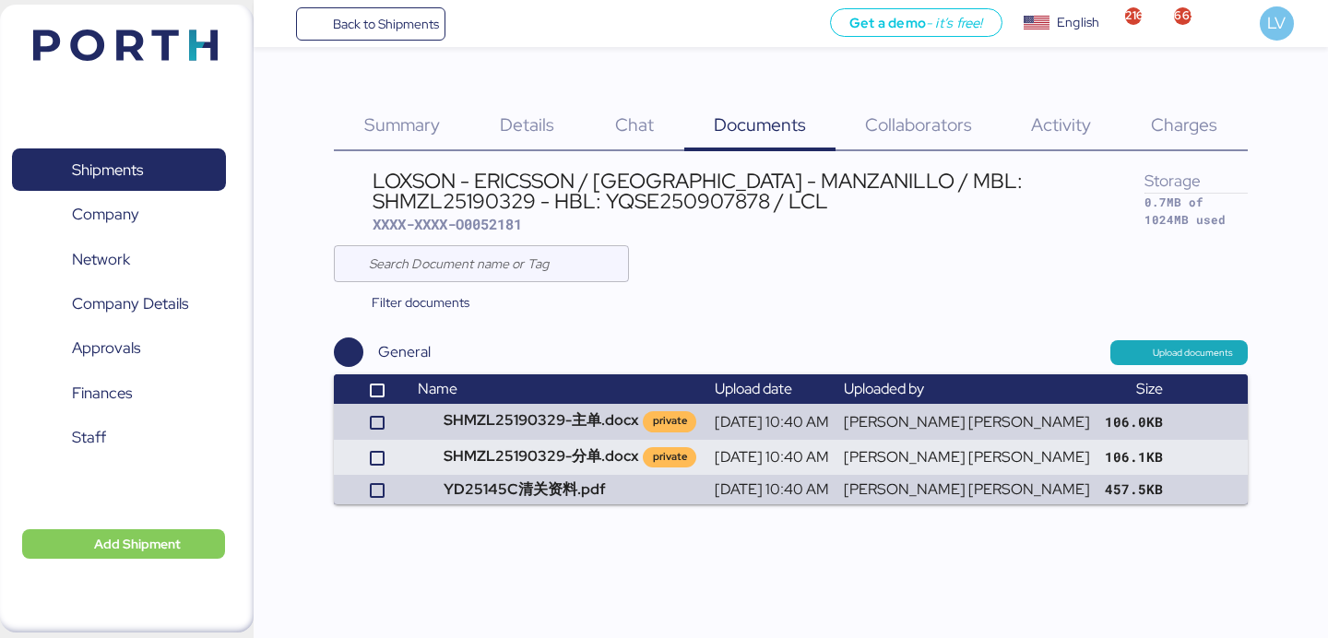
click at [491, 229] on span "XXXX-XXXX-O0052181" at bounding box center [446, 224] width 149 height 18
copy span "O0052181"
